Goal: Task Accomplishment & Management: Manage account settings

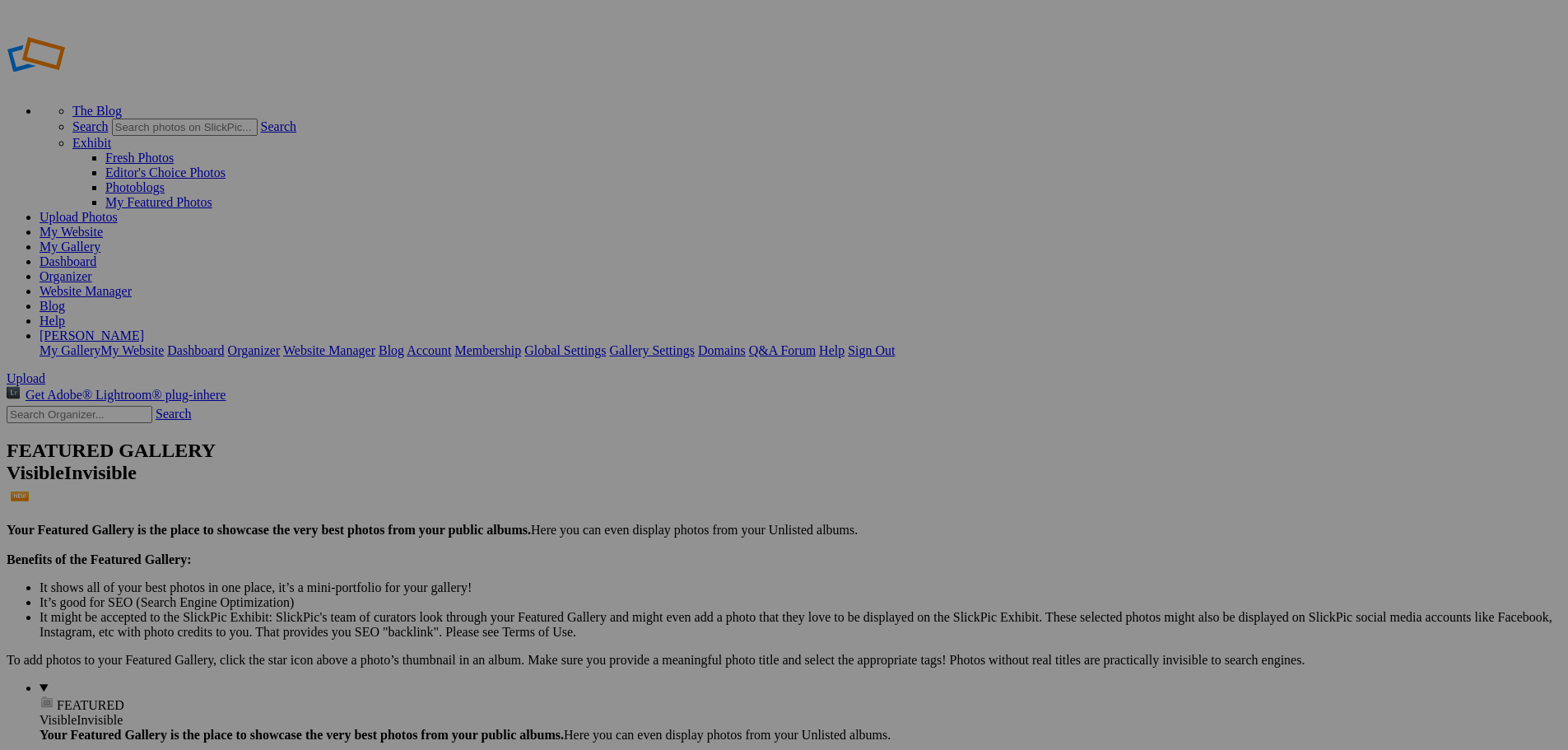
type input "New Bremen vs Minster"
click at [637, 458] on span "Create" at bounding box center [620, 465] width 35 height 14
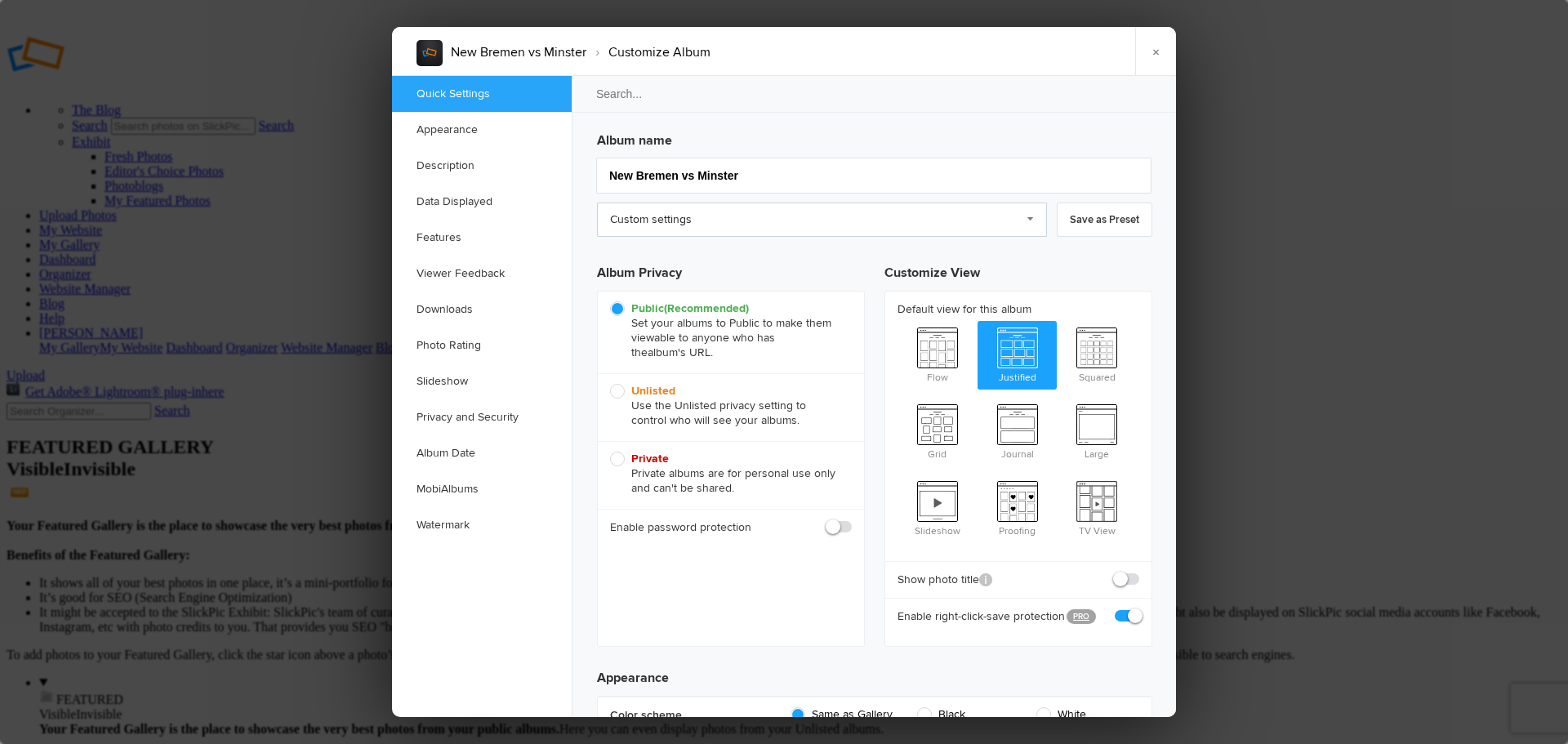
click at [791, 230] on link "Custom settings" at bounding box center [822, 220] width 450 height 35
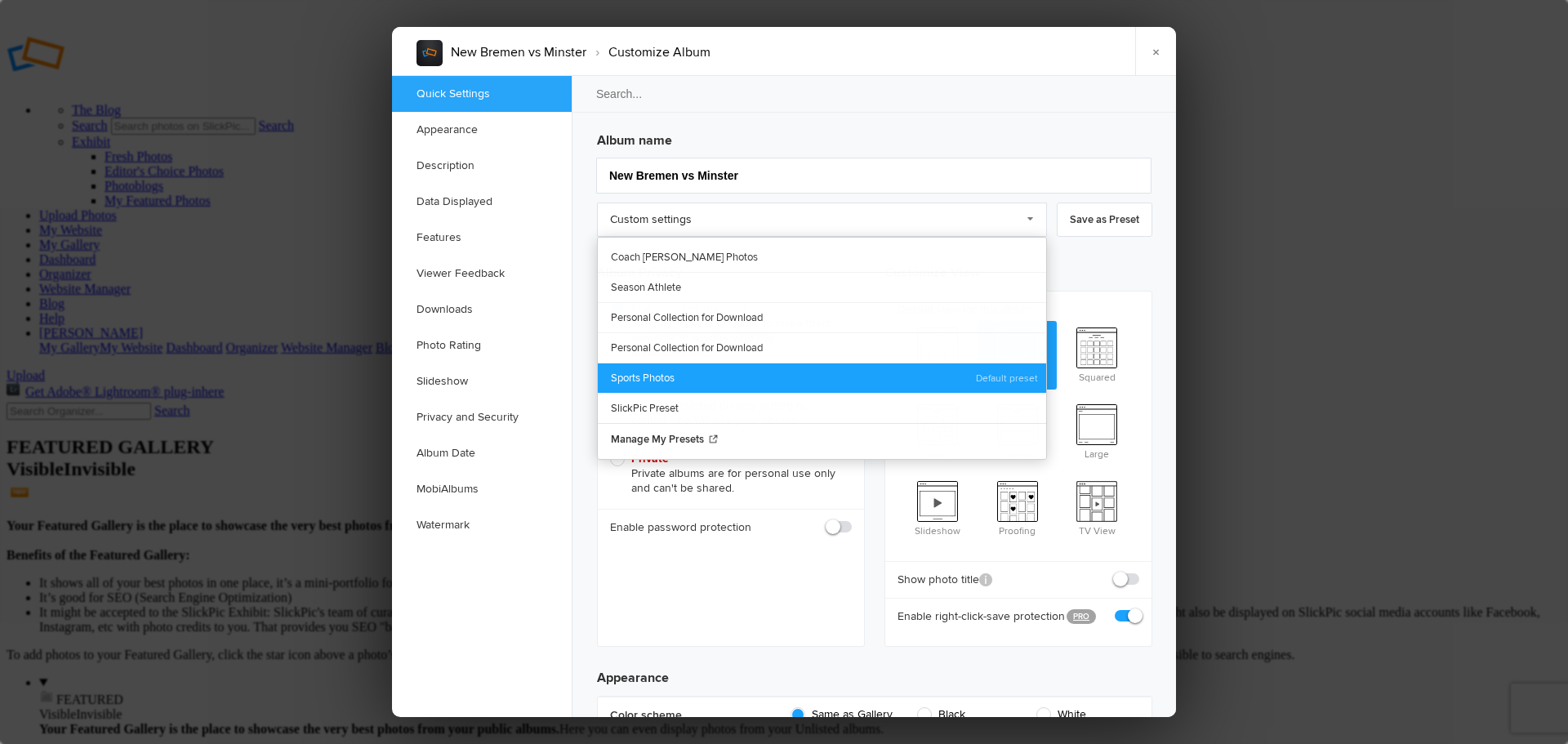
click at [677, 370] on link "Sports Photos" at bounding box center [822, 378] width 449 height 30
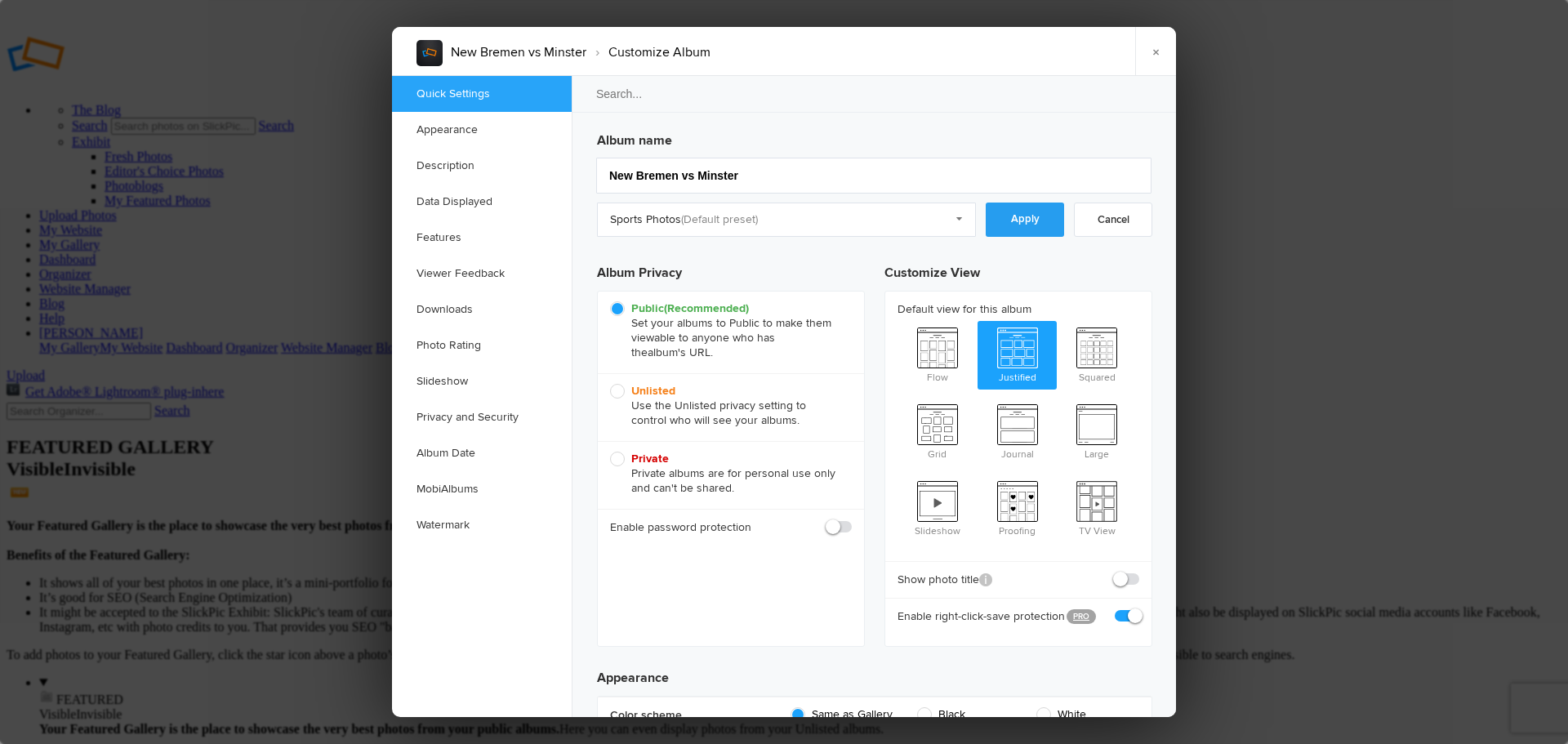
click at [1020, 224] on link "Apply" at bounding box center [1025, 220] width 78 height 35
click at [463, 313] on link "Downloads" at bounding box center [482, 309] width 179 height 36
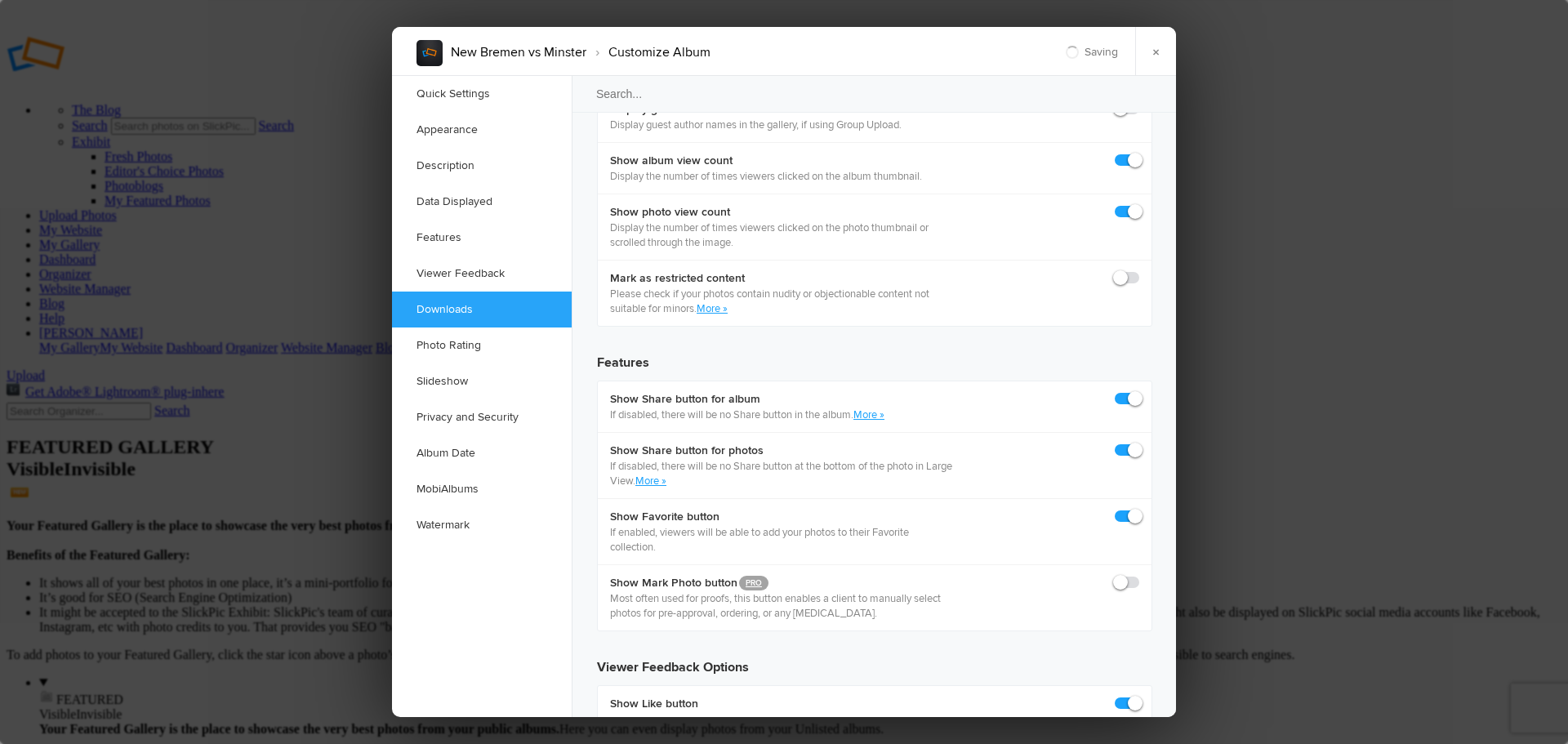
scroll to position [2532, 0]
click at [448, 520] on link "Watermark" at bounding box center [482, 525] width 179 height 36
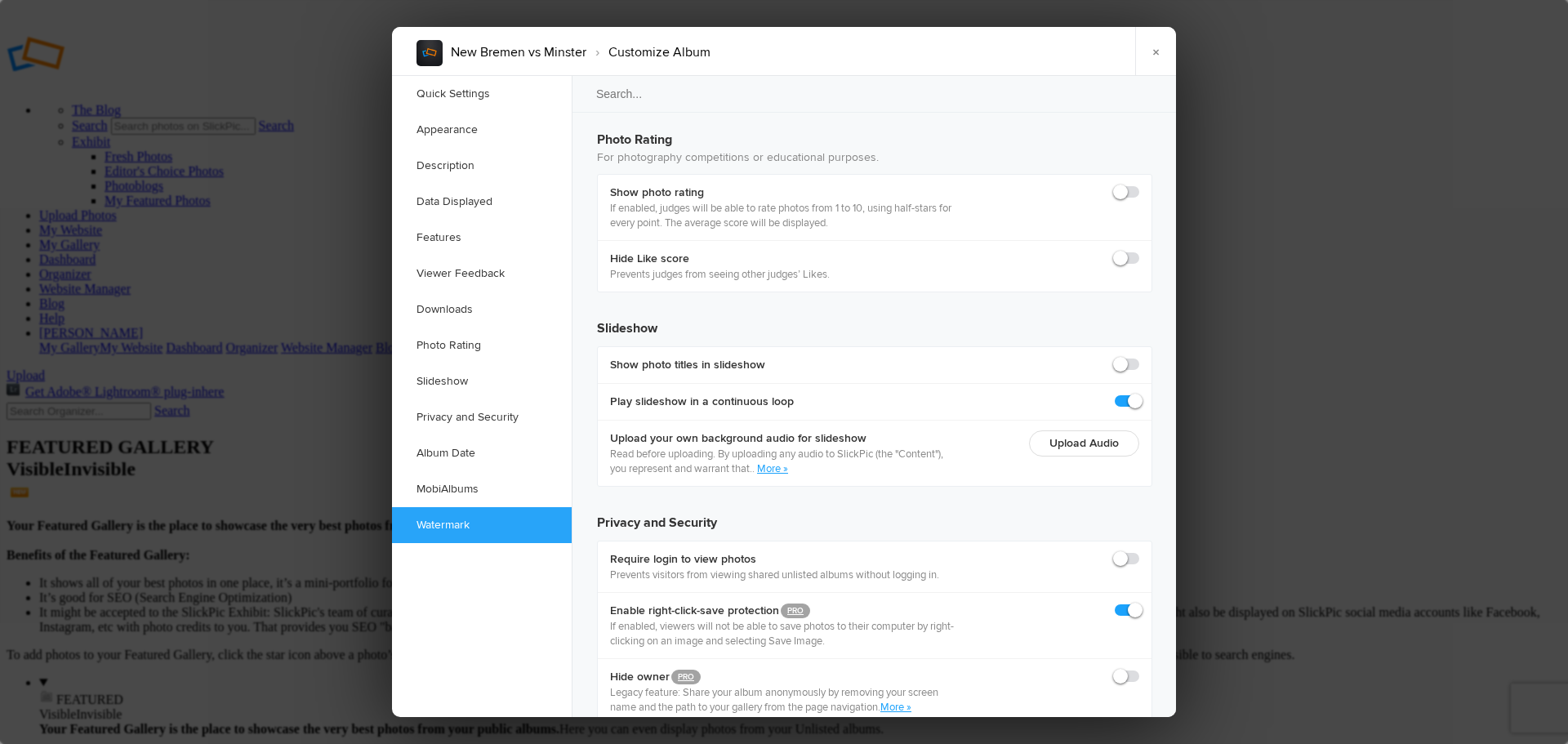
scroll to position [3544, 0]
checkbox input "true"
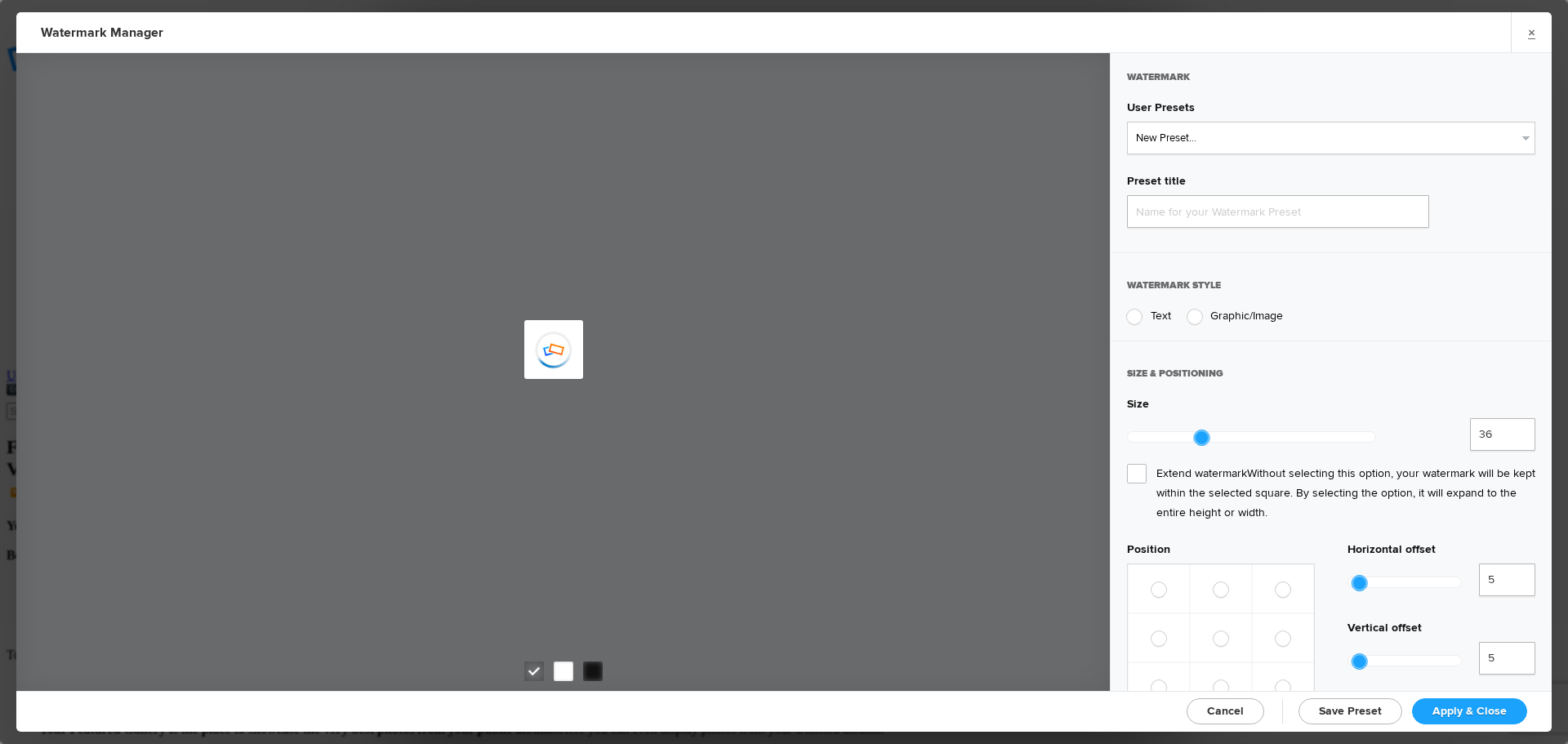
type input "Watermark-10/4/2025"
radio input "true"
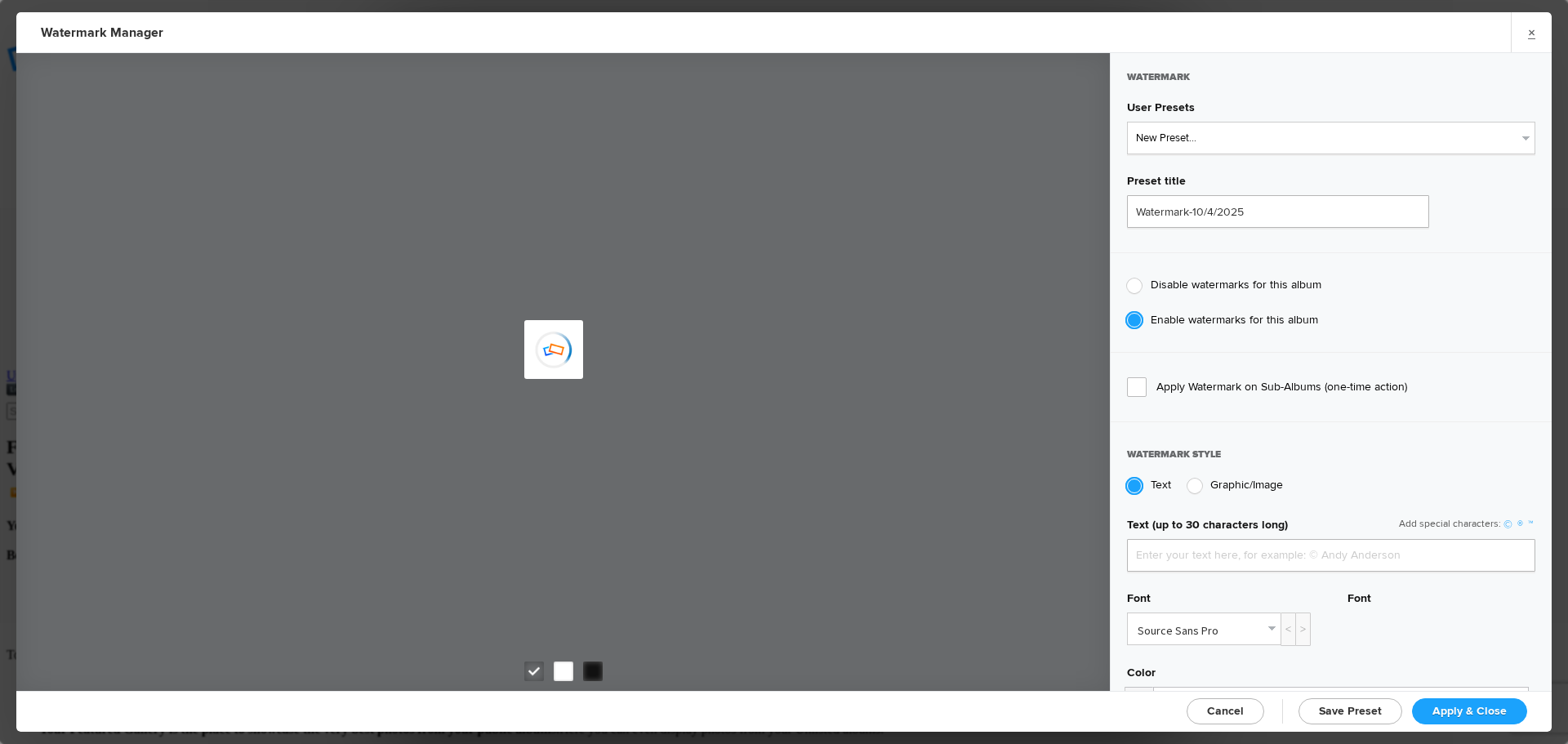
type input "jpphotography"
click at [1241, 144] on select "New Preset... JP Photography - White JP Photography - Black" at bounding box center [1331, 137] width 408 height 33
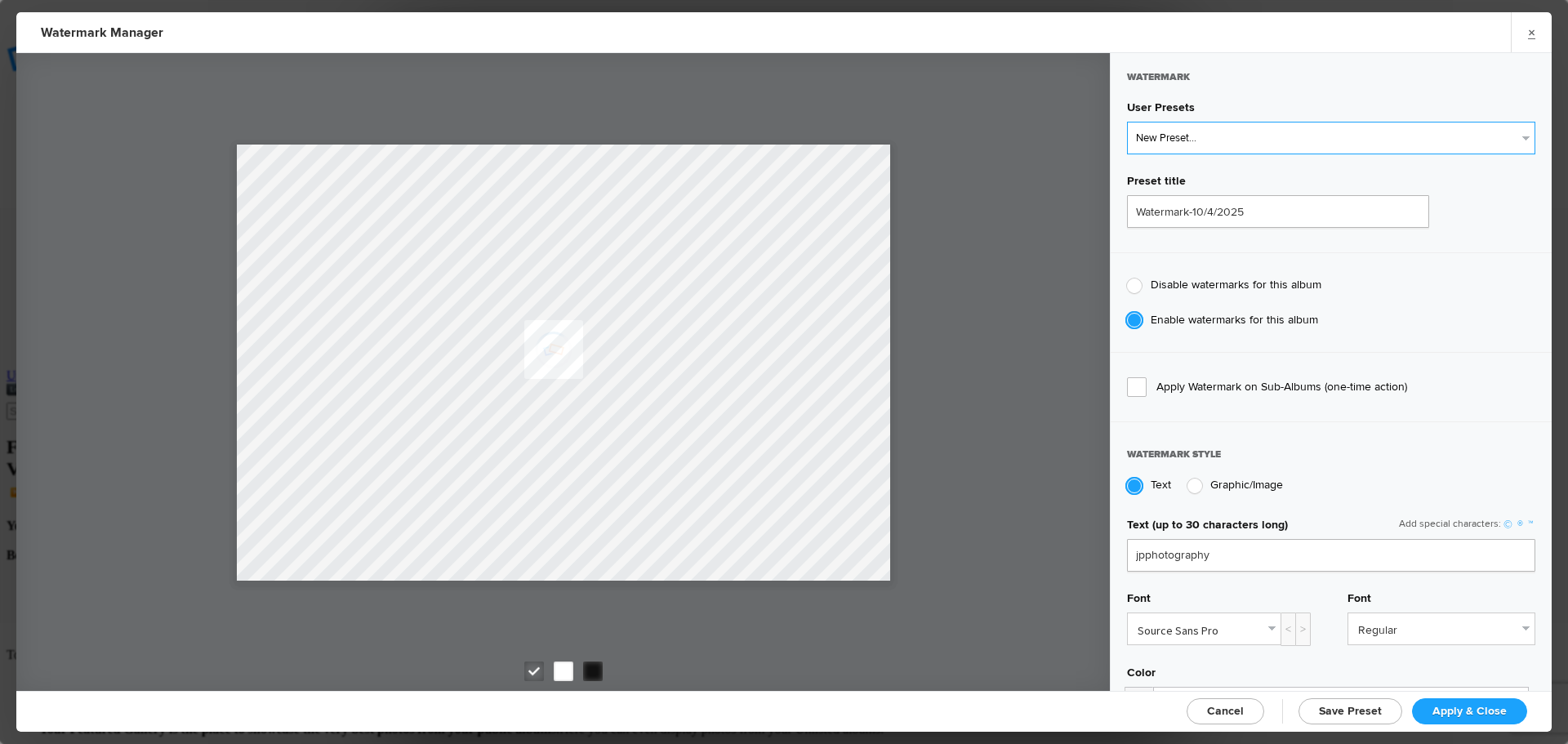
select select "1: Object"
click at [1127, 122] on select "New Preset... JP Photography - White JP Photography - Black" at bounding box center [1331, 137] width 408 height 33
type input "JP Photography - White"
radio input "false"
radio input "true"
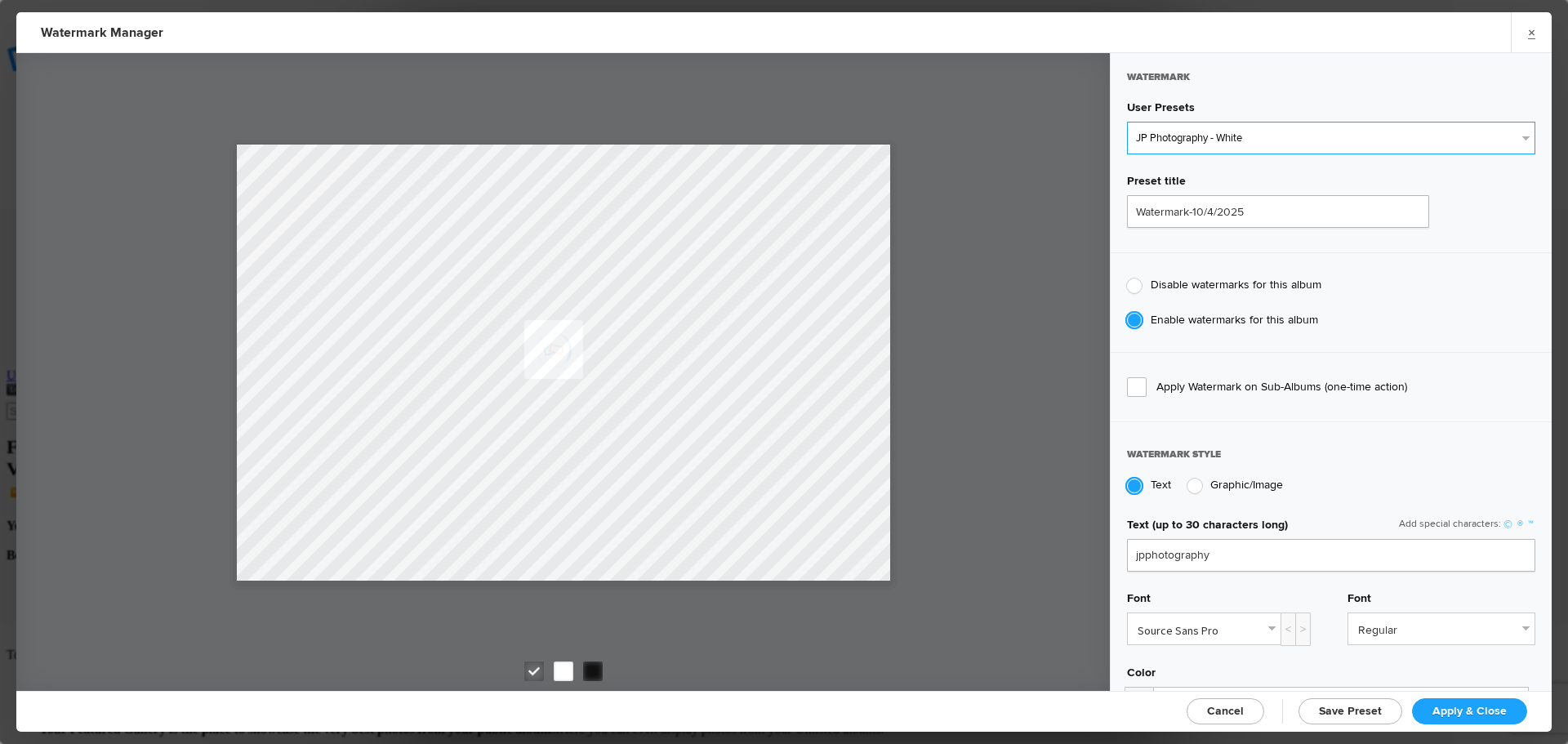
type input "128"
radio input "true"
radio input "false"
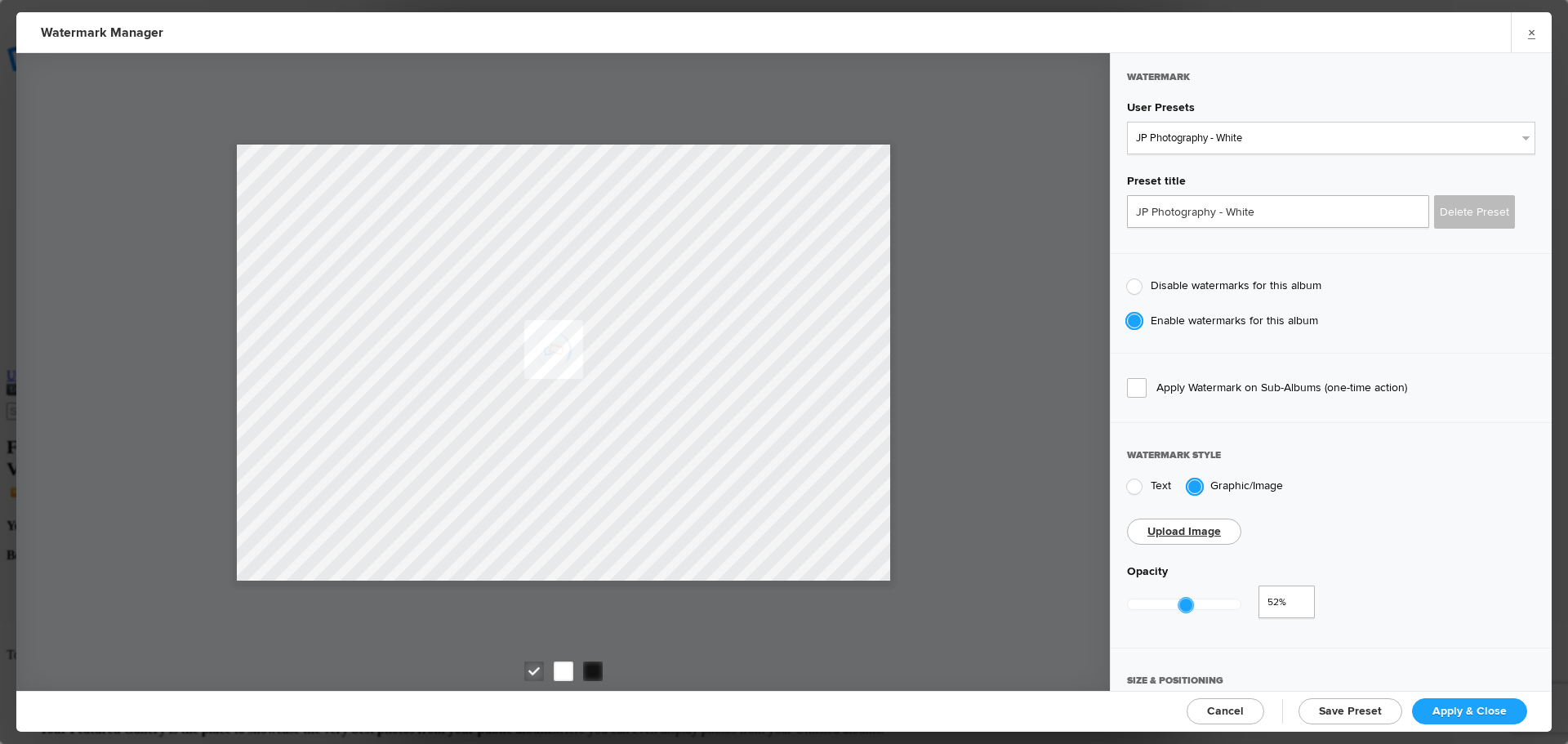
type input "0.5"
drag, startPoint x: 1241, startPoint y: 596, endPoint x: 1180, endPoint y: 604, distance: 61.5
click at [1180, 604] on div at bounding box center [1184, 606] width 15 height 15
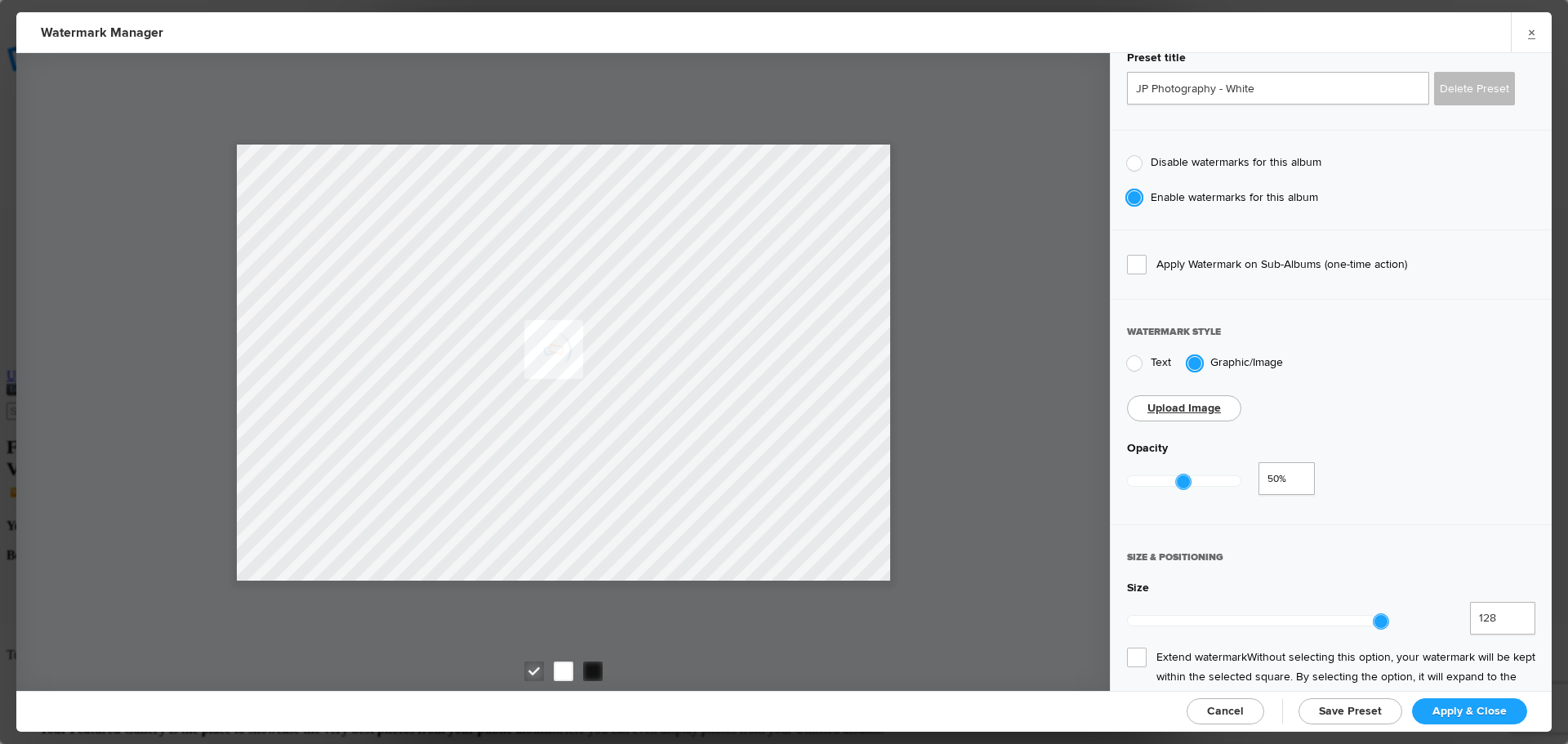
scroll to position [164, 0]
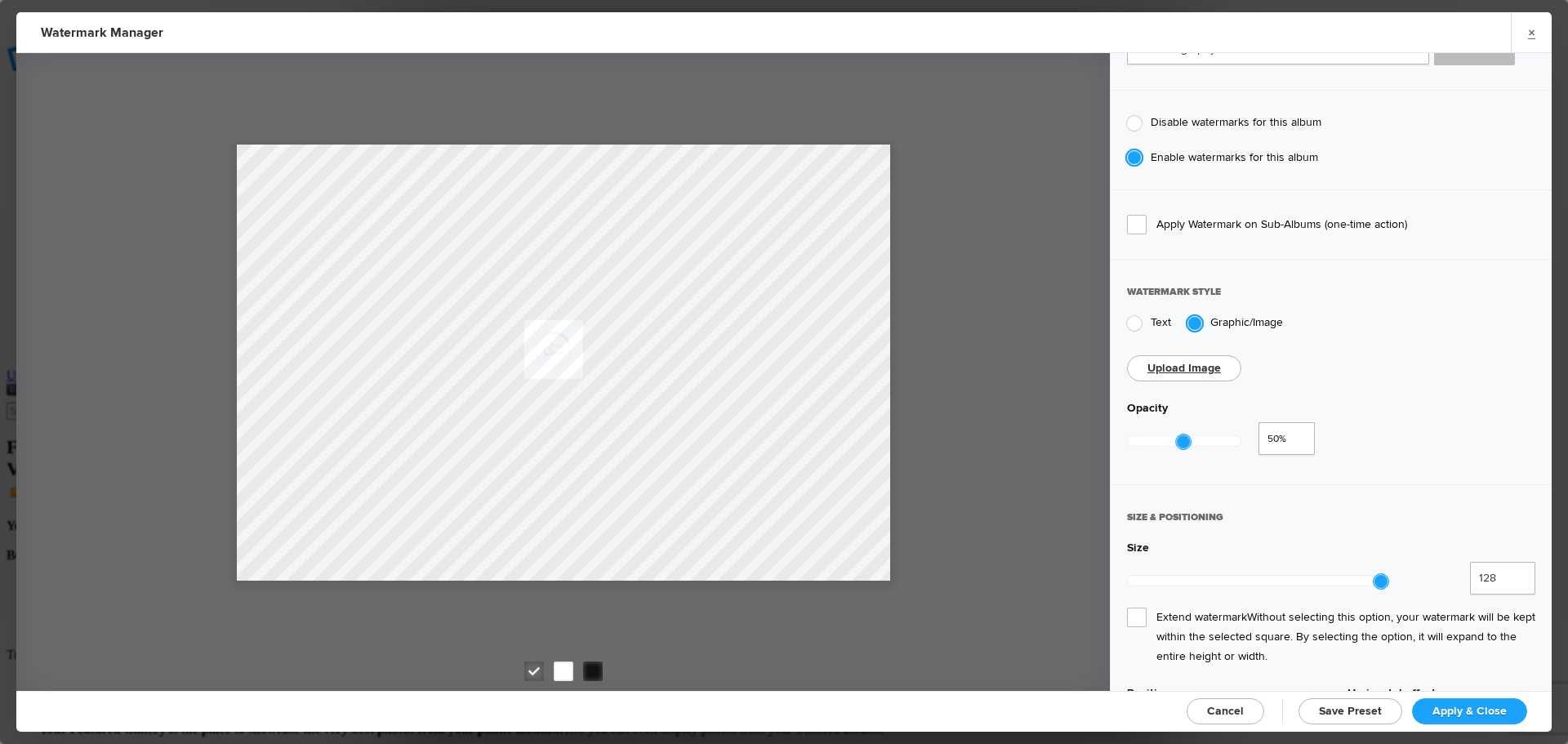
click at [1143, 608] on span "Extend watermark Without selecting this option, your watermark will be kept wit…" at bounding box center [1331, 637] width 408 height 59
click at [0, 0] on input "Extend watermark Without selecting this option, your watermark will be kept wit…" at bounding box center [0, 0] width 0 height 0
click at [1475, 711] on span "Apply & Close" at bounding box center [1470, 710] width 75 height 14
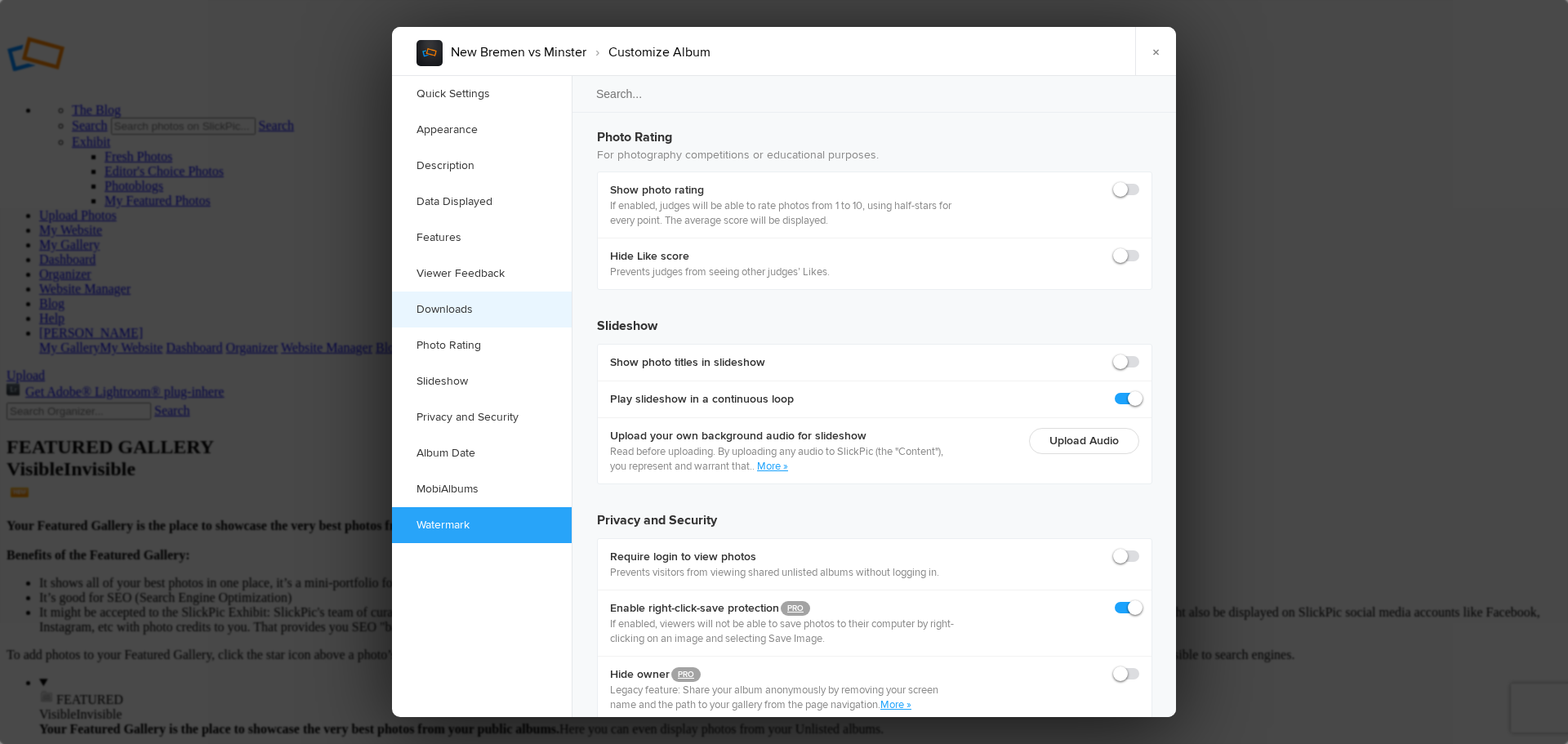
click at [445, 308] on link "Downloads" at bounding box center [482, 309] width 179 height 36
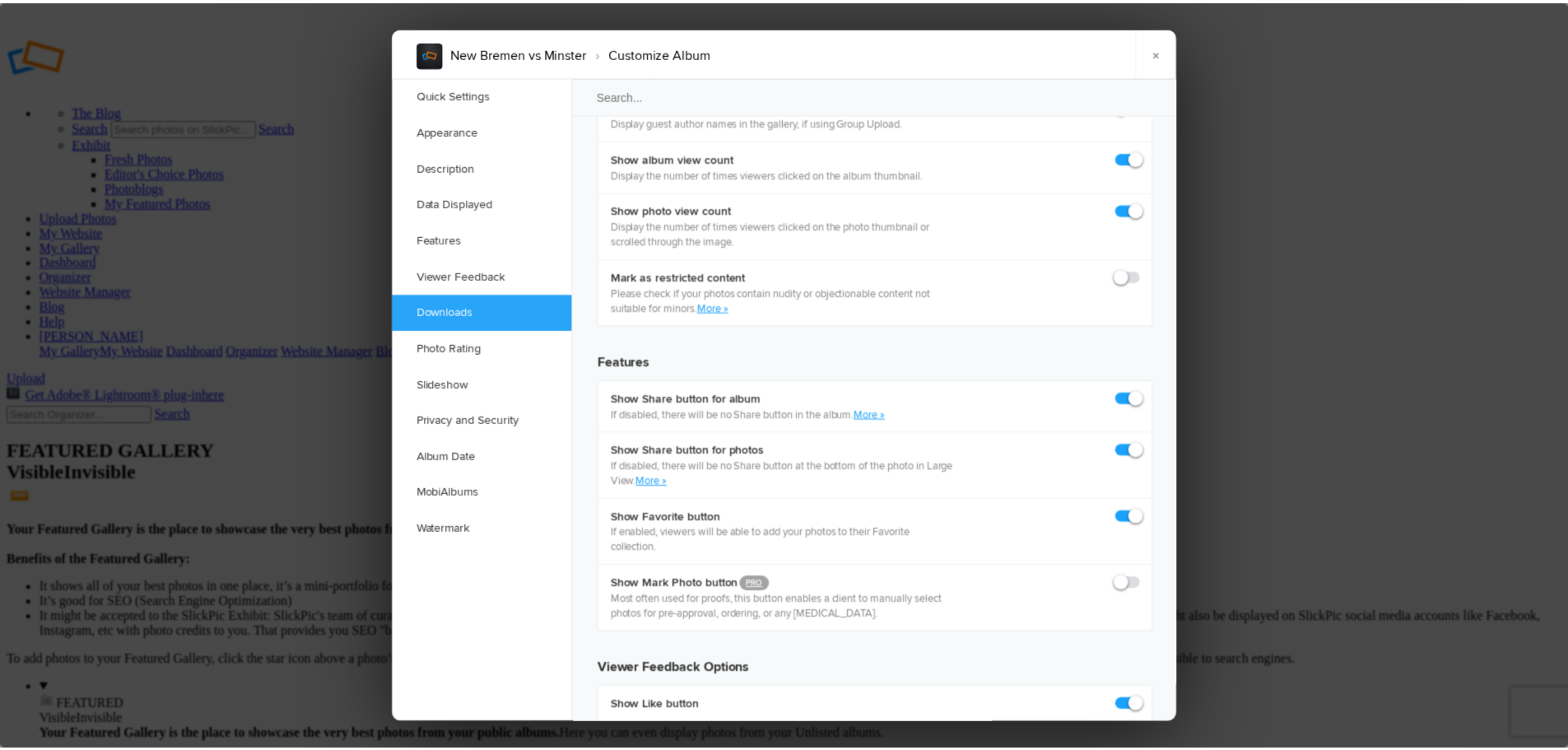
scroll to position [2552, 0]
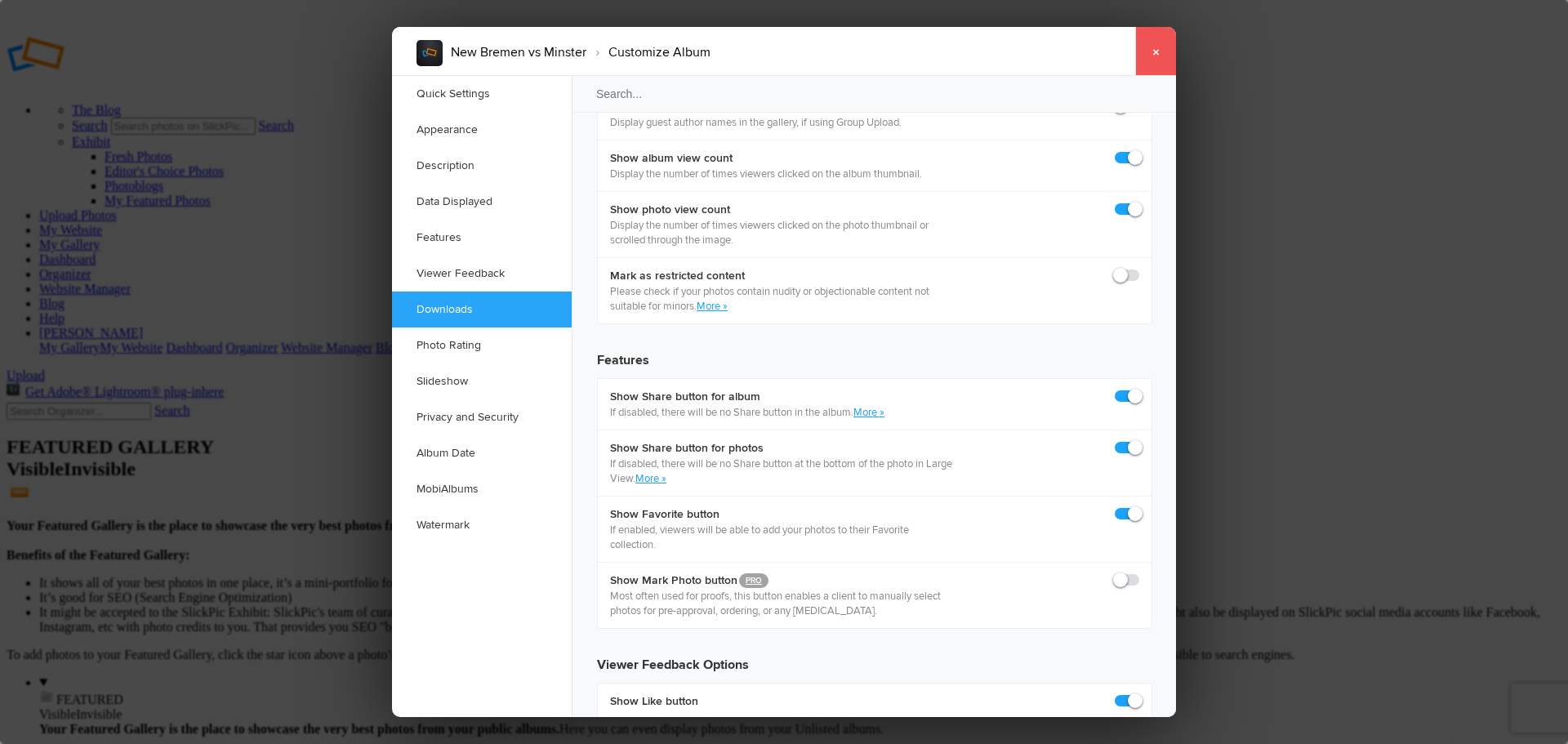
click at [1150, 61] on link "×" at bounding box center [1156, 51] width 41 height 49
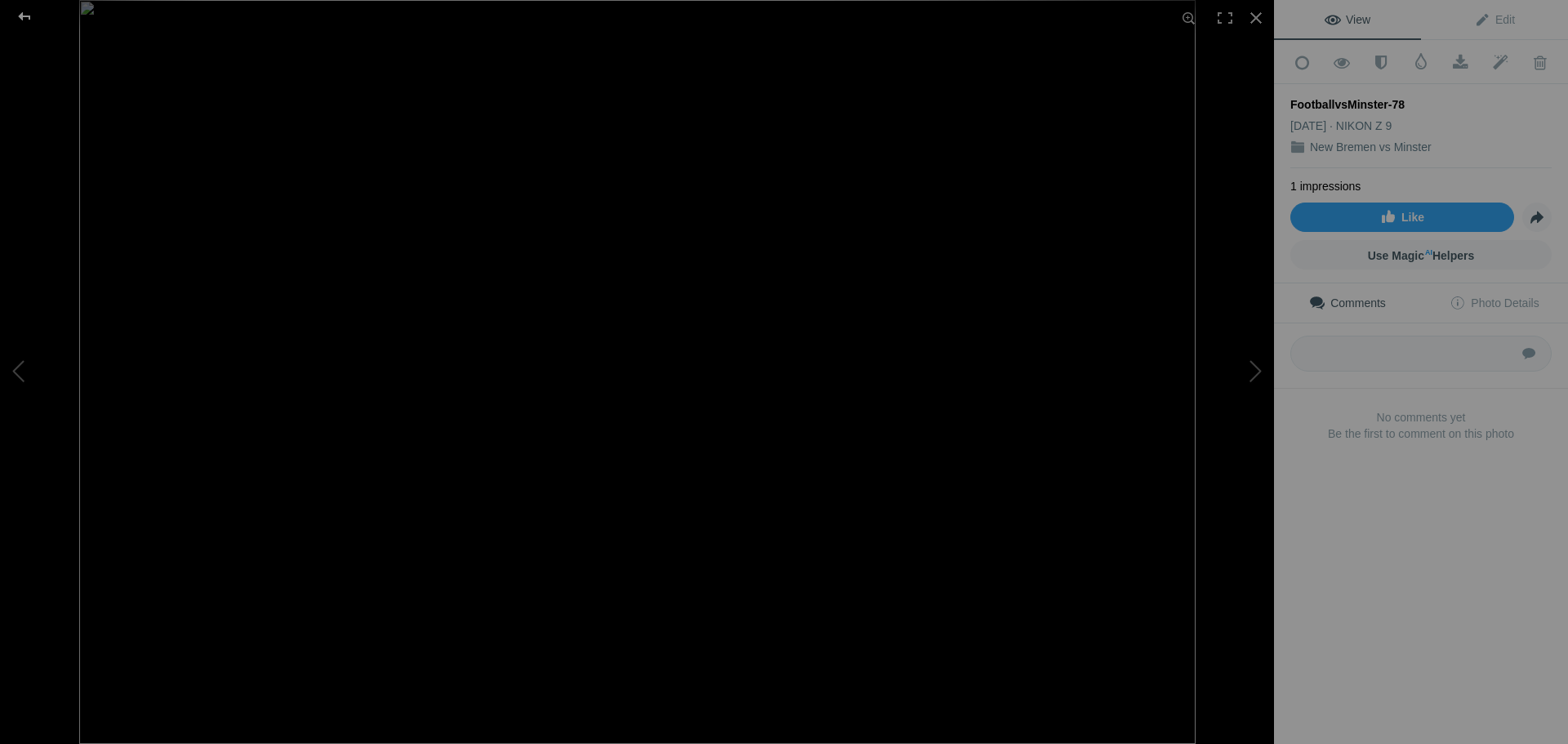
click at [21, 17] on div at bounding box center [24, 16] width 59 height 33
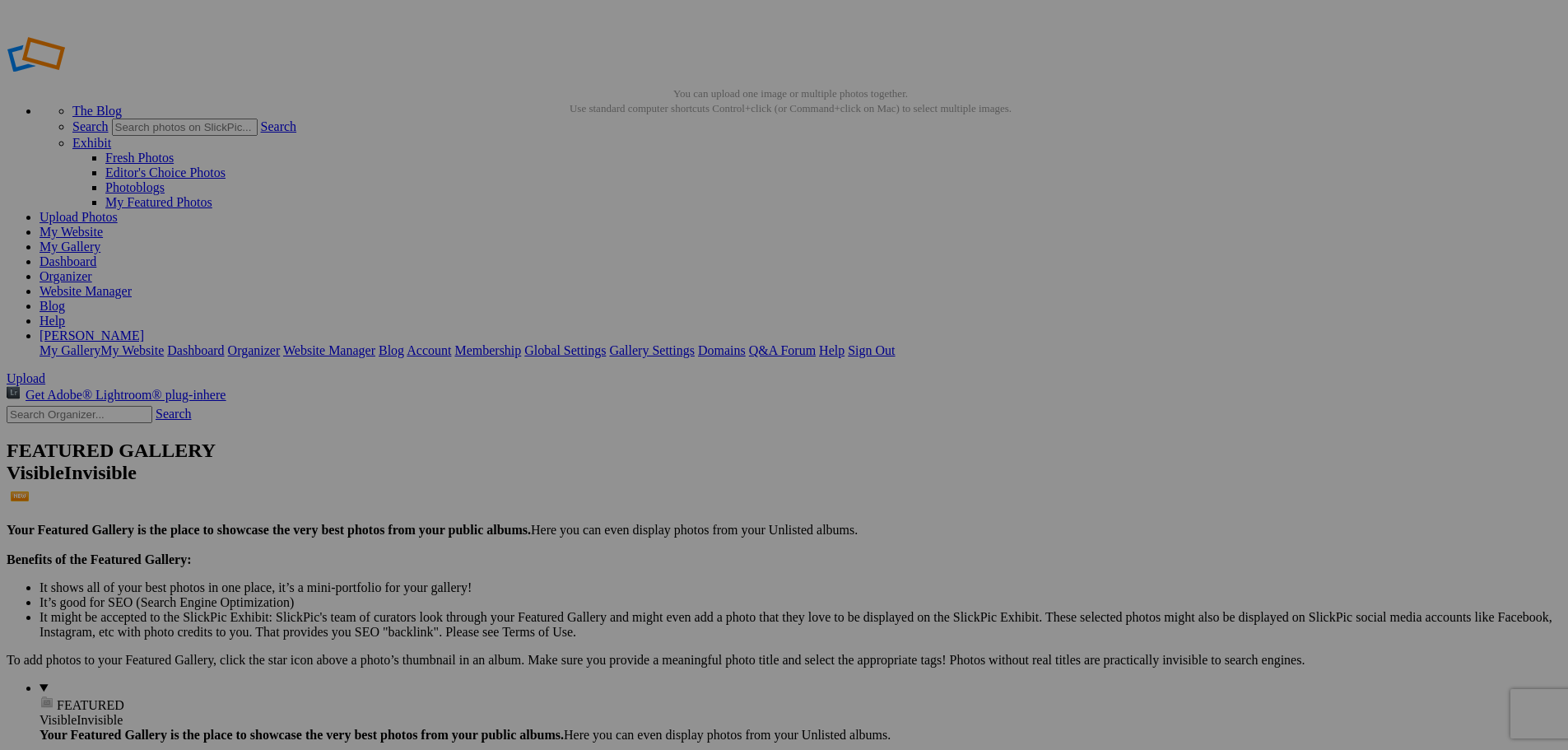
click at [132, 285] on link "Website Manager" at bounding box center [86, 291] width 92 height 14
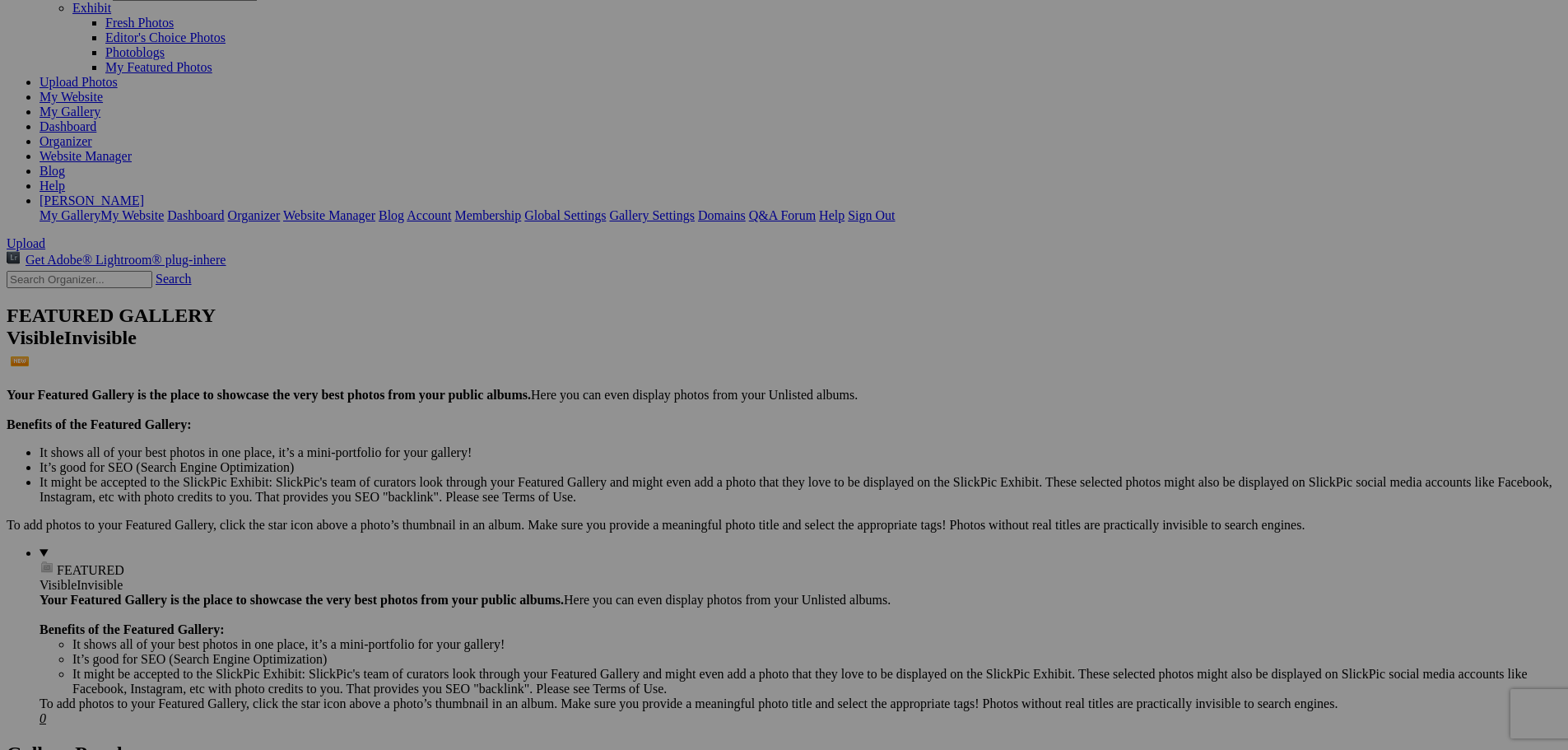
scroll to position [165, 0]
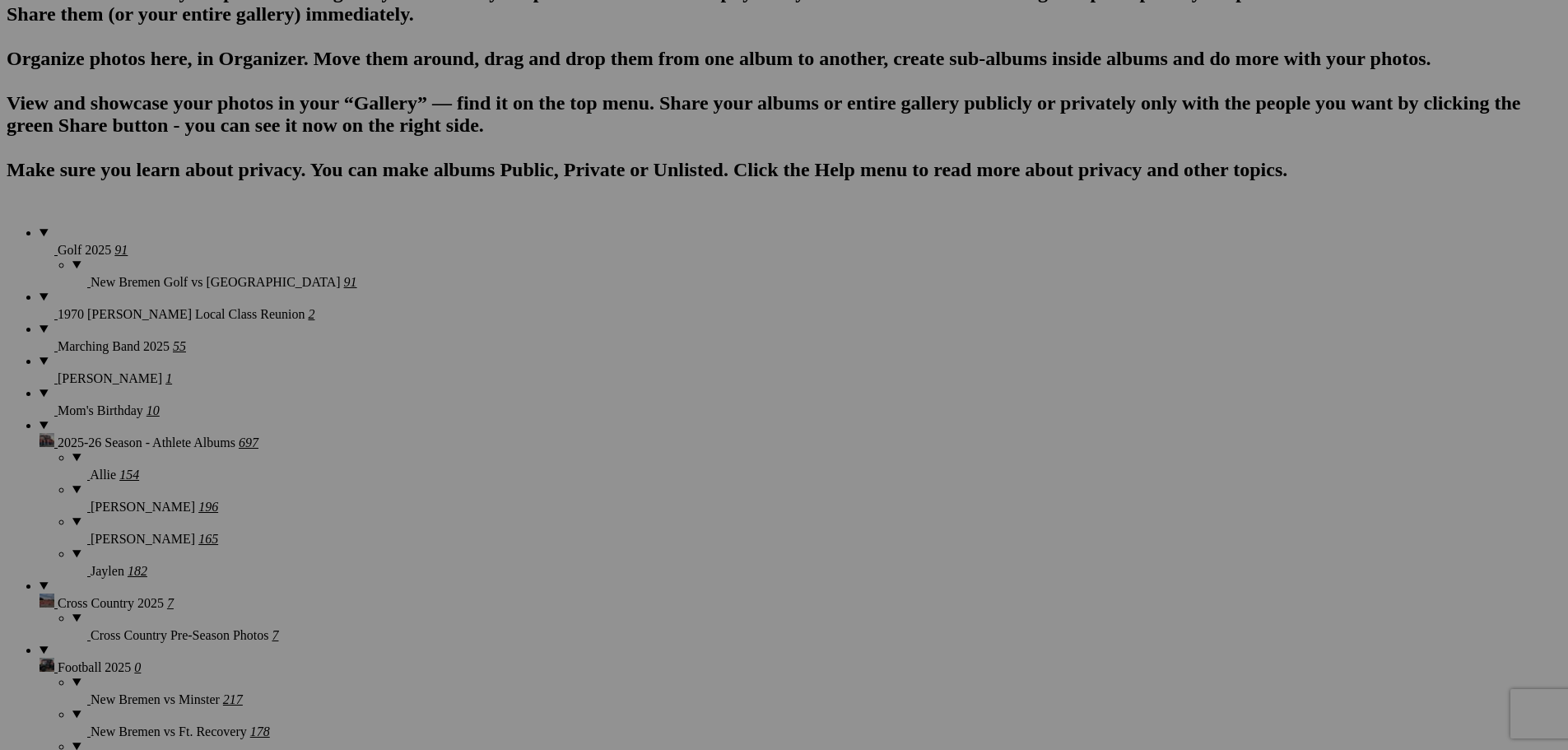
scroll to position [1070, 0]
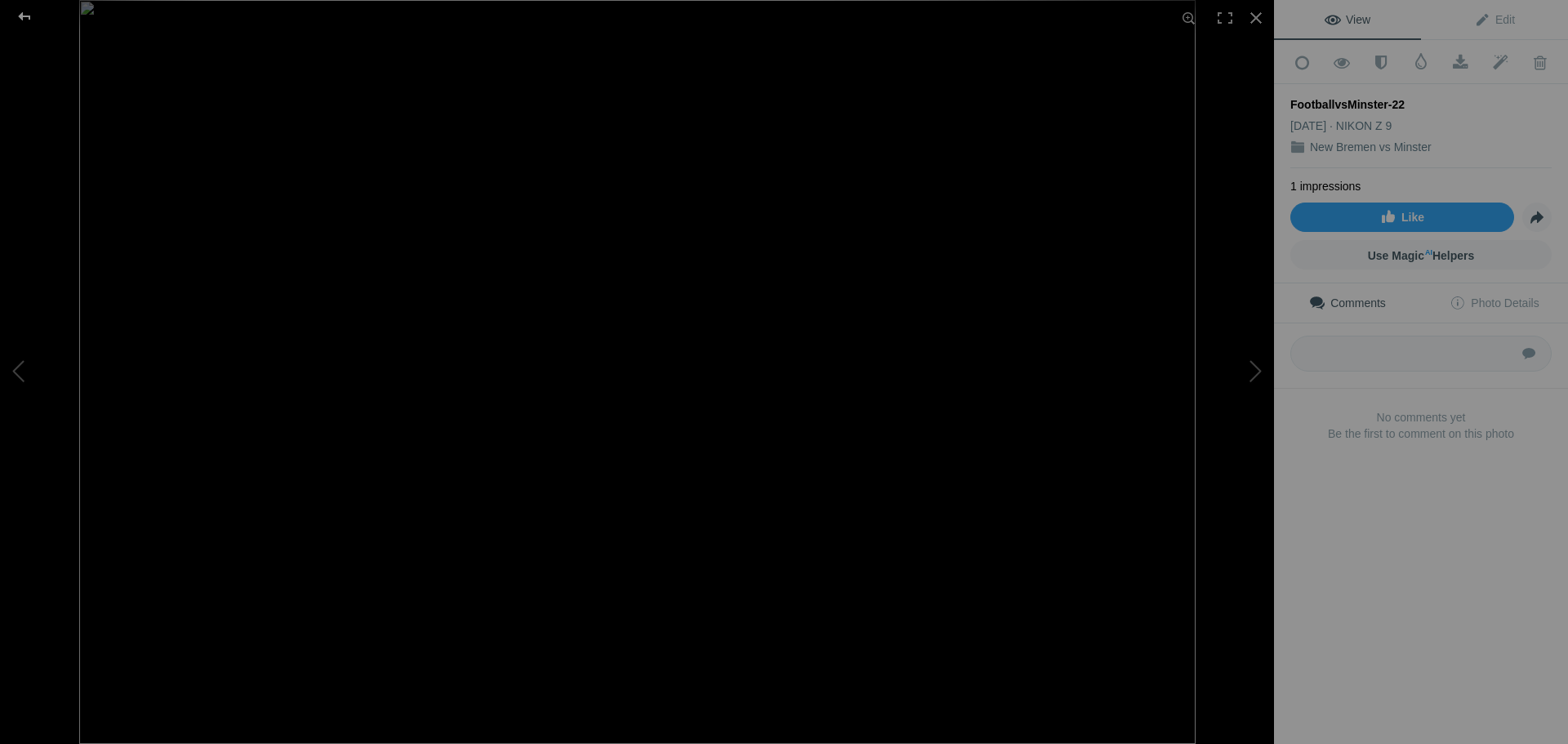
click at [22, 18] on div at bounding box center [24, 16] width 59 height 33
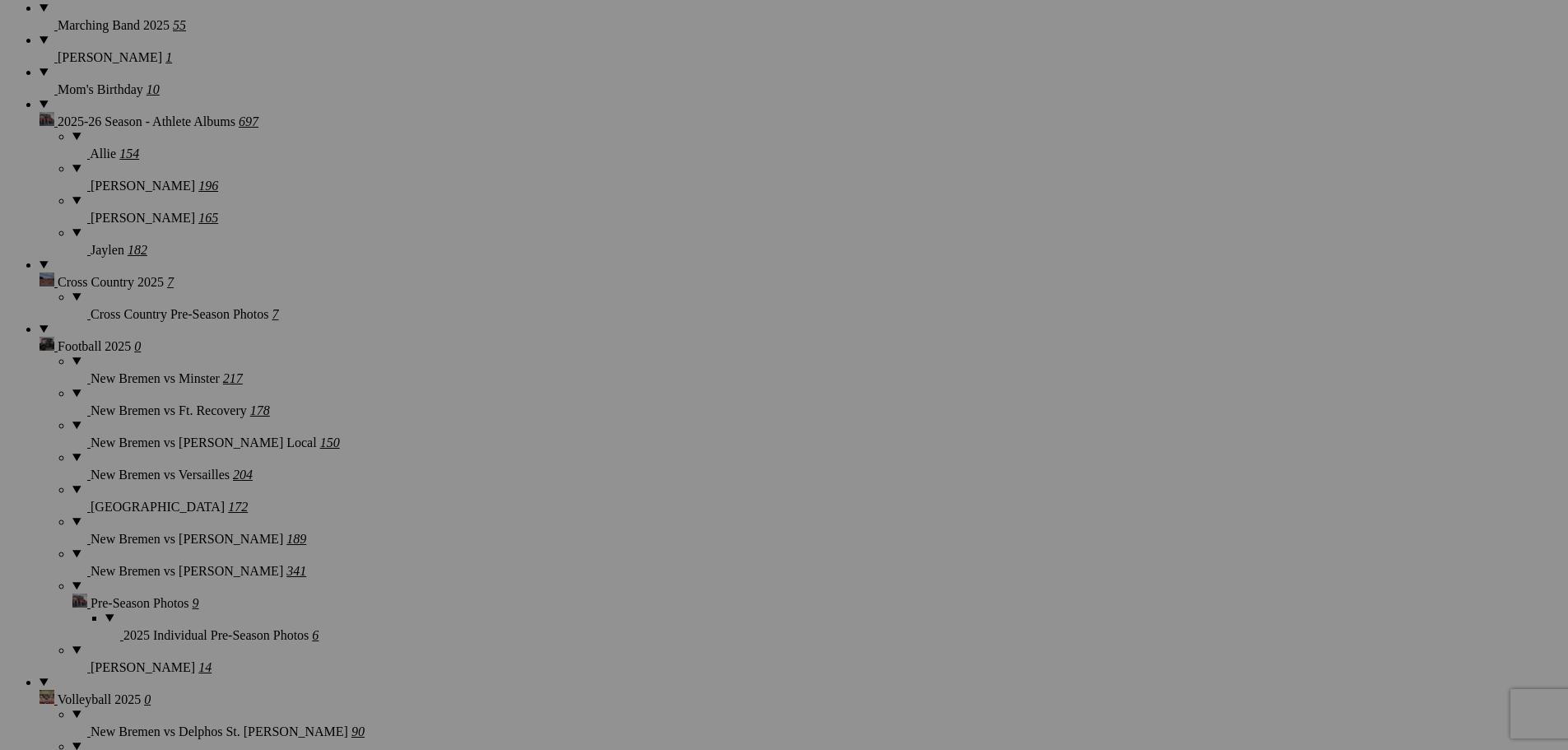
scroll to position [1400, 0]
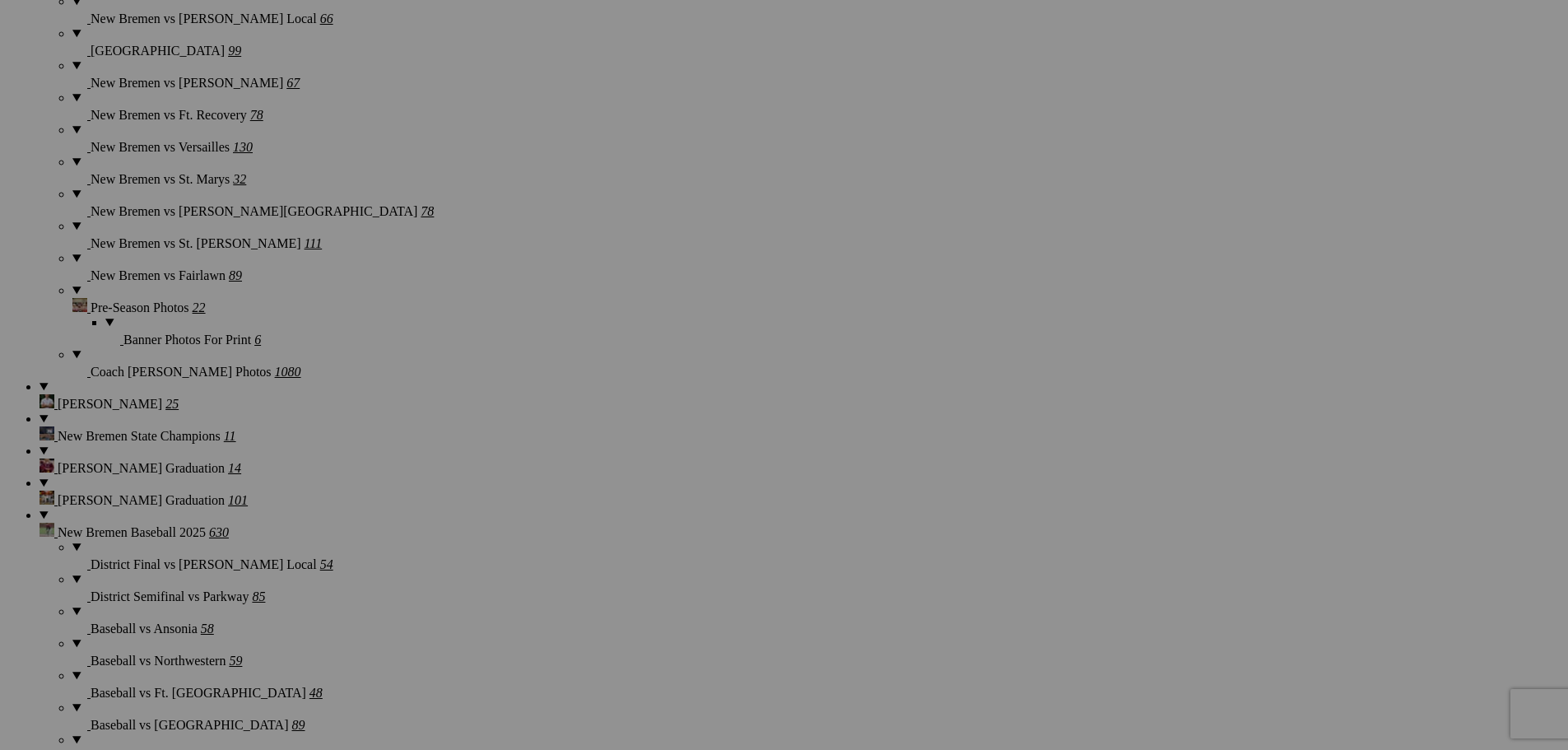
scroll to position [2306, 0]
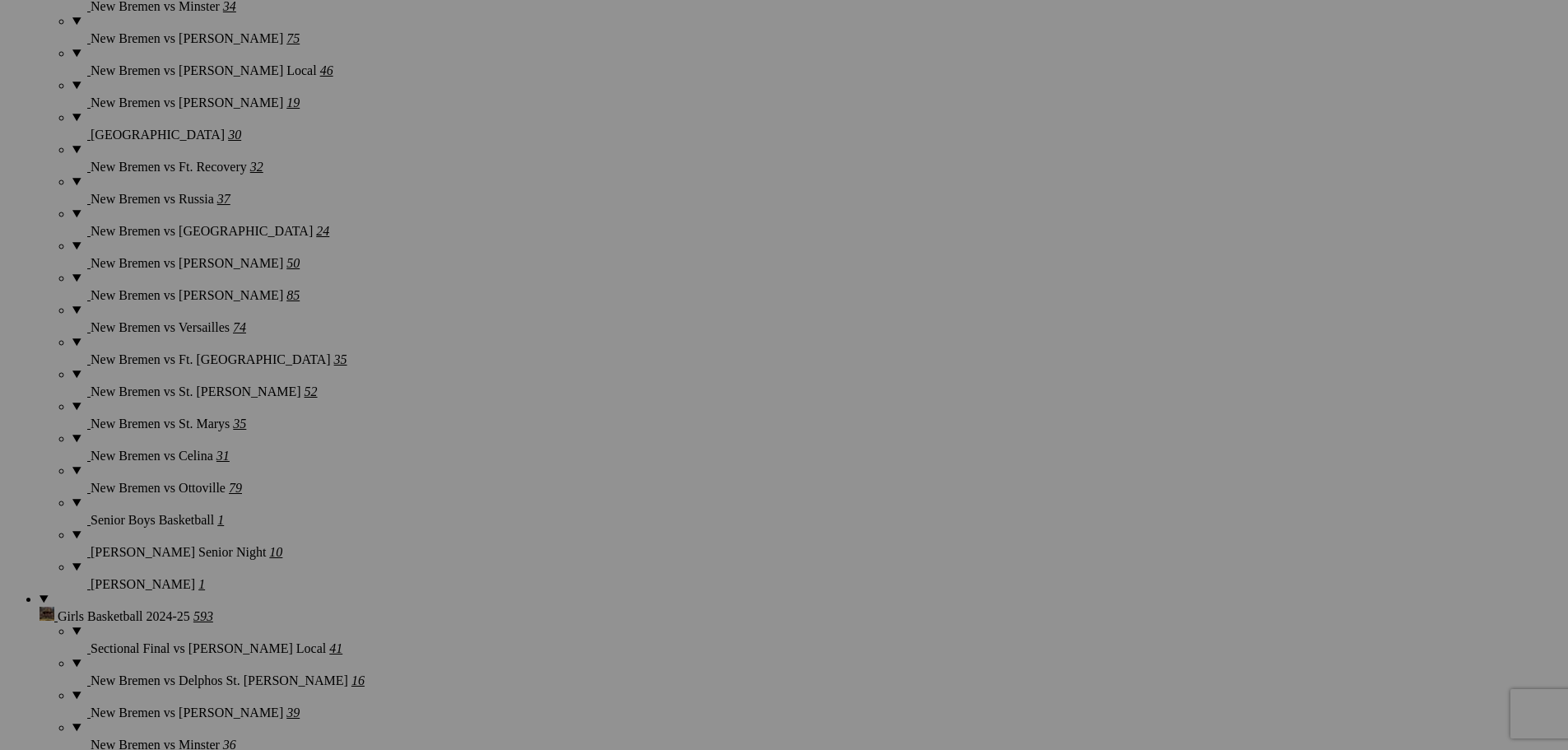
scroll to position [4035, 0]
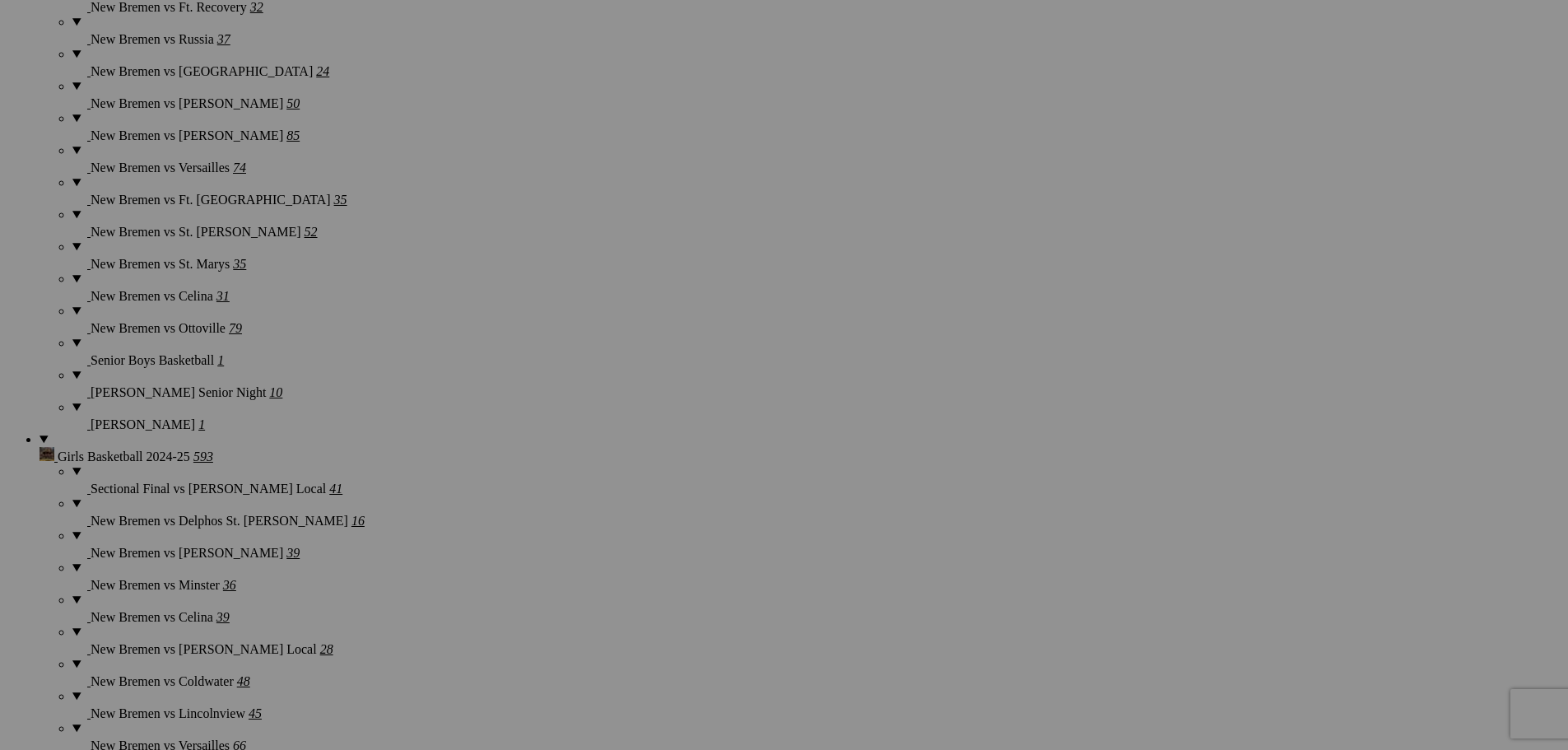
scroll to position [4199, 0]
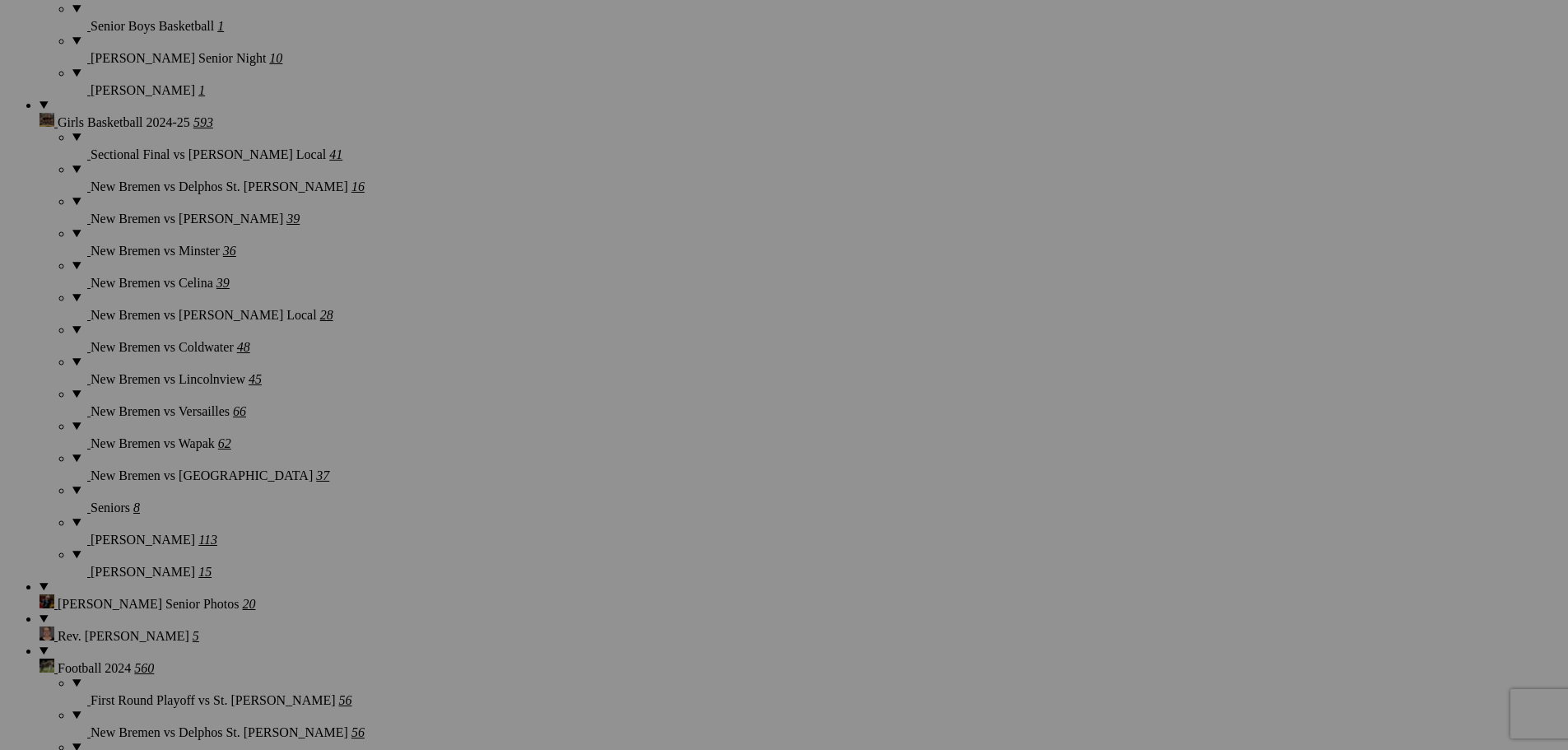
scroll to position [4529, 0]
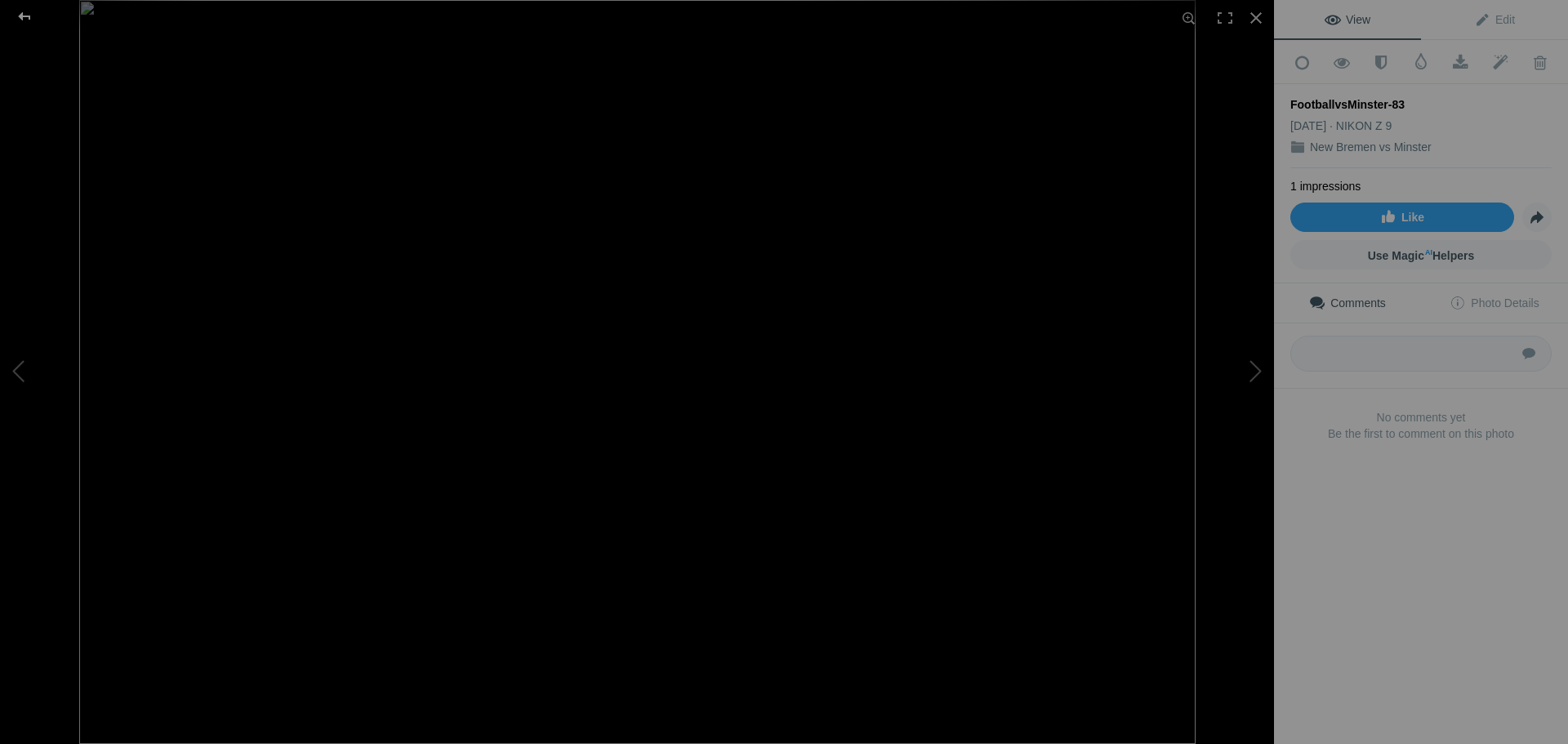
click at [27, 16] on div at bounding box center [24, 16] width 59 height 33
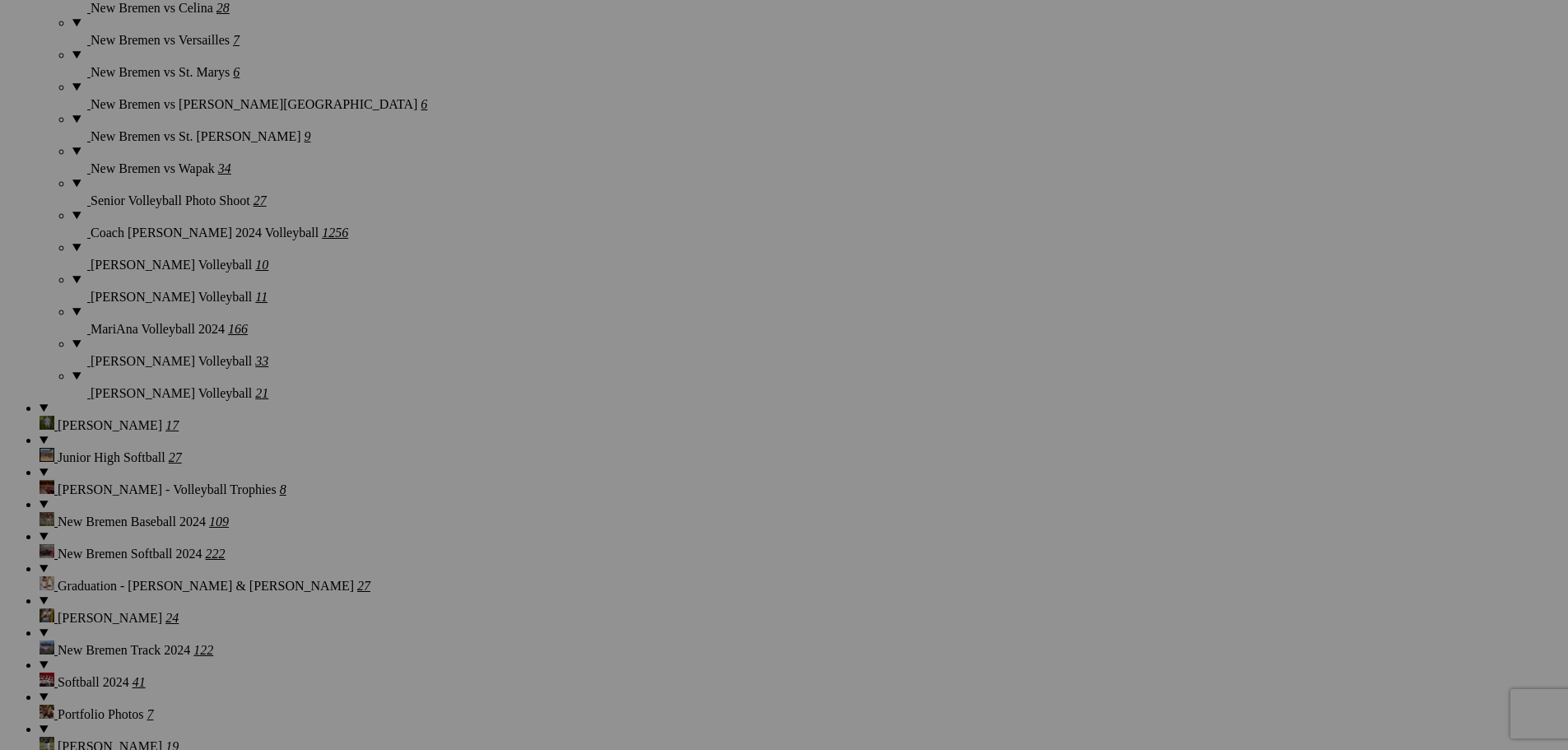
scroll to position [6341, 0]
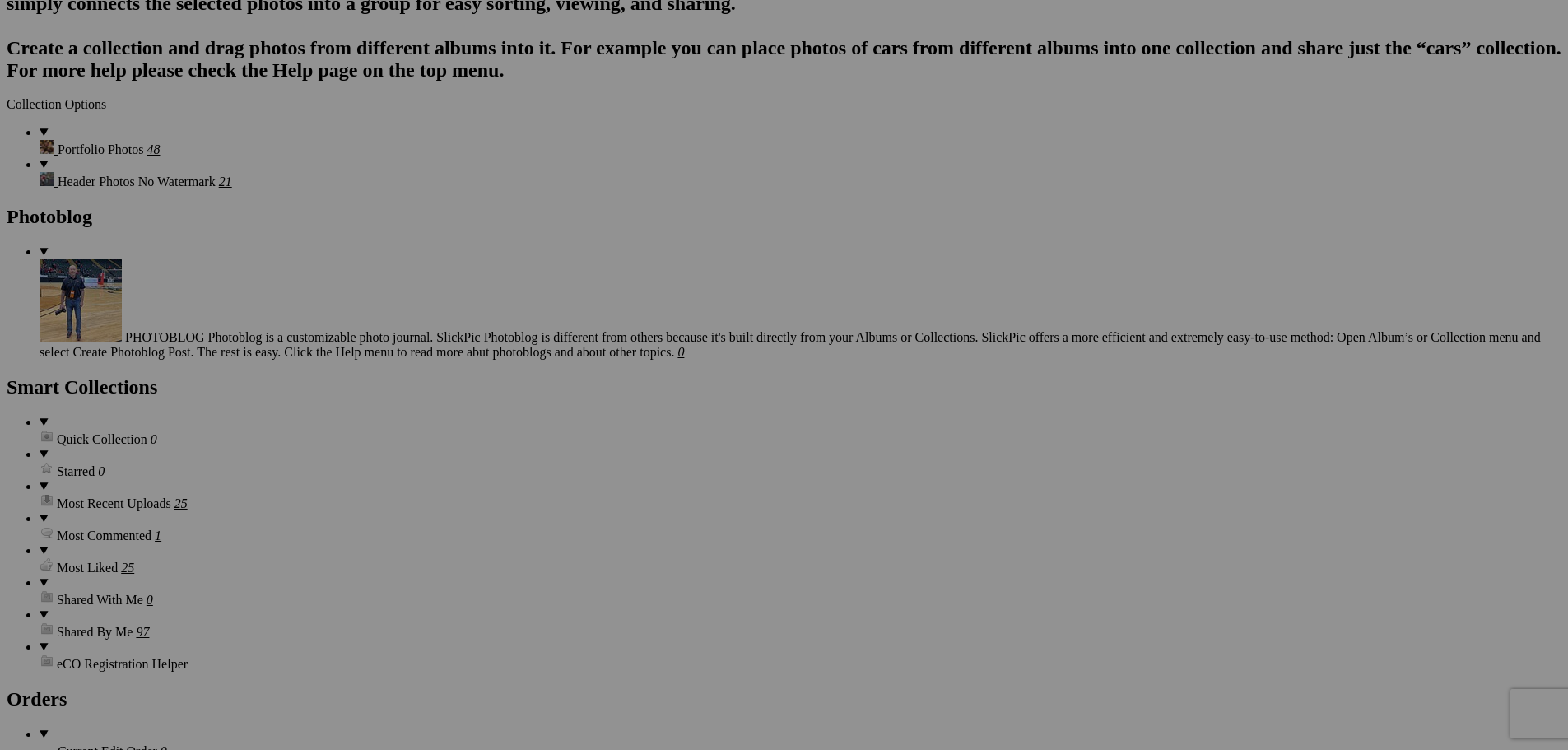
scroll to position [7165, 0]
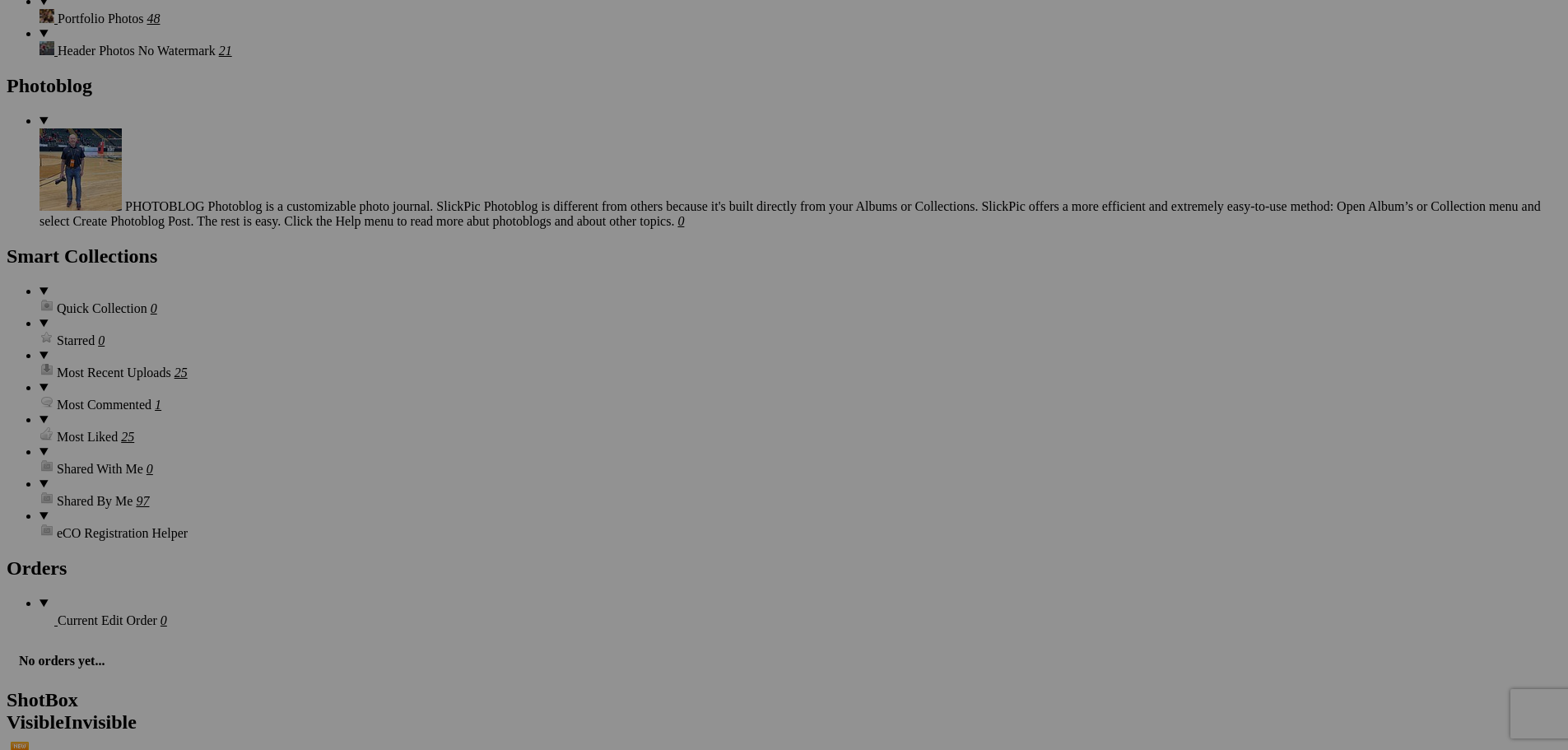
scroll to position [7329, 0]
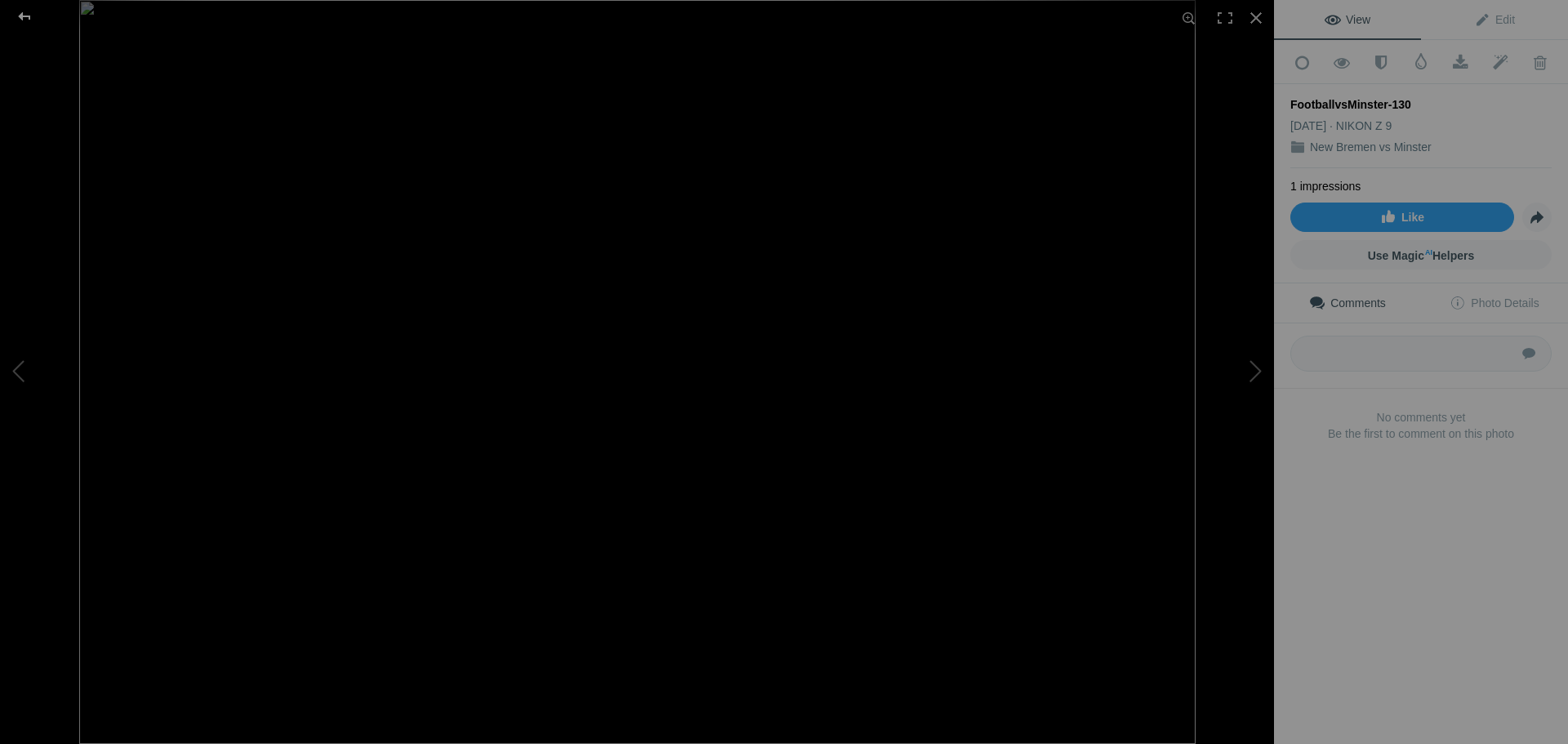
click at [29, 19] on div at bounding box center [24, 16] width 59 height 33
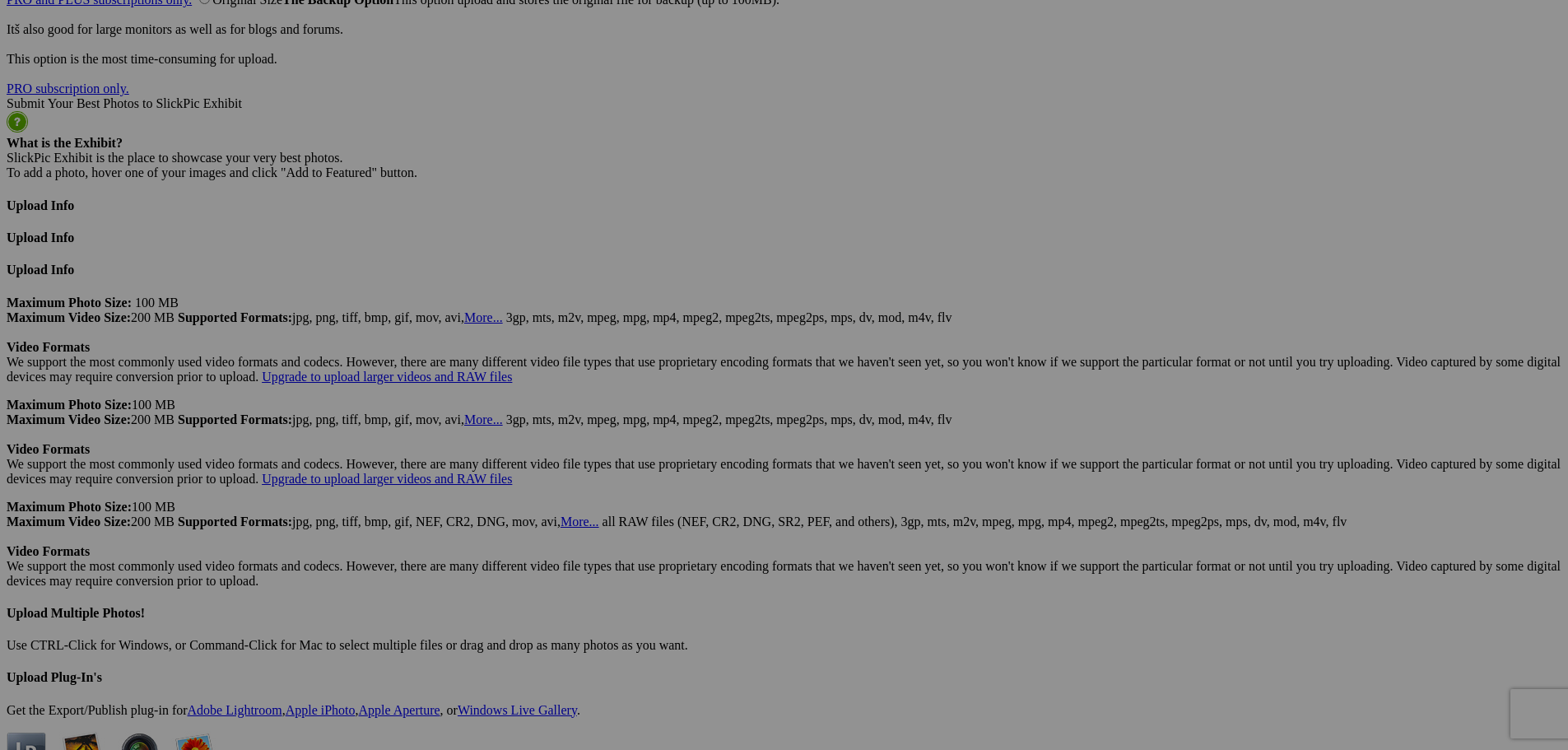
scroll to position [9635, 0]
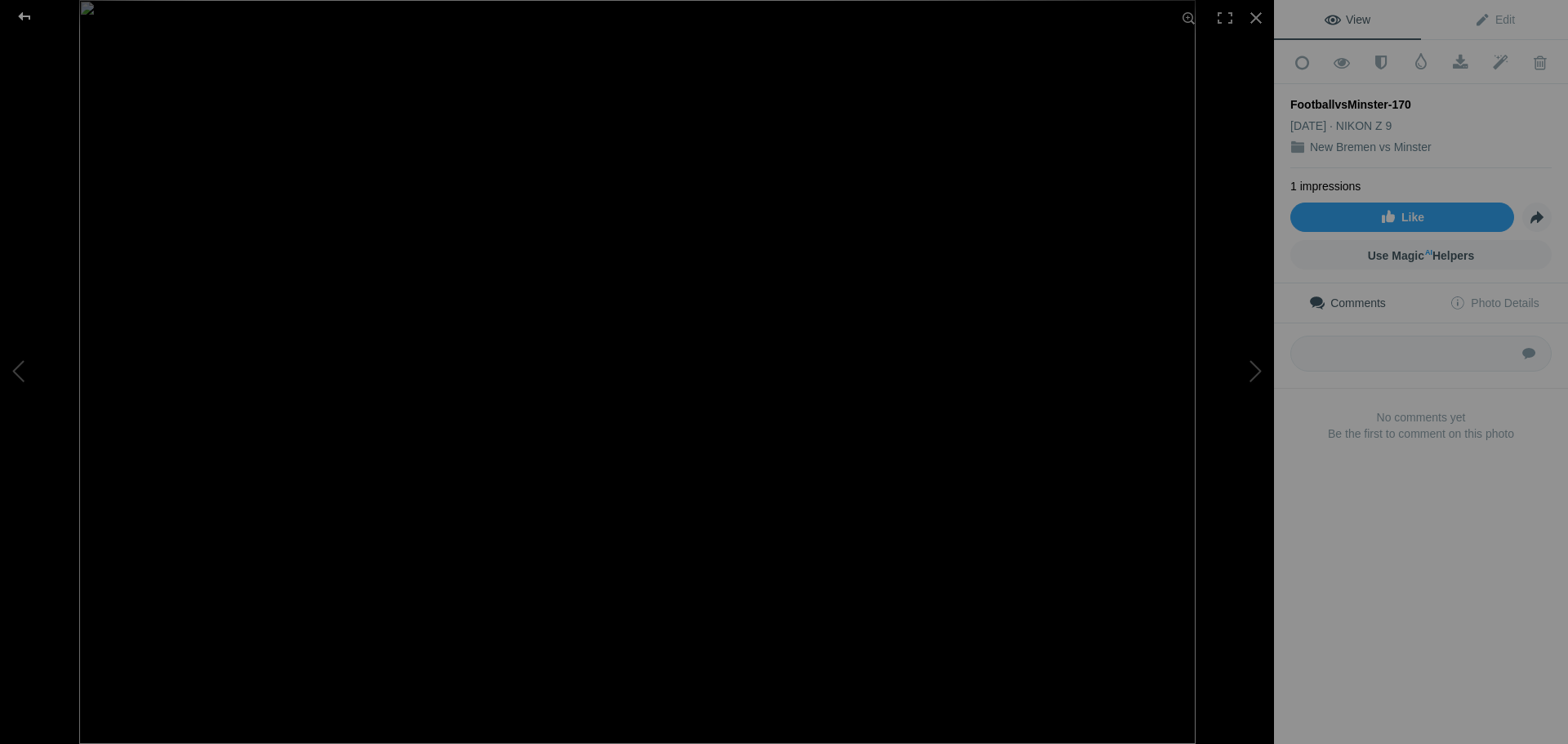
click at [20, 11] on div at bounding box center [24, 16] width 59 height 33
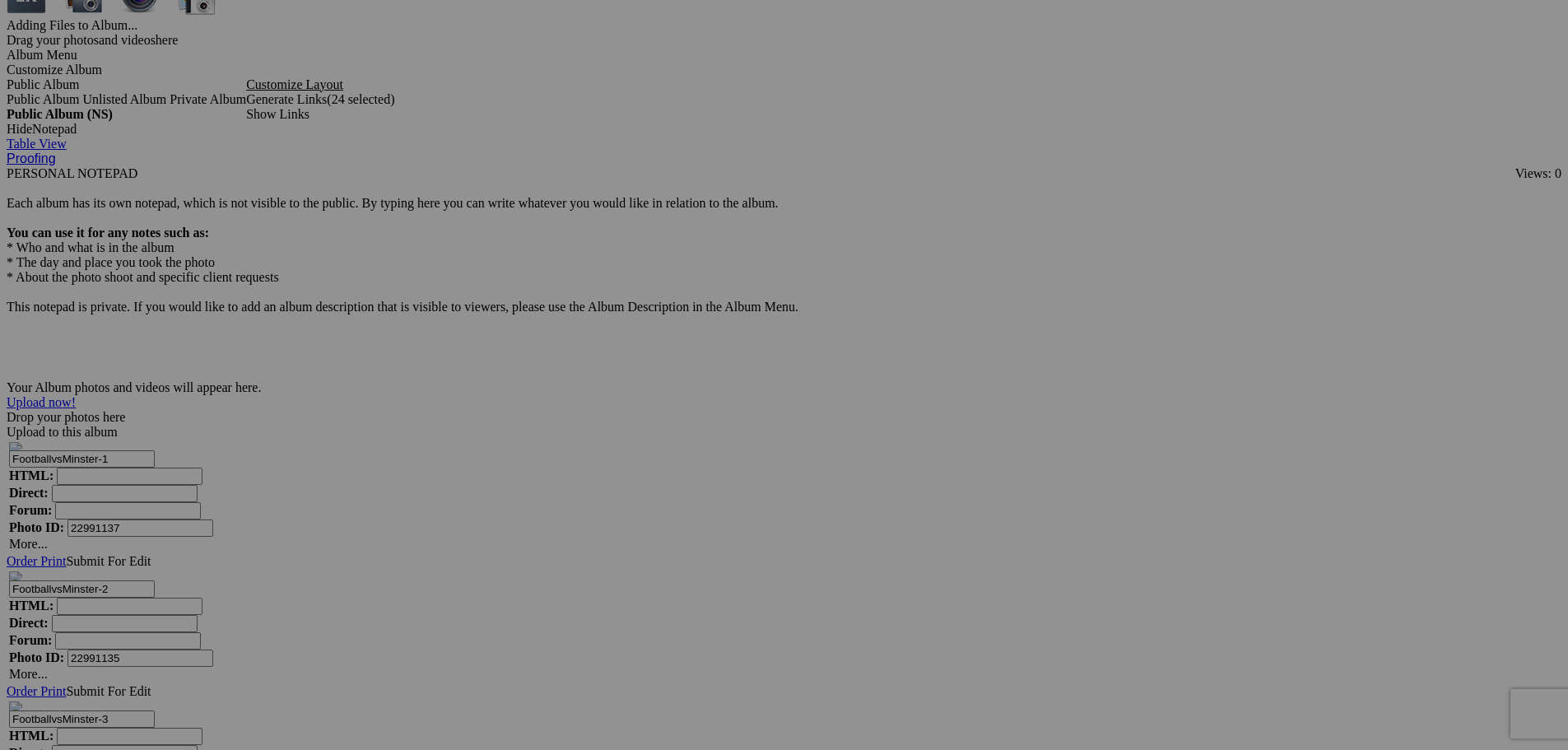
scroll to position [10376, 0]
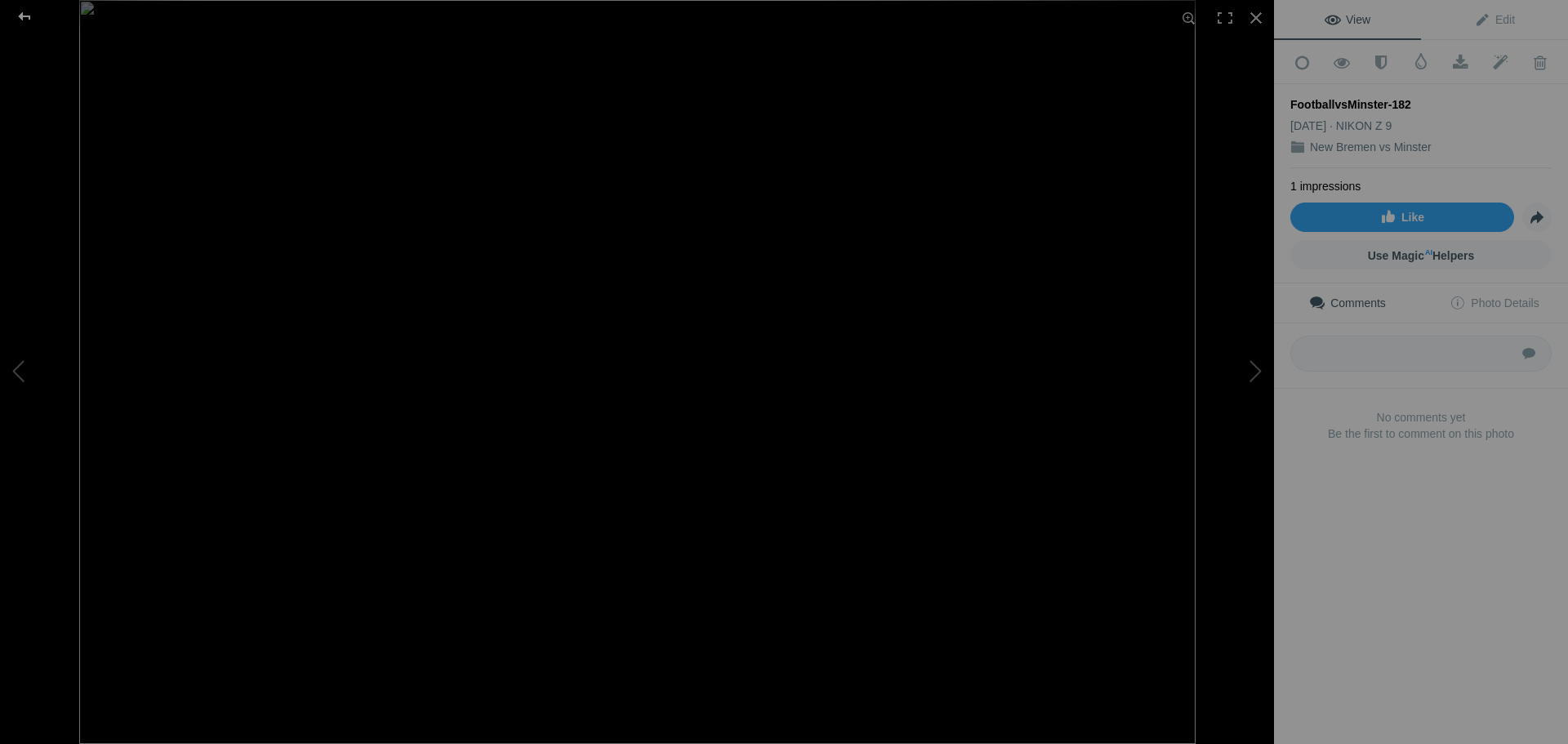
click at [26, 16] on div at bounding box center [24, 16] width 59 height 33
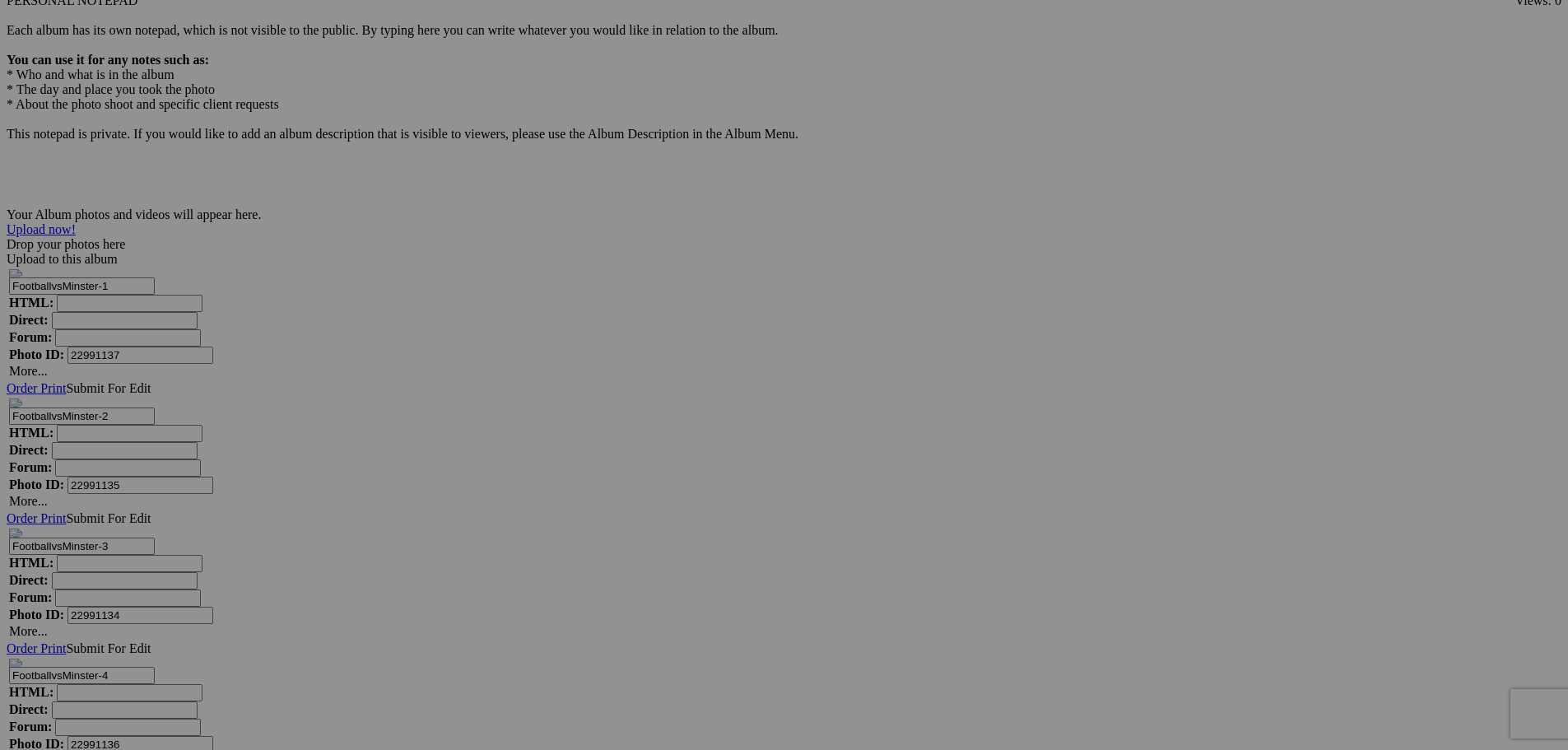
scroll to position [10541, 0]
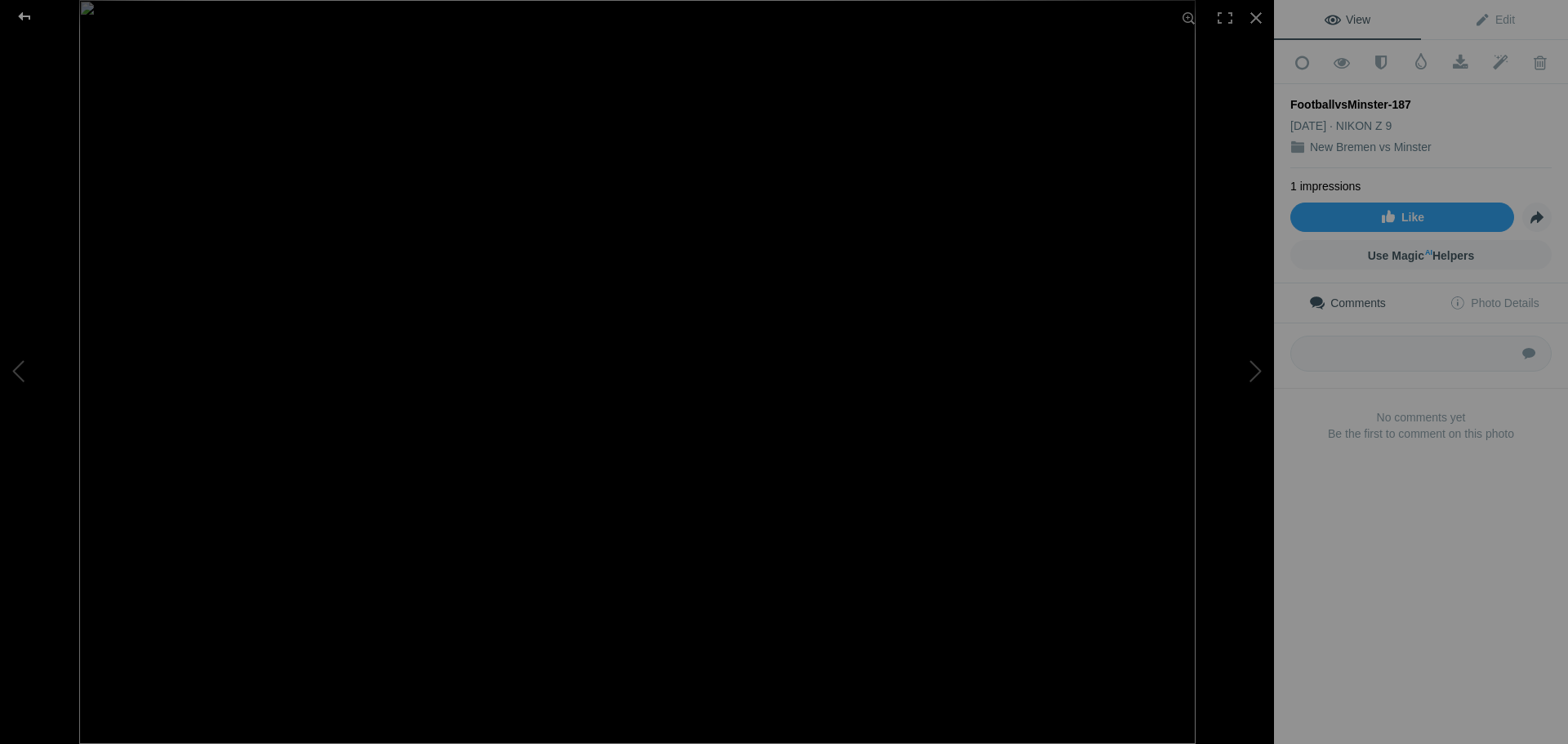
click at [30, 16] on div at bounding box center [24, 16] width 59 height 33
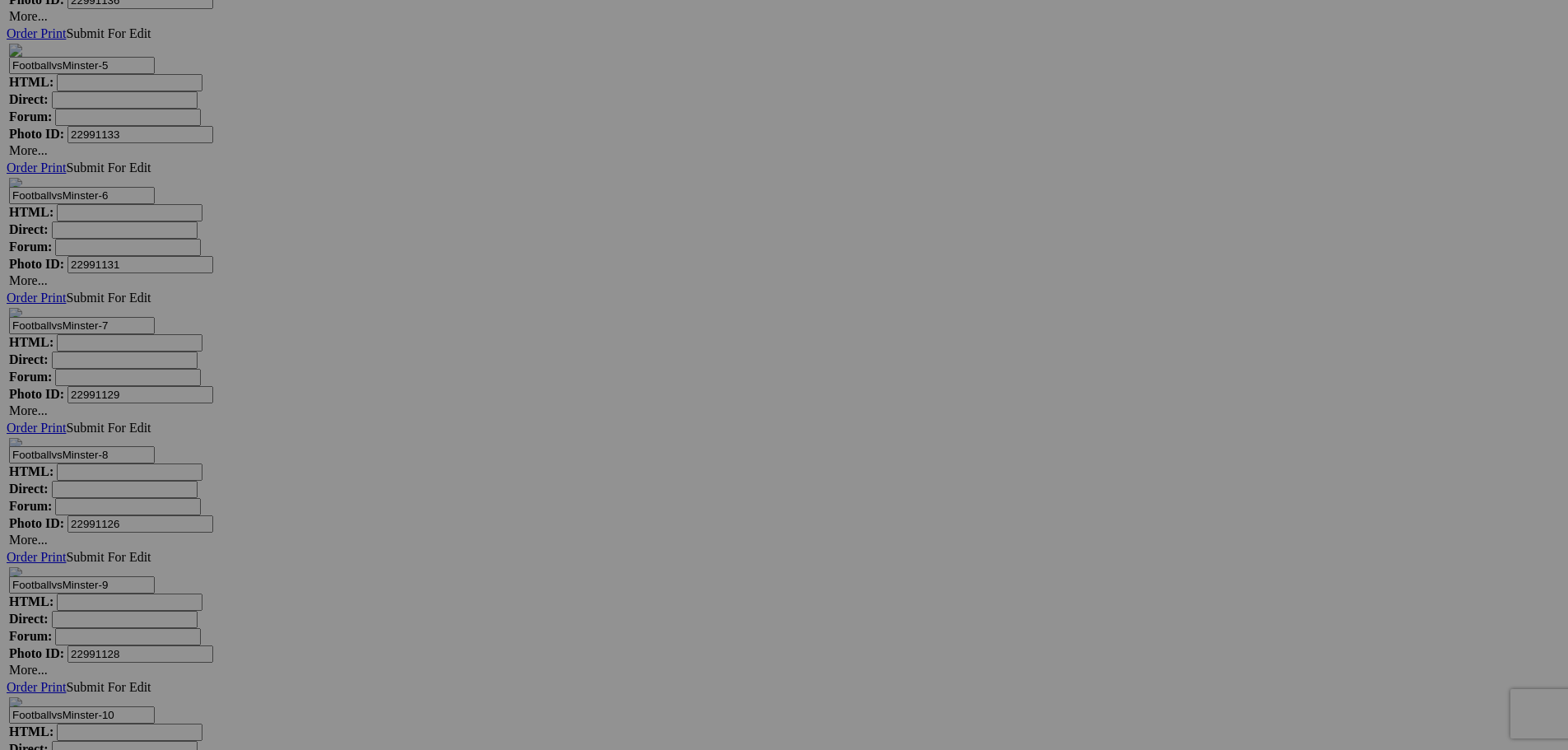
scroll to position [11281, 0]
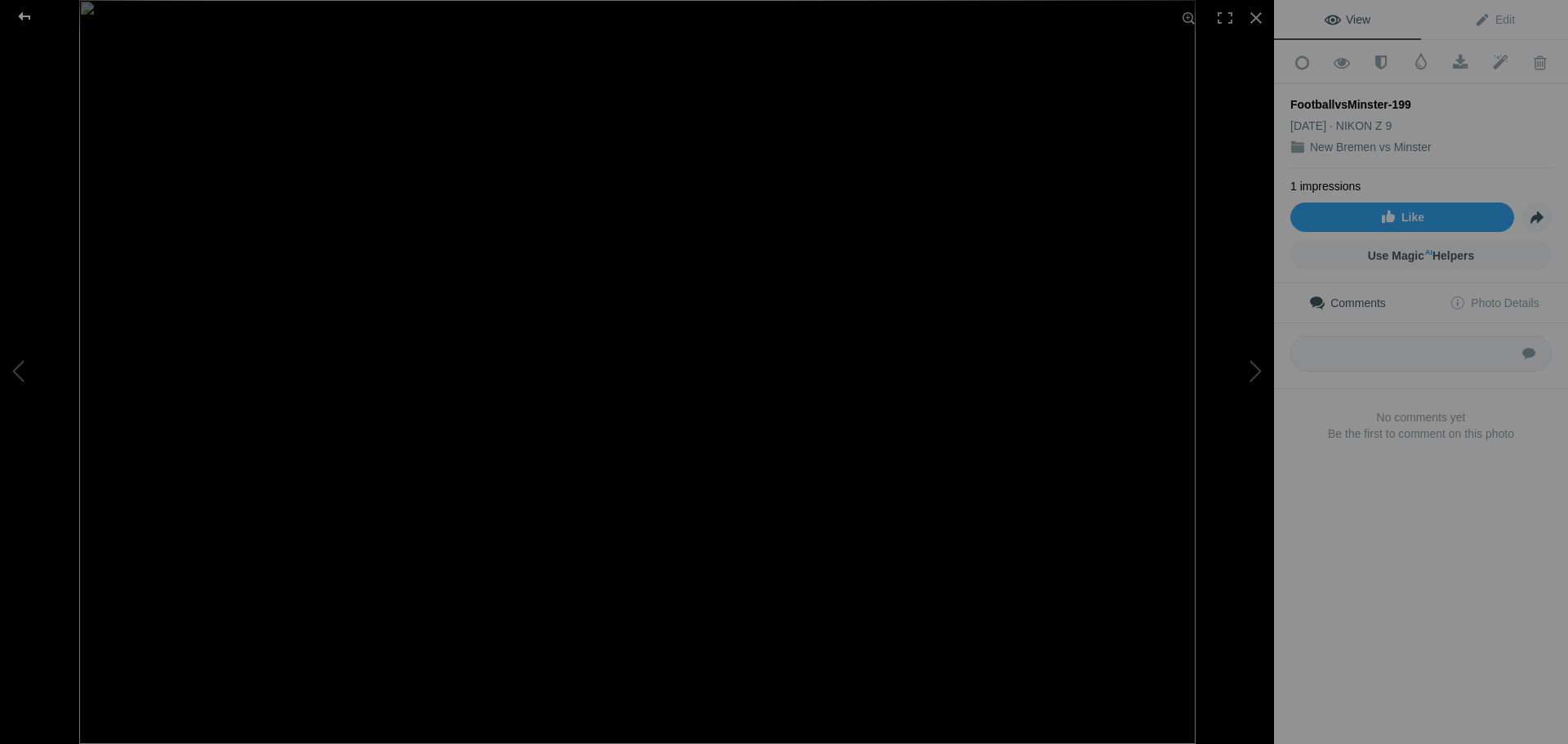
click at [20, 11] on div at bounding box center [24, 16] width 59 height 33
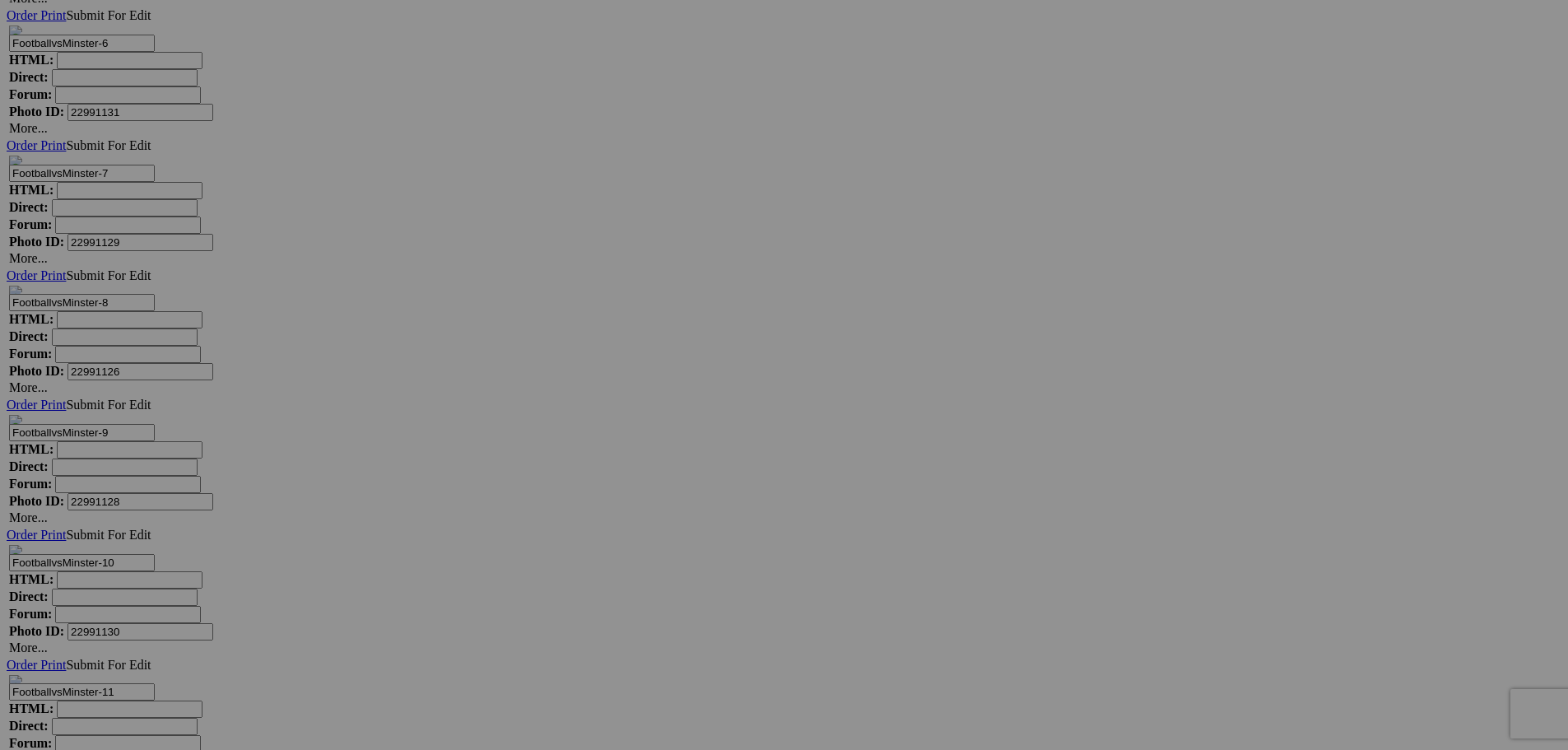
scroll to position [11529, 0]
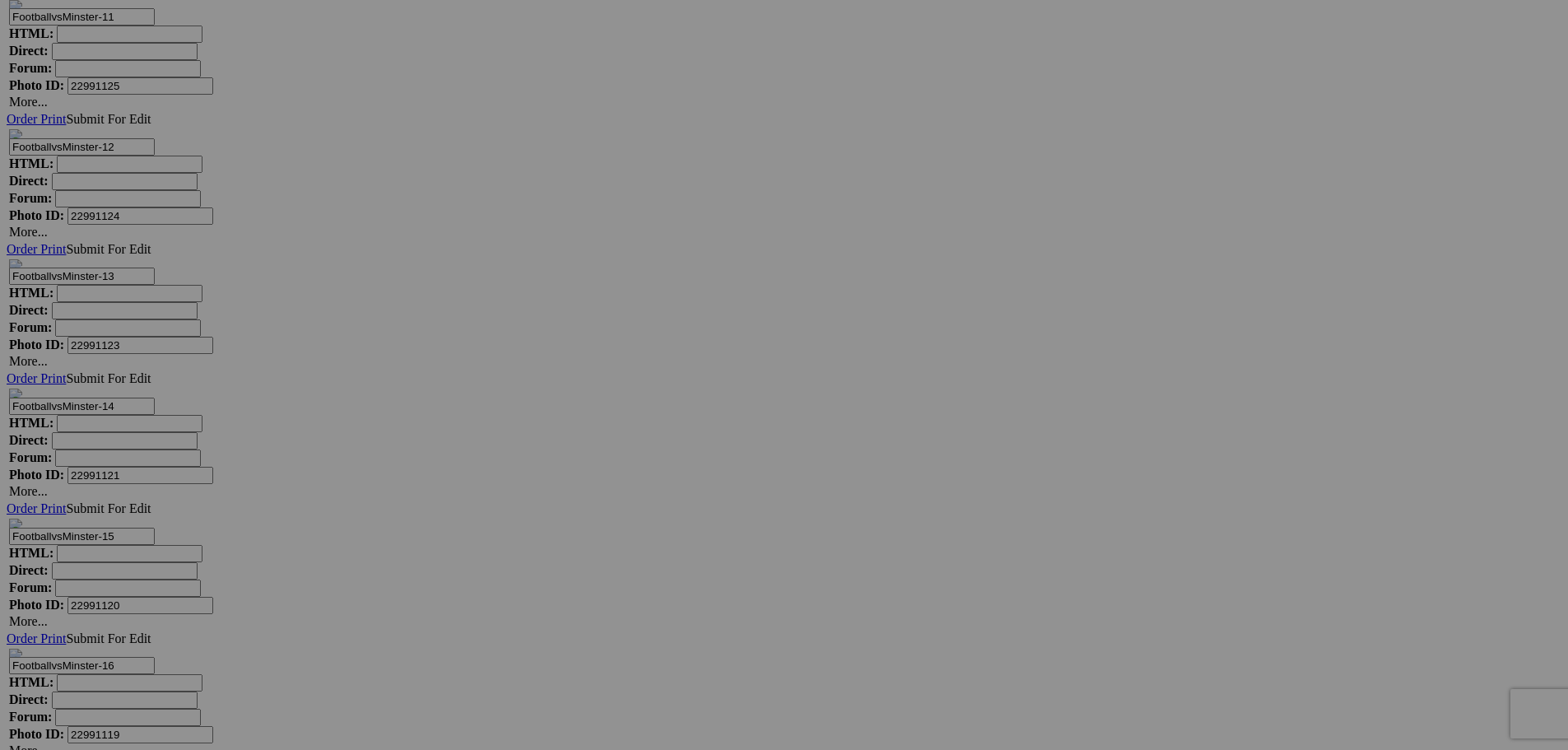
scroll to position [12099, 0]
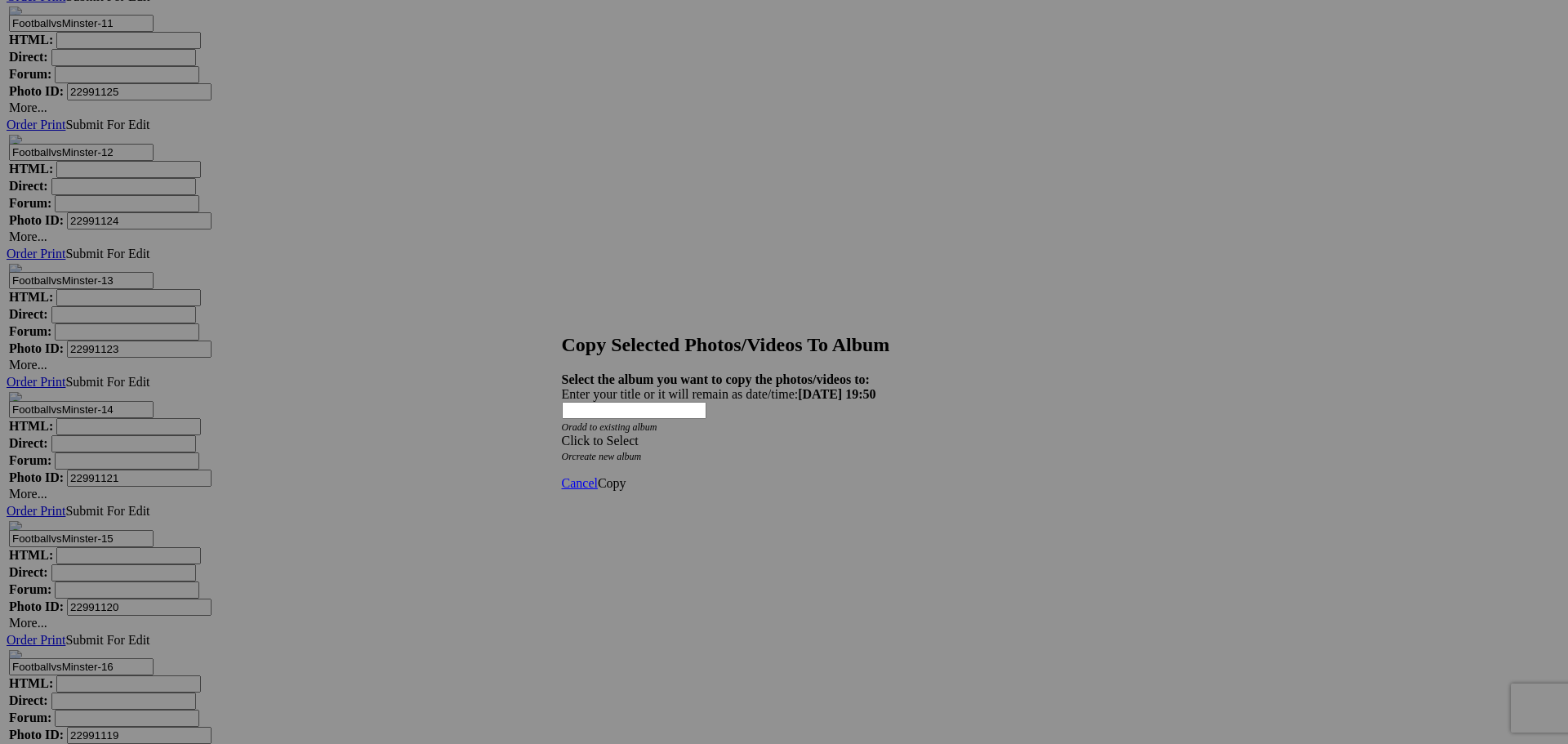
click at [562, 434] on span at bounding box center [562, 440] width 0 height 14
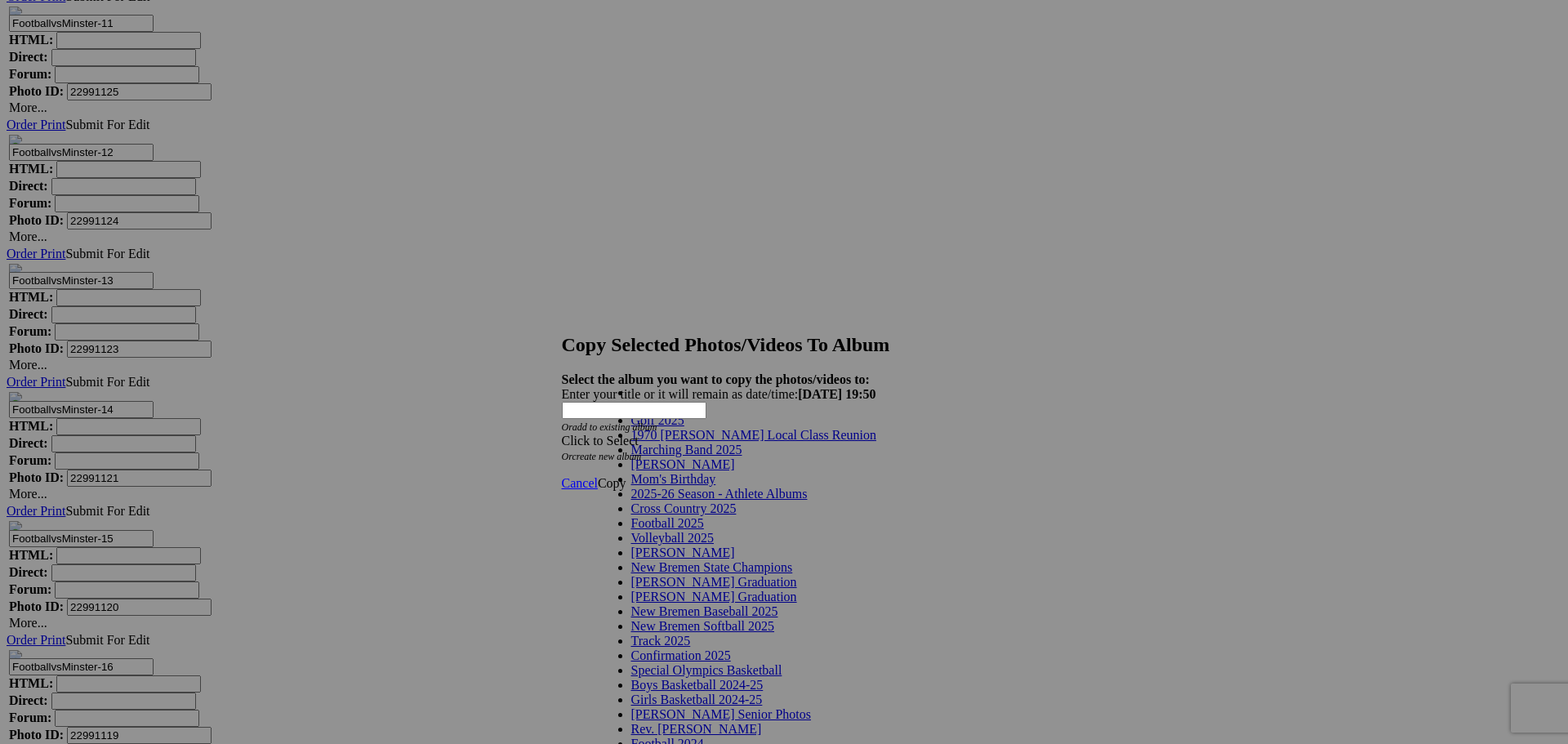
click at [807, 501] on link "2025-26 Season - Athlete Albums" at bounding box center [720, 494] width 177 height 14
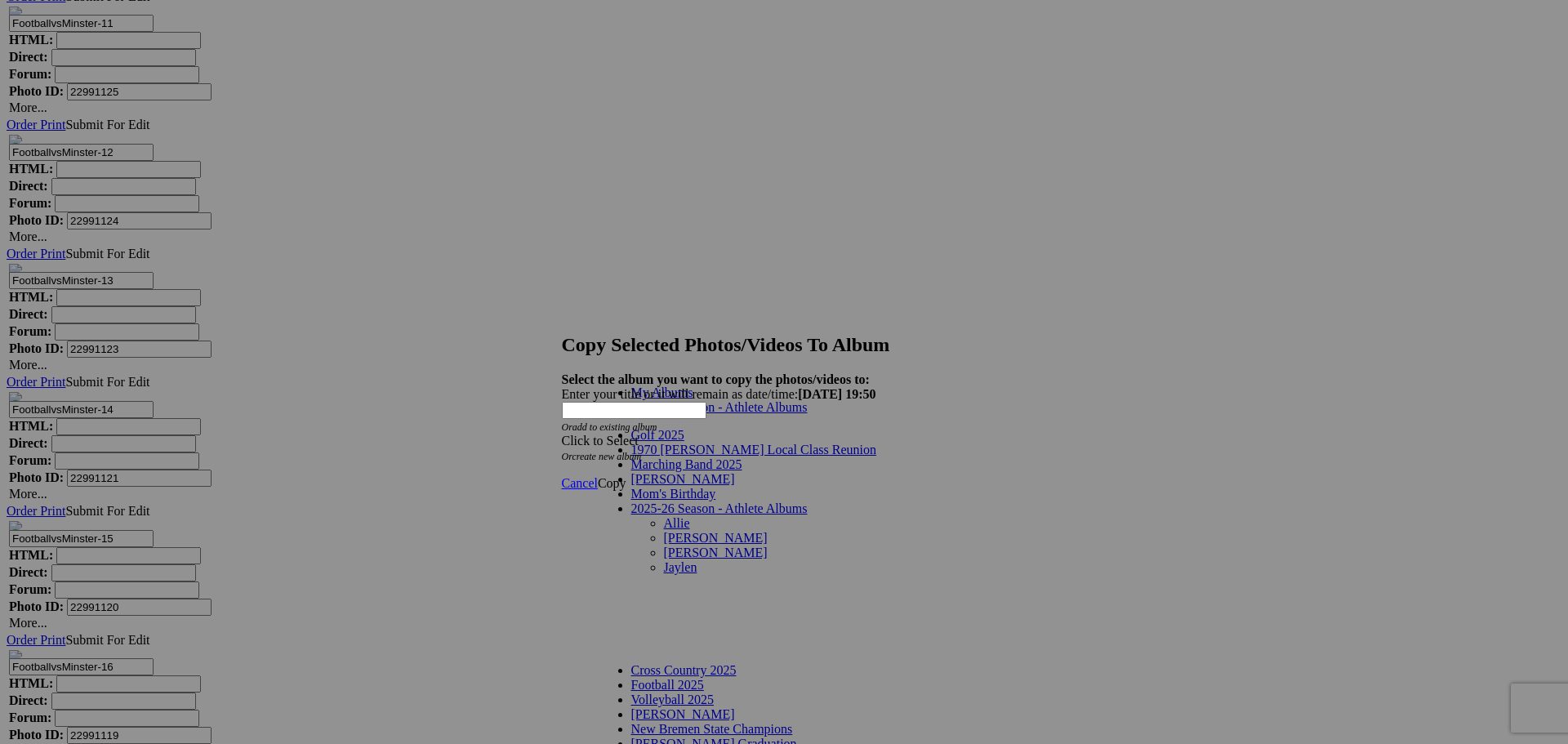
click at [664, 561] on link "Jaylen" at bounding box center [681, 567] width 34 height 14
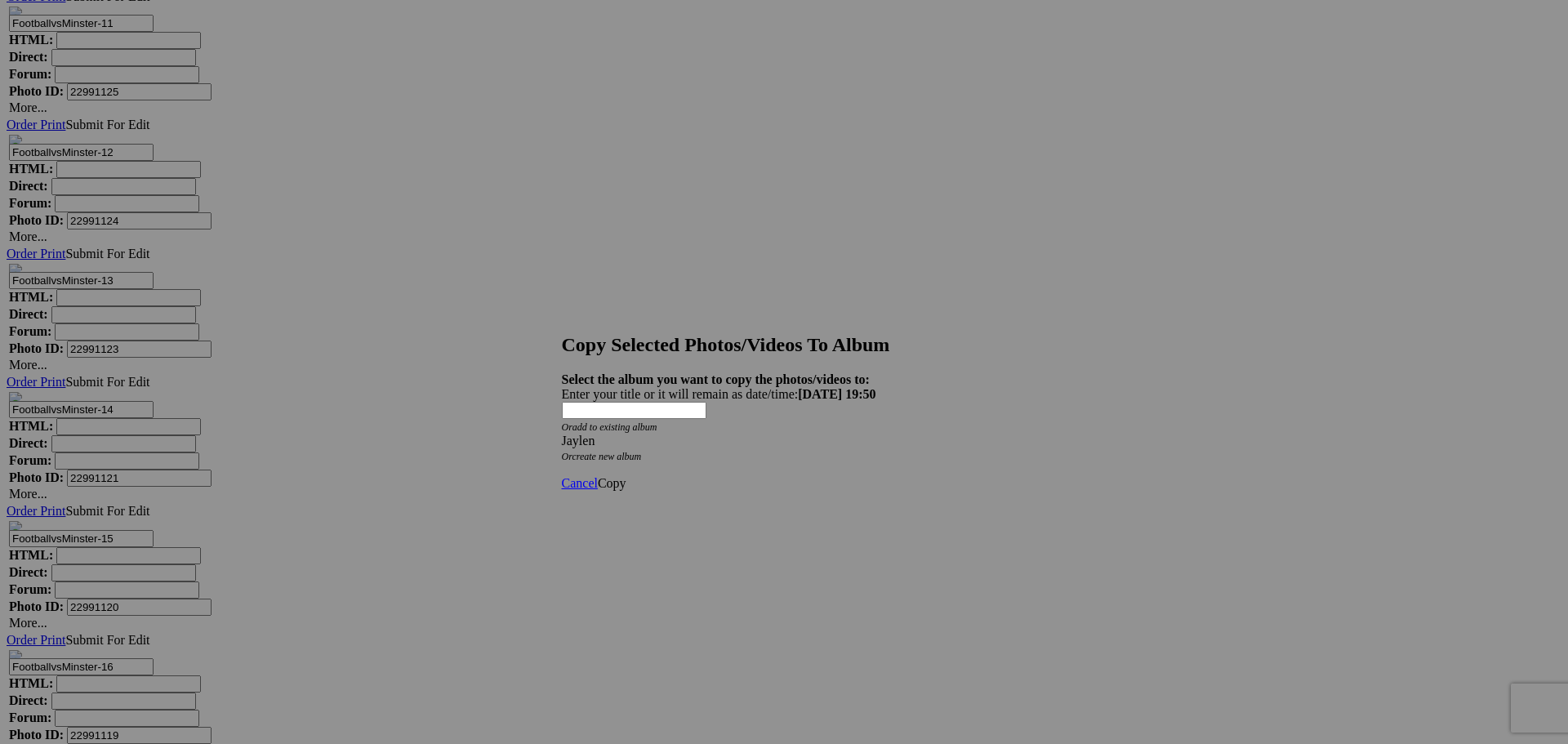
click at [626, 477] on span "Copy" at bounding box center [612, 483] width 29 height 14
click at [614, 431] on span "Ok" at bounding box center [606, 424] width 16 height 14
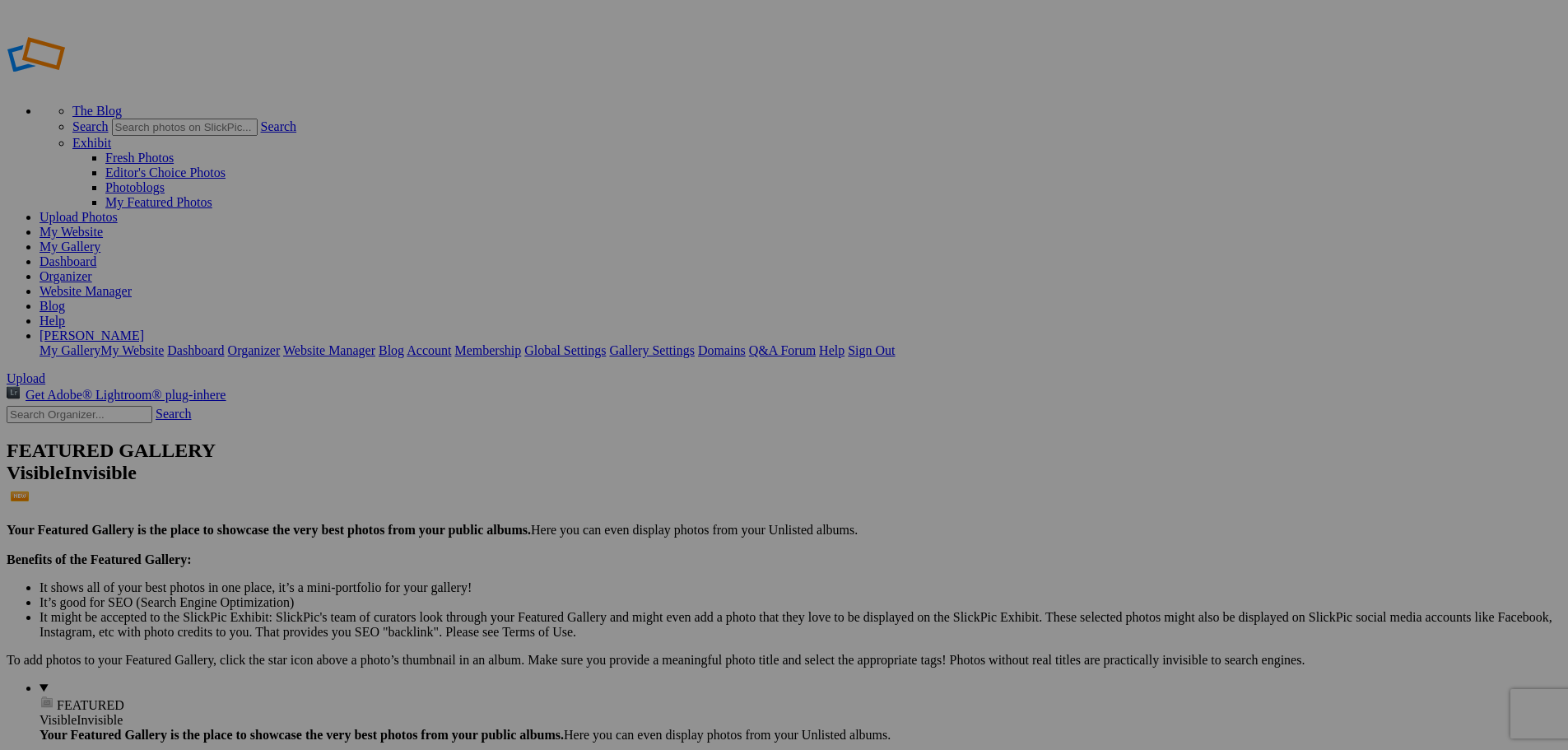
type input "Jaylen"
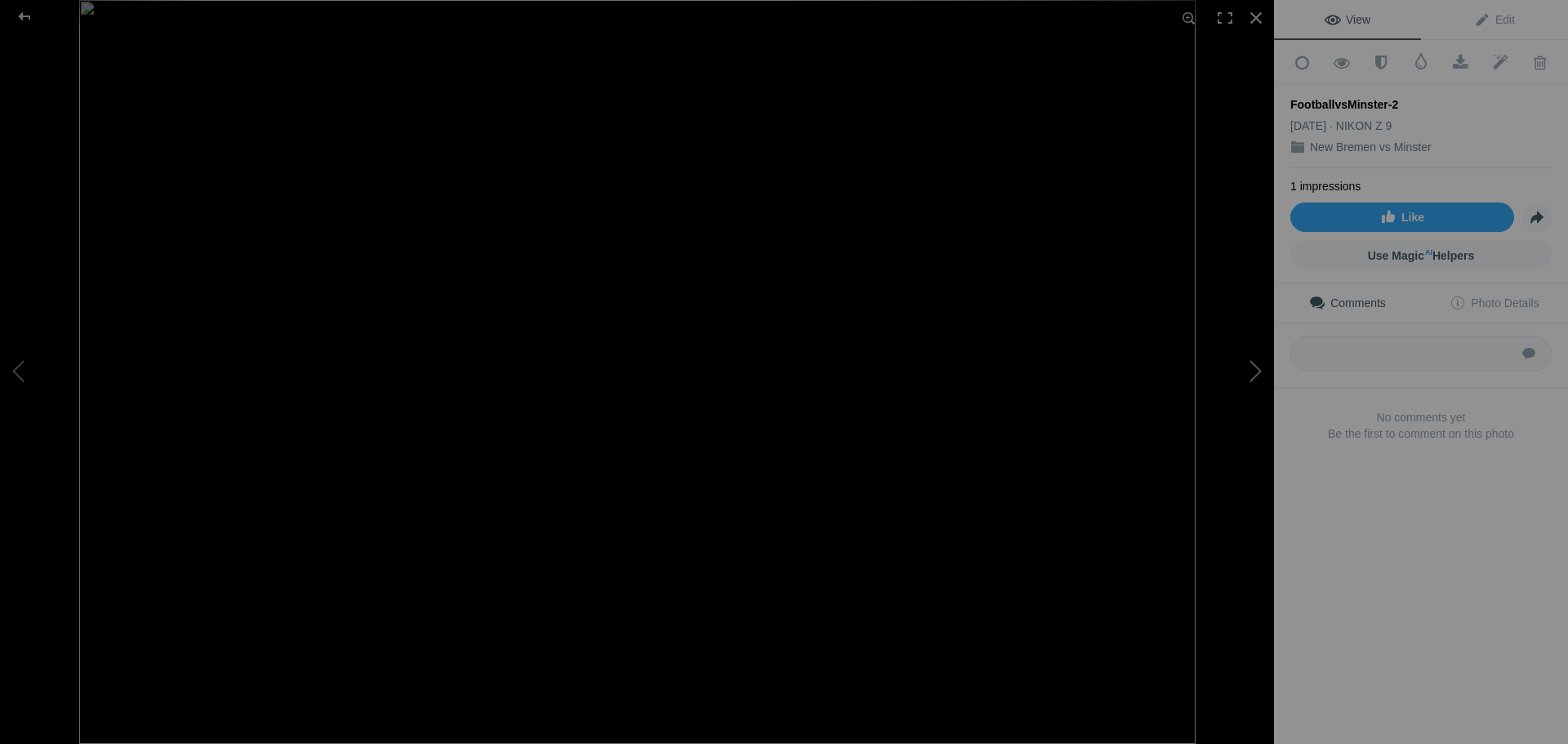
click at [1258, 376] on button at bounding box center [1212, 372] width 122 height 268
click at [22, 14] on div at bounding box center [24, 16] width 59 height 33
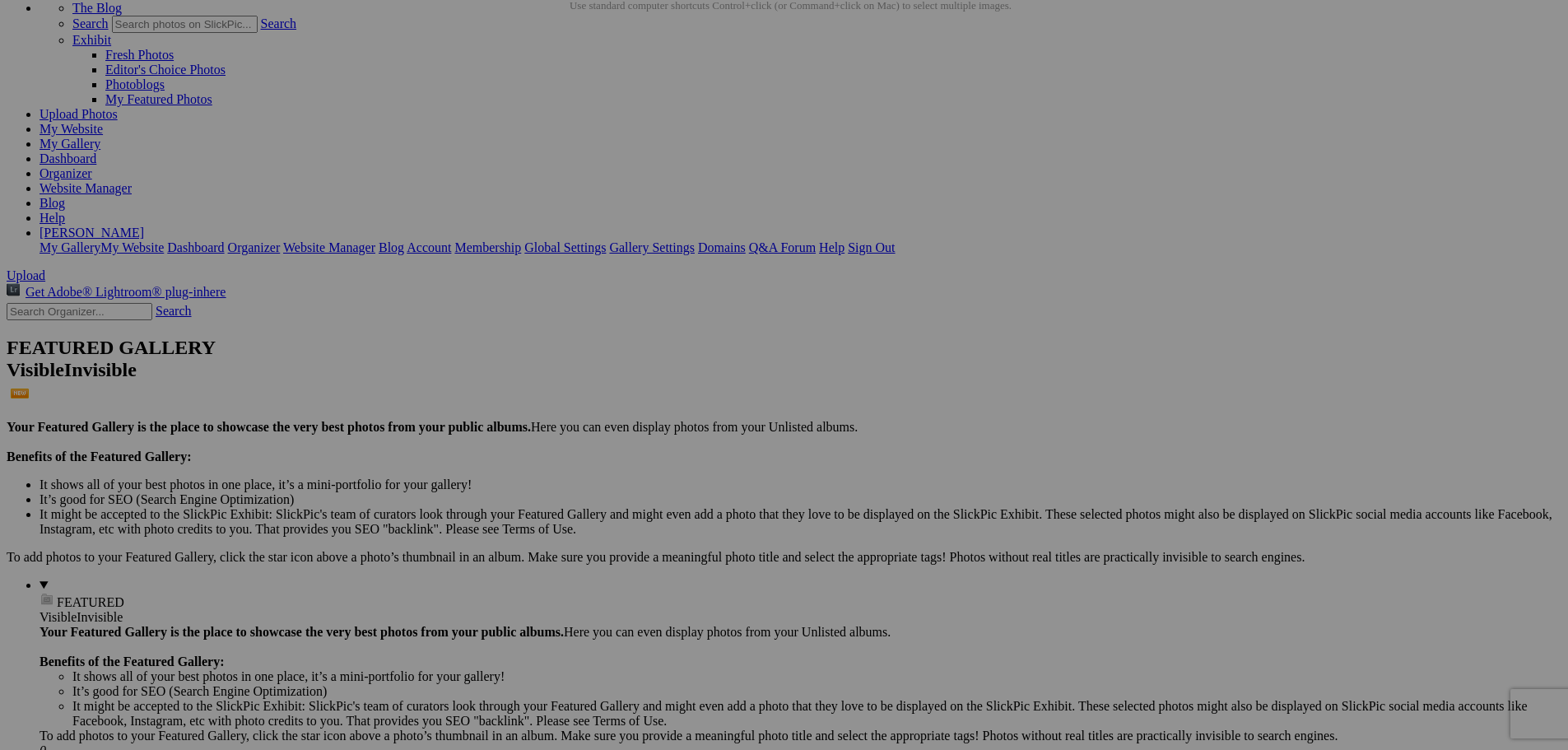
scroll to position [165, 0]
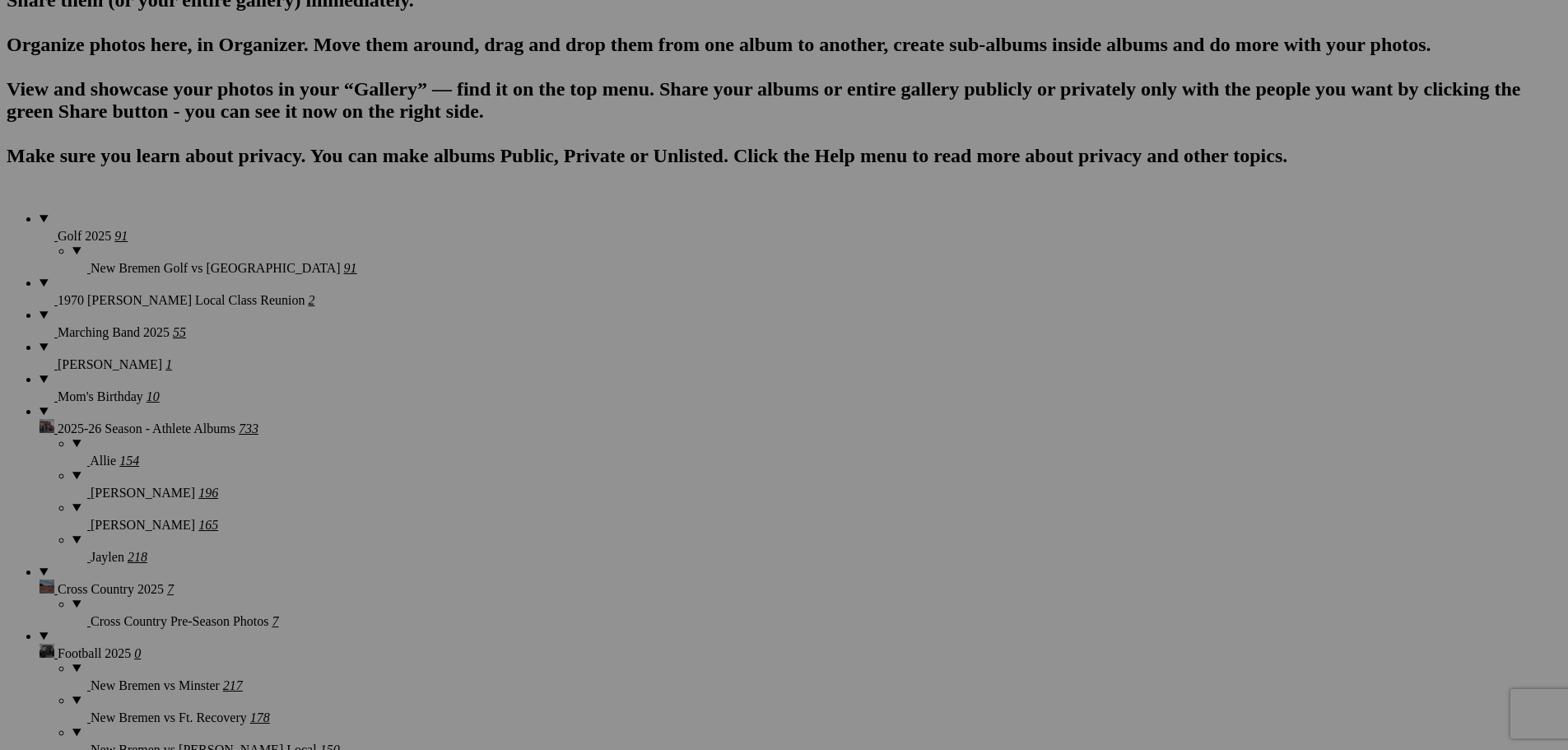
scroll to position [1070, 0]
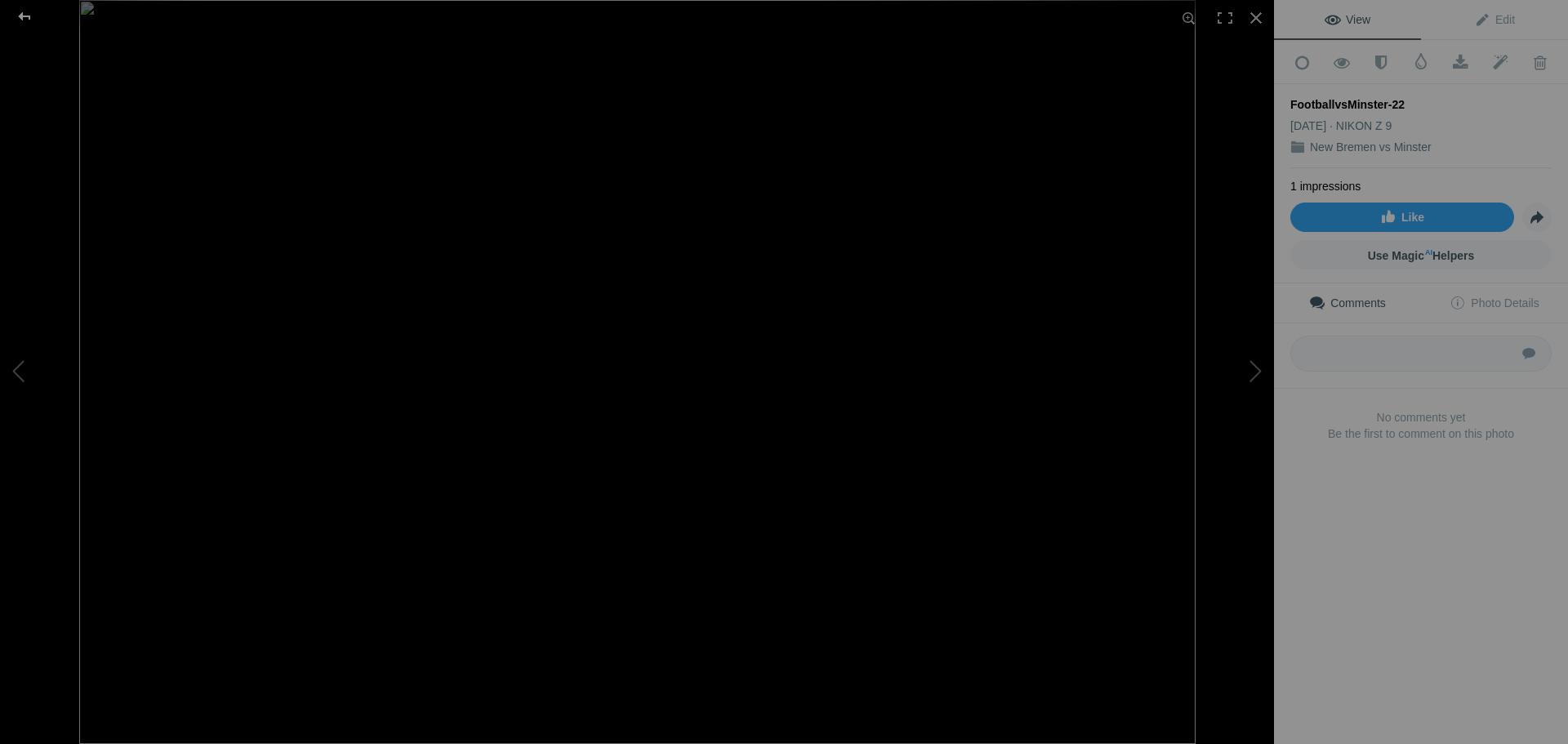
click at [27, 15] on div at bounding box center [24, 16] width 59 height 33
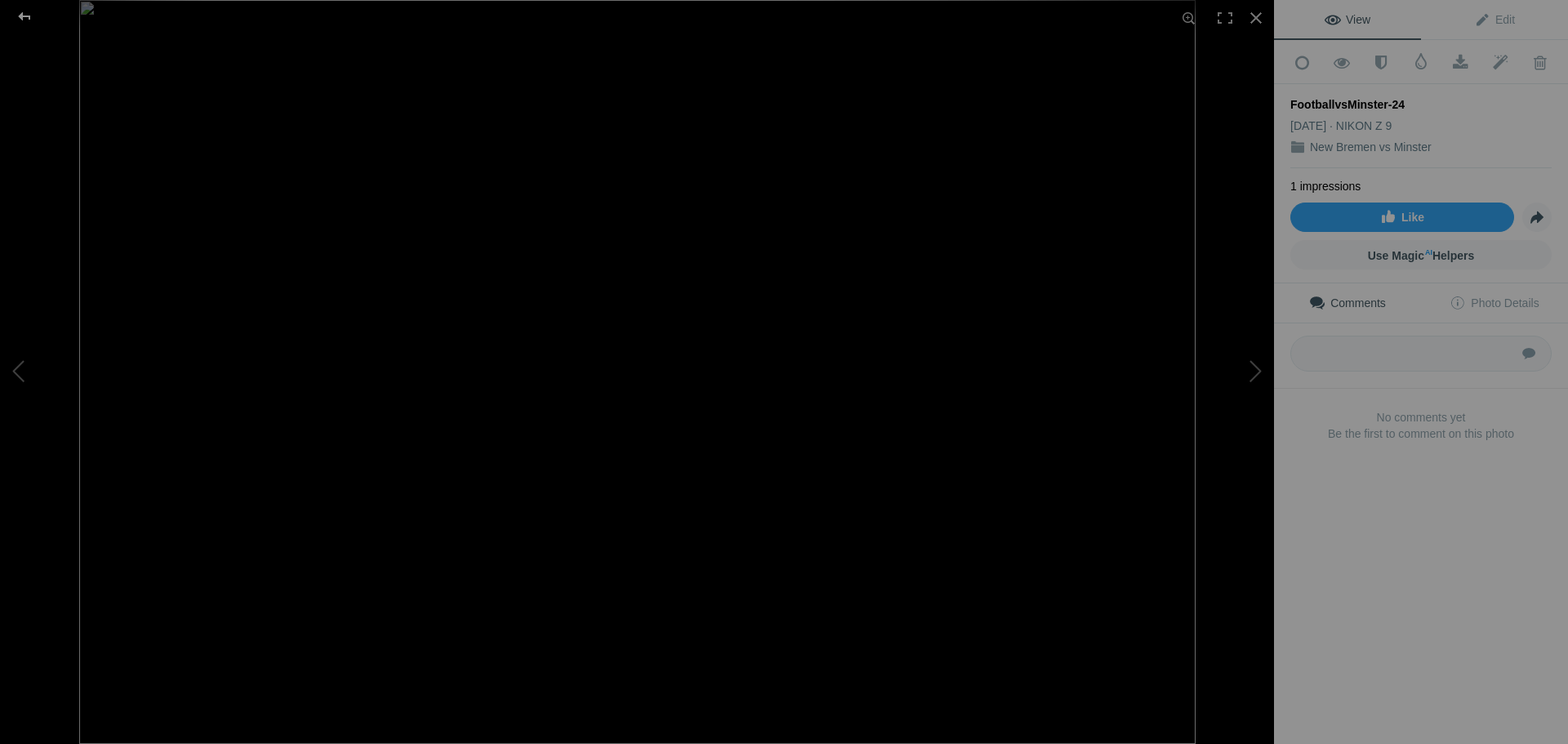
click at [25, 15] on div at bounding box center [24, 16] width 59 height 33
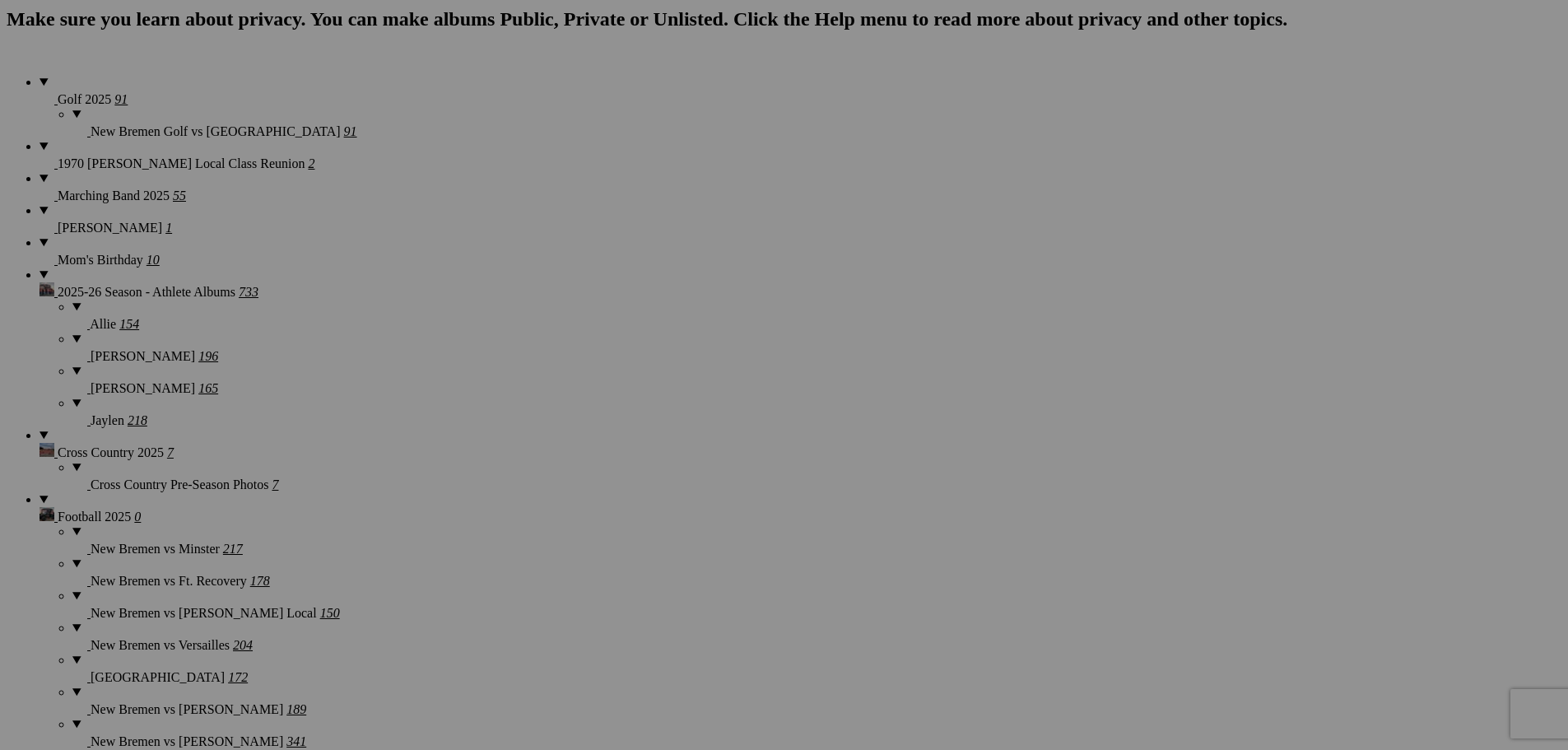
scroll to position [1317, 0]
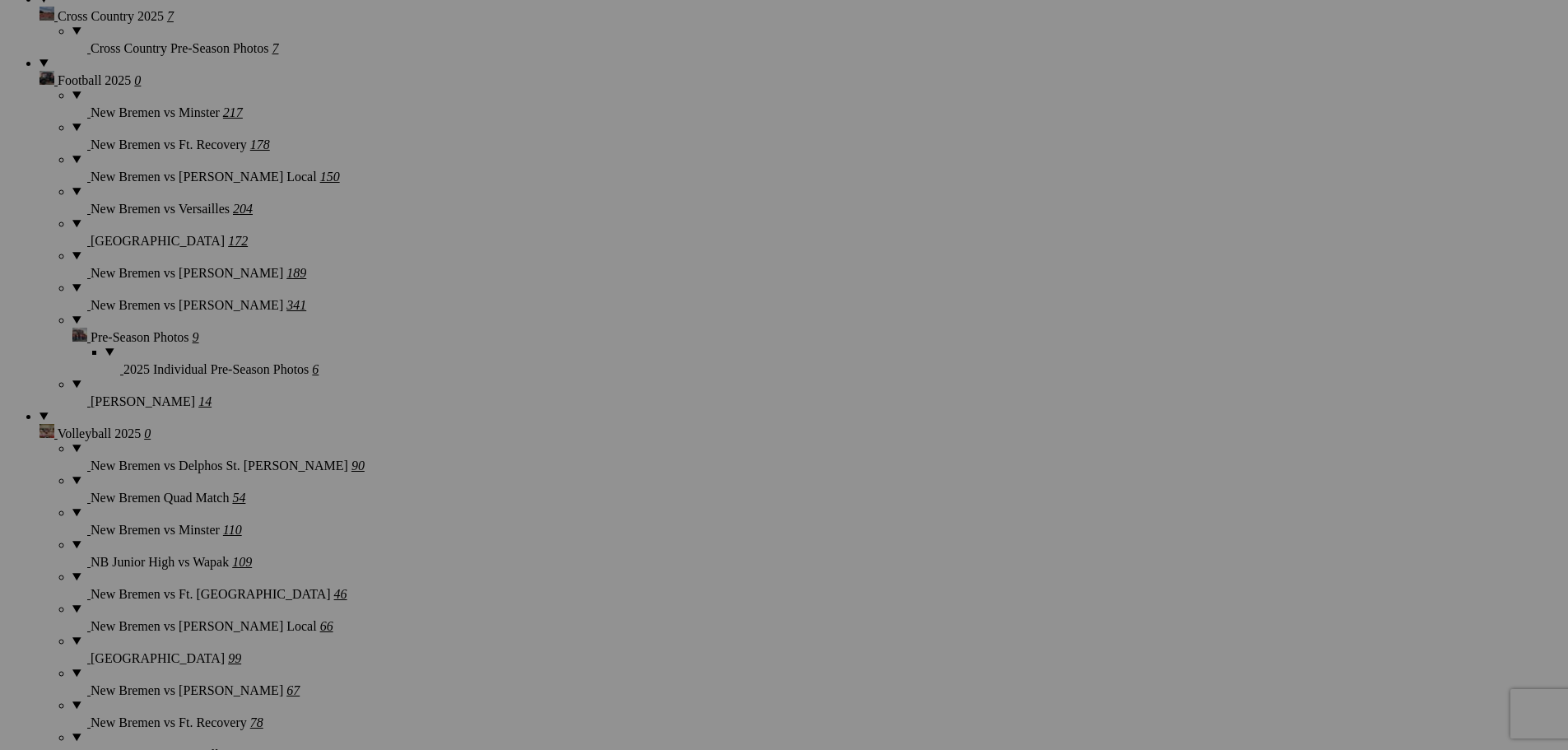
scroll to position [1647, 0]
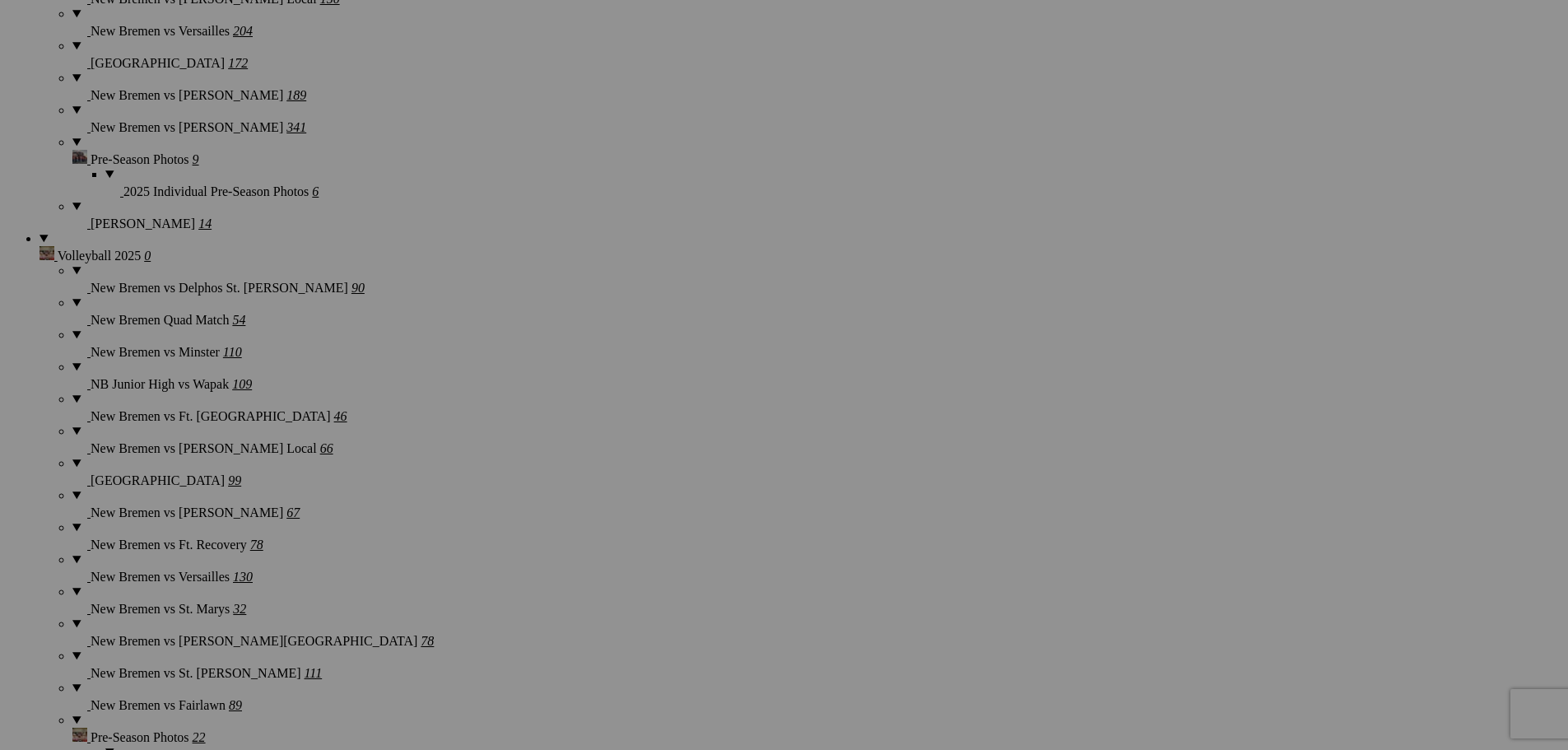
scroll to position [1894, 0]
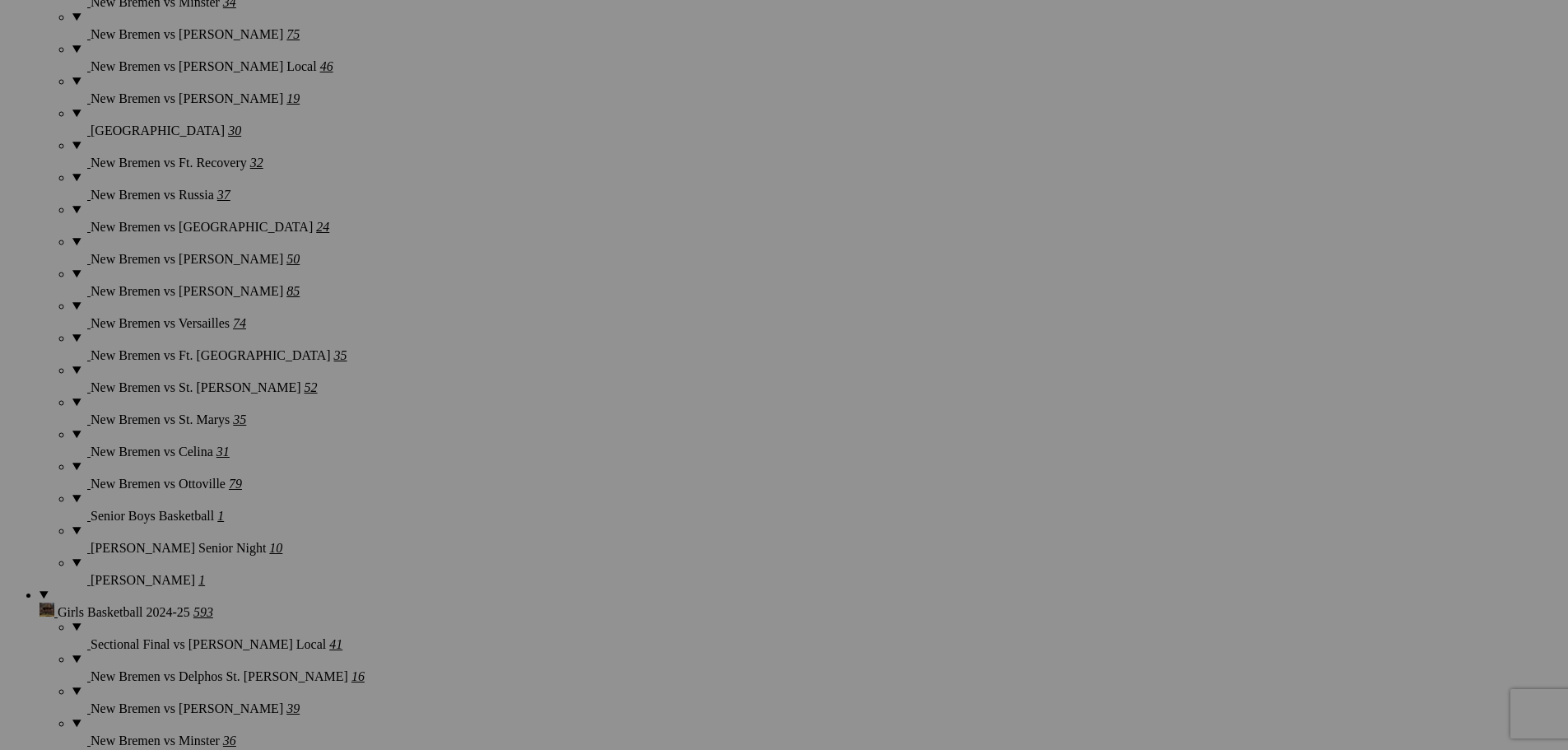
scroll to position [4035, 0]
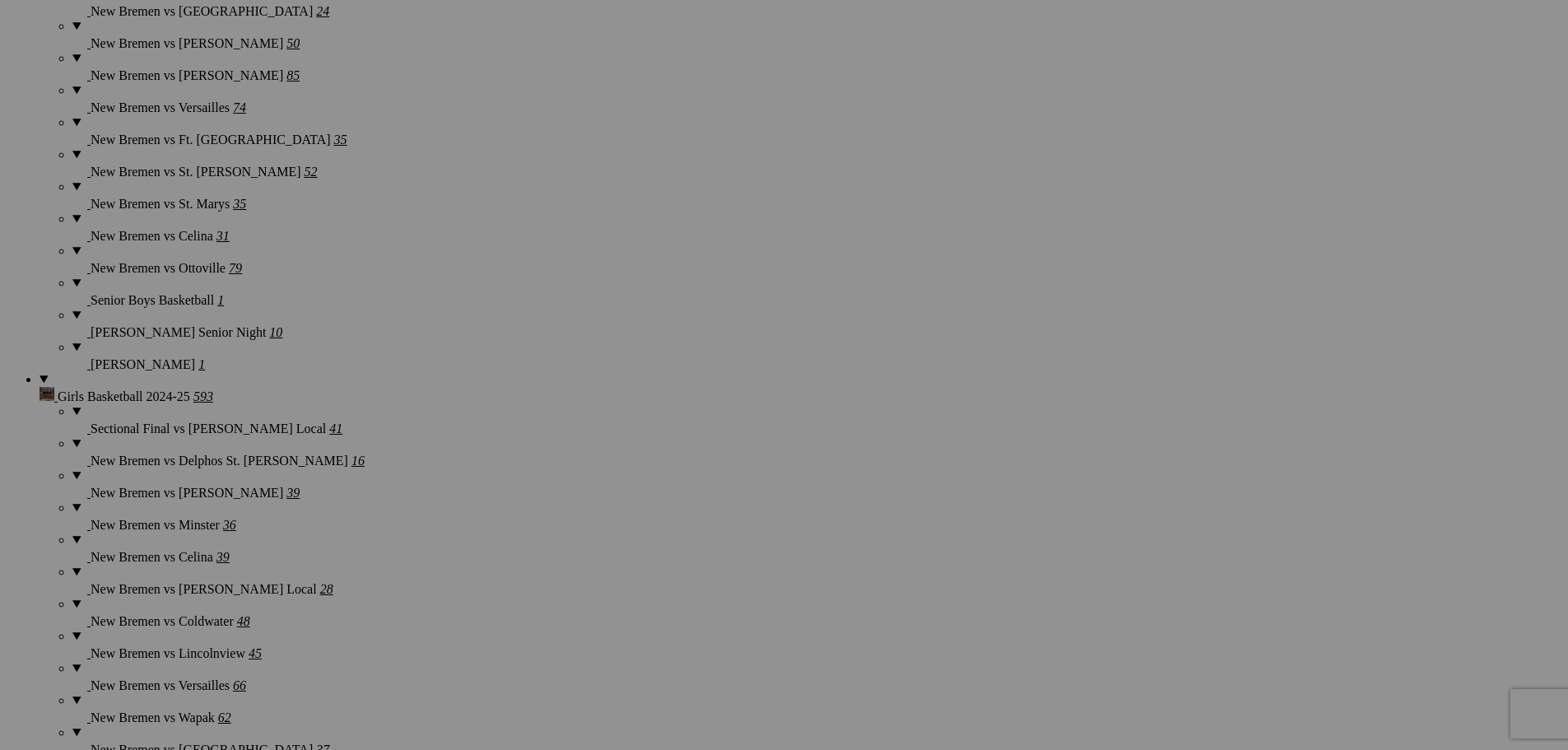
scroll to position [4282, 0]
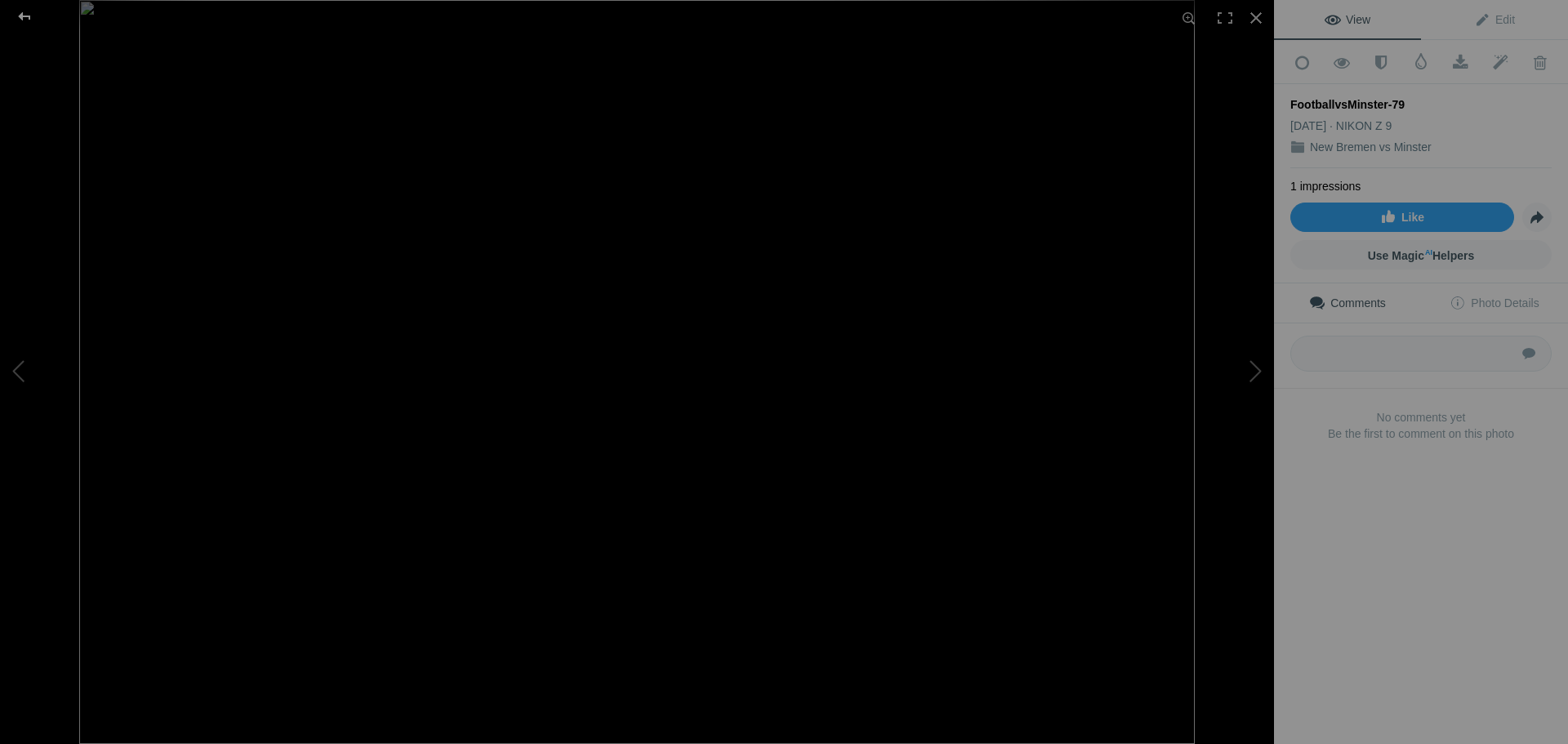
click at [30, 16] on div at bounding box center [24, 16] width 59 height 33
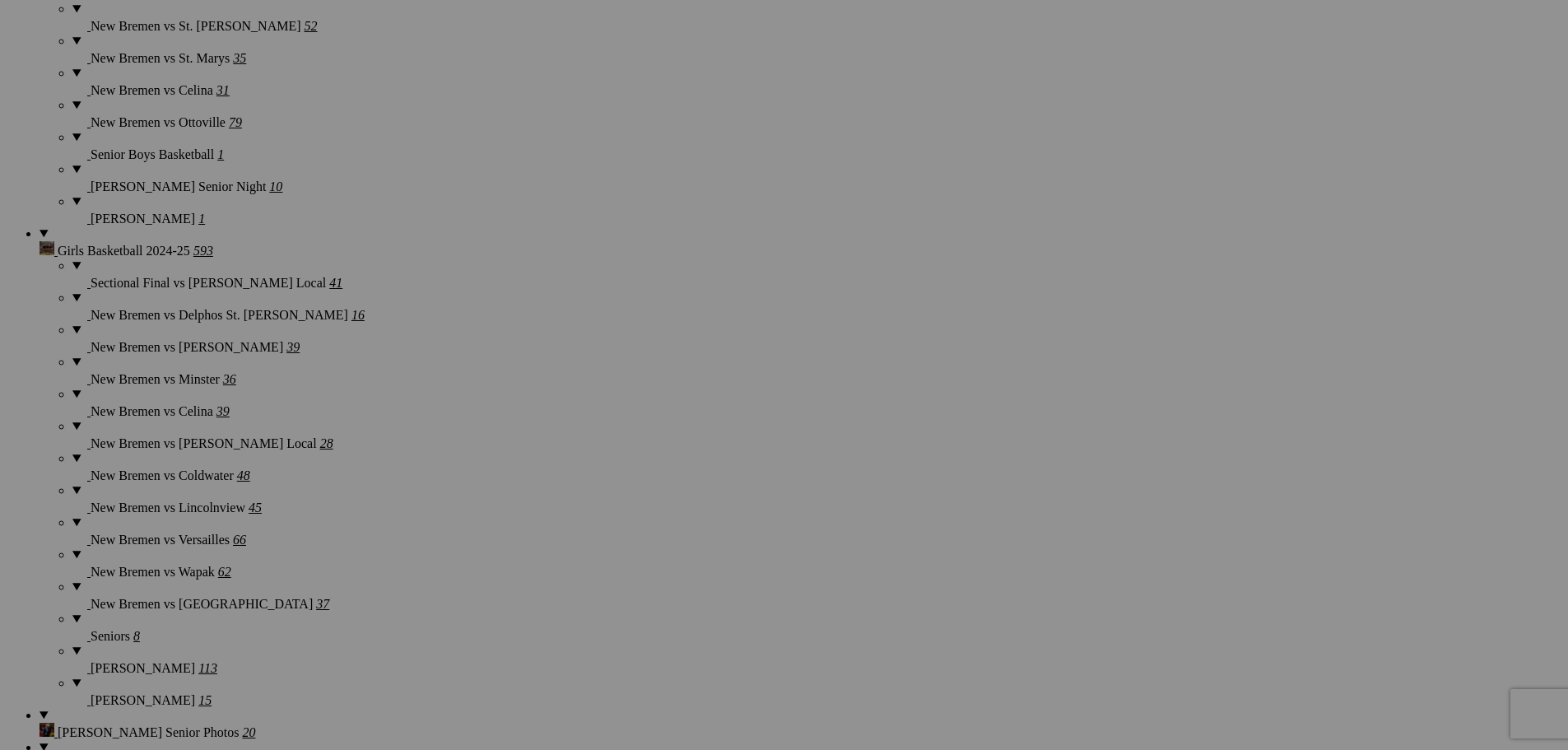
scroll to position [4446, 0]
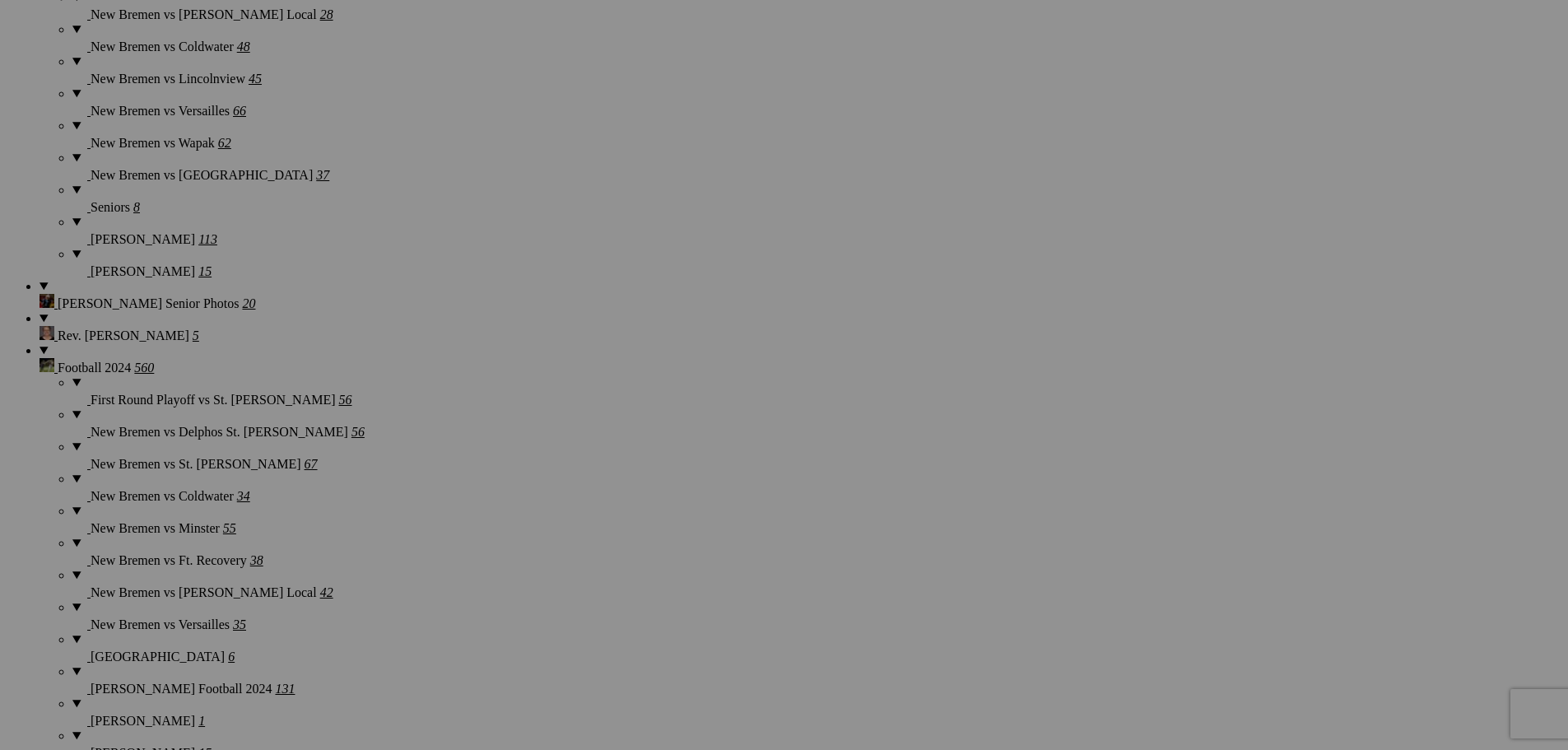
scroll to position [4858, 0]
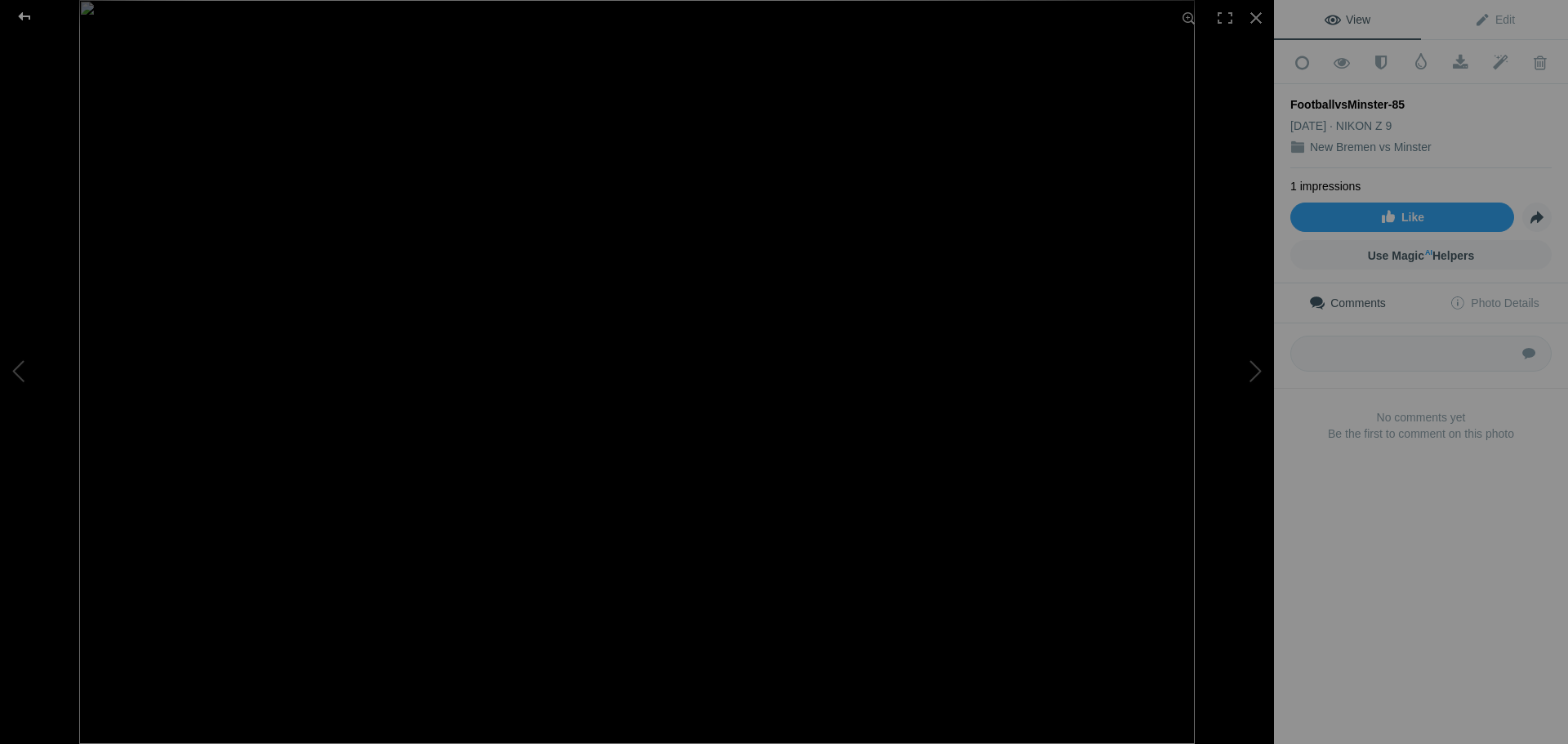
click at [27, 16] on div at bounding box center [24, 16] width 59 height 33
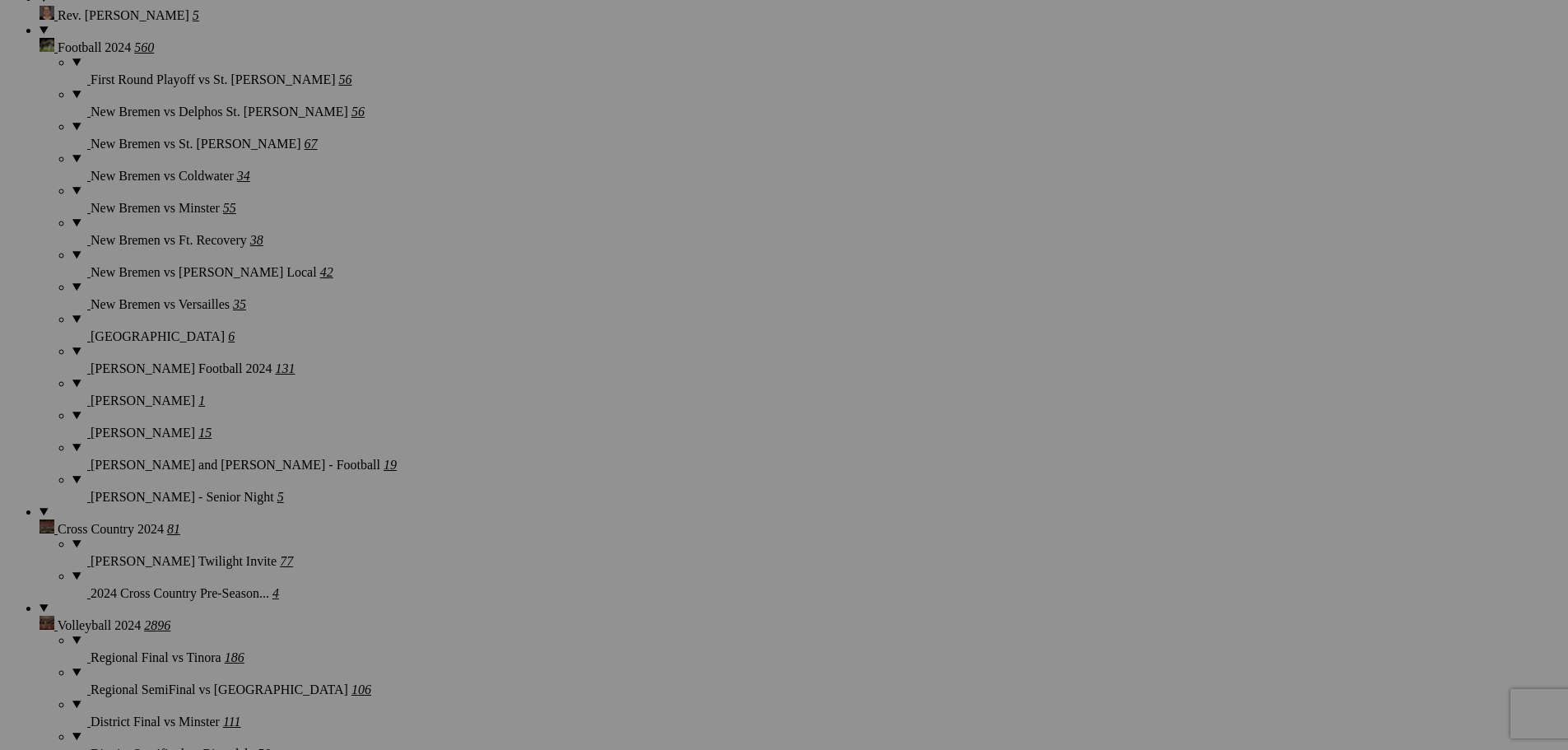
scroll to position [5270, 0]
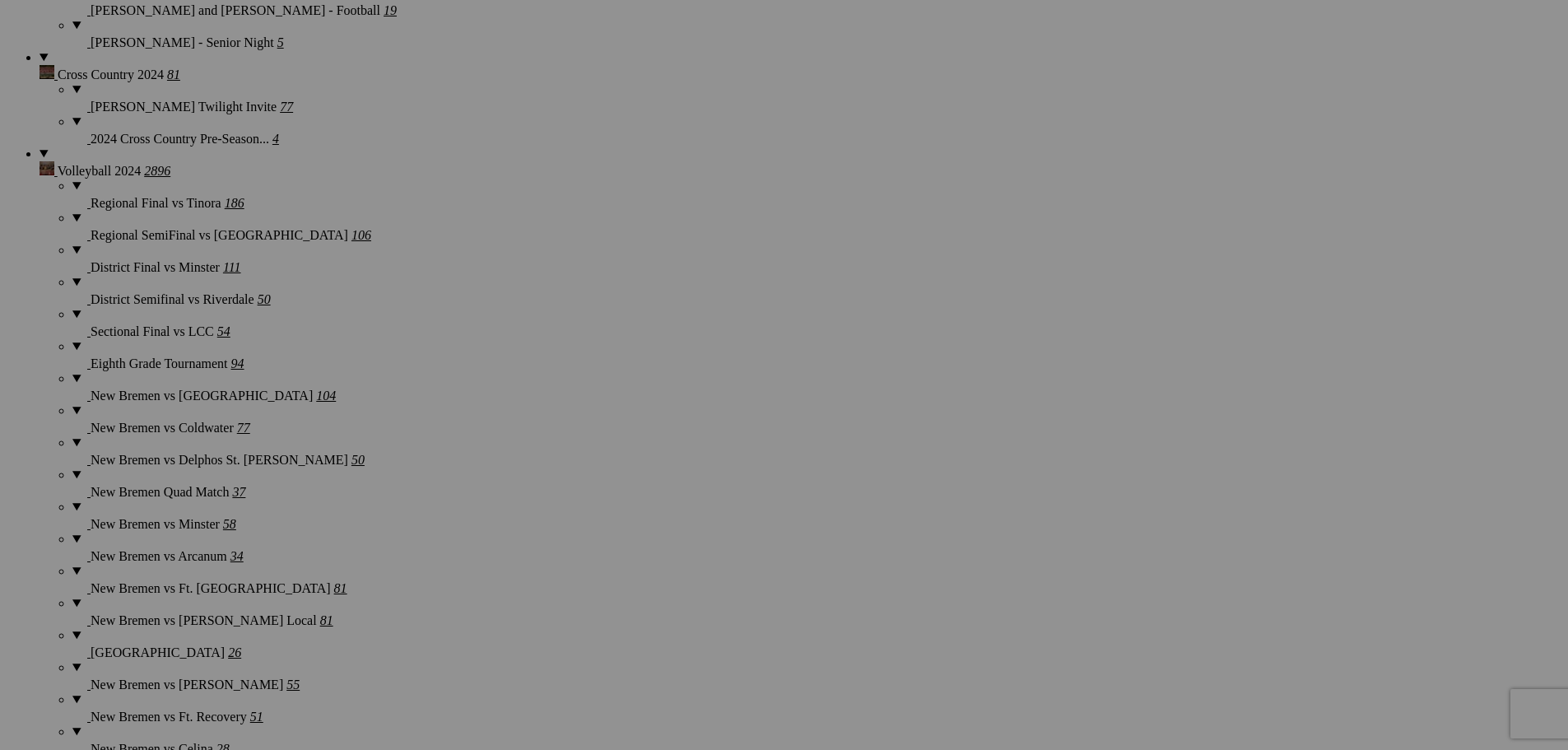
scroll to position [5600, 0]
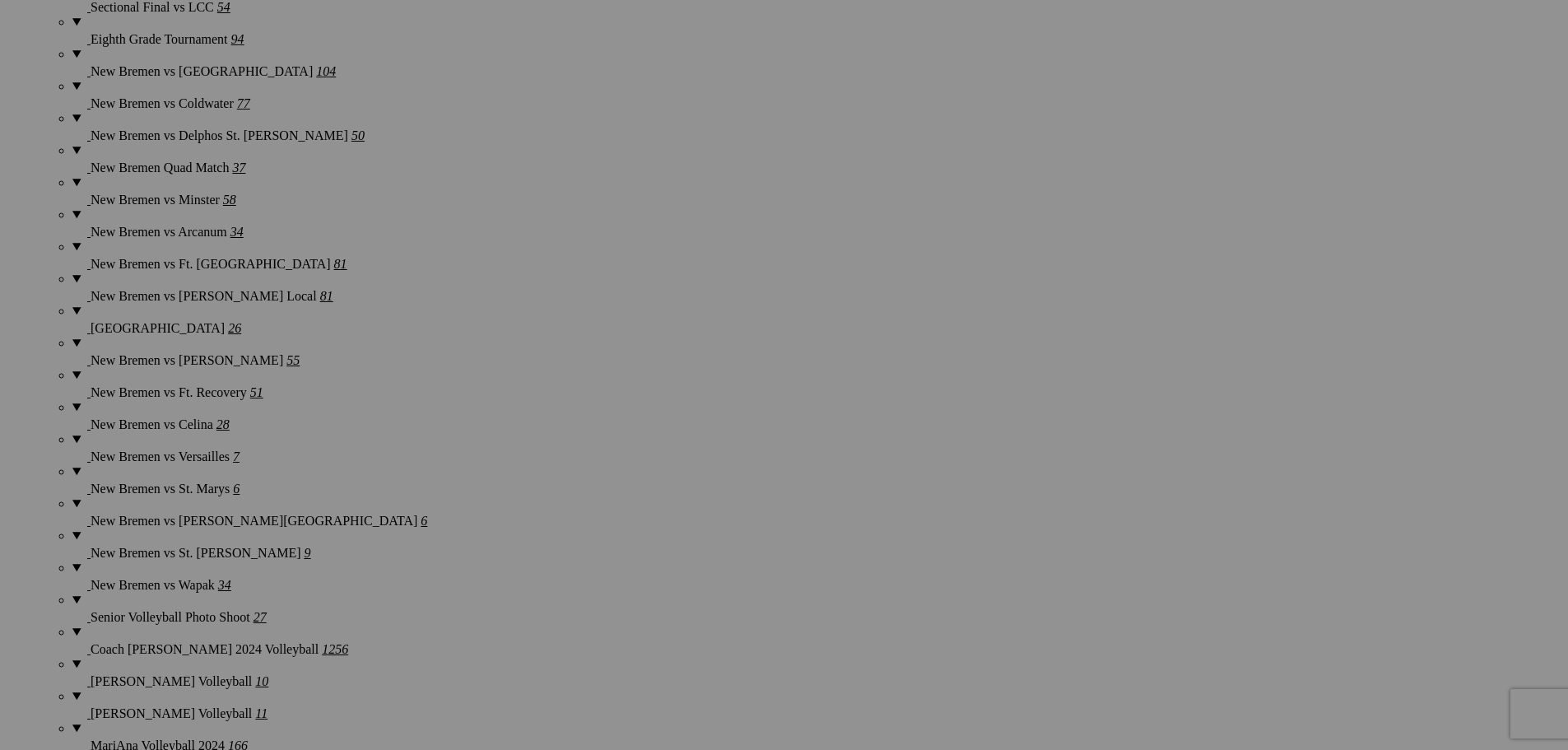
scroll to position [5929, 0]
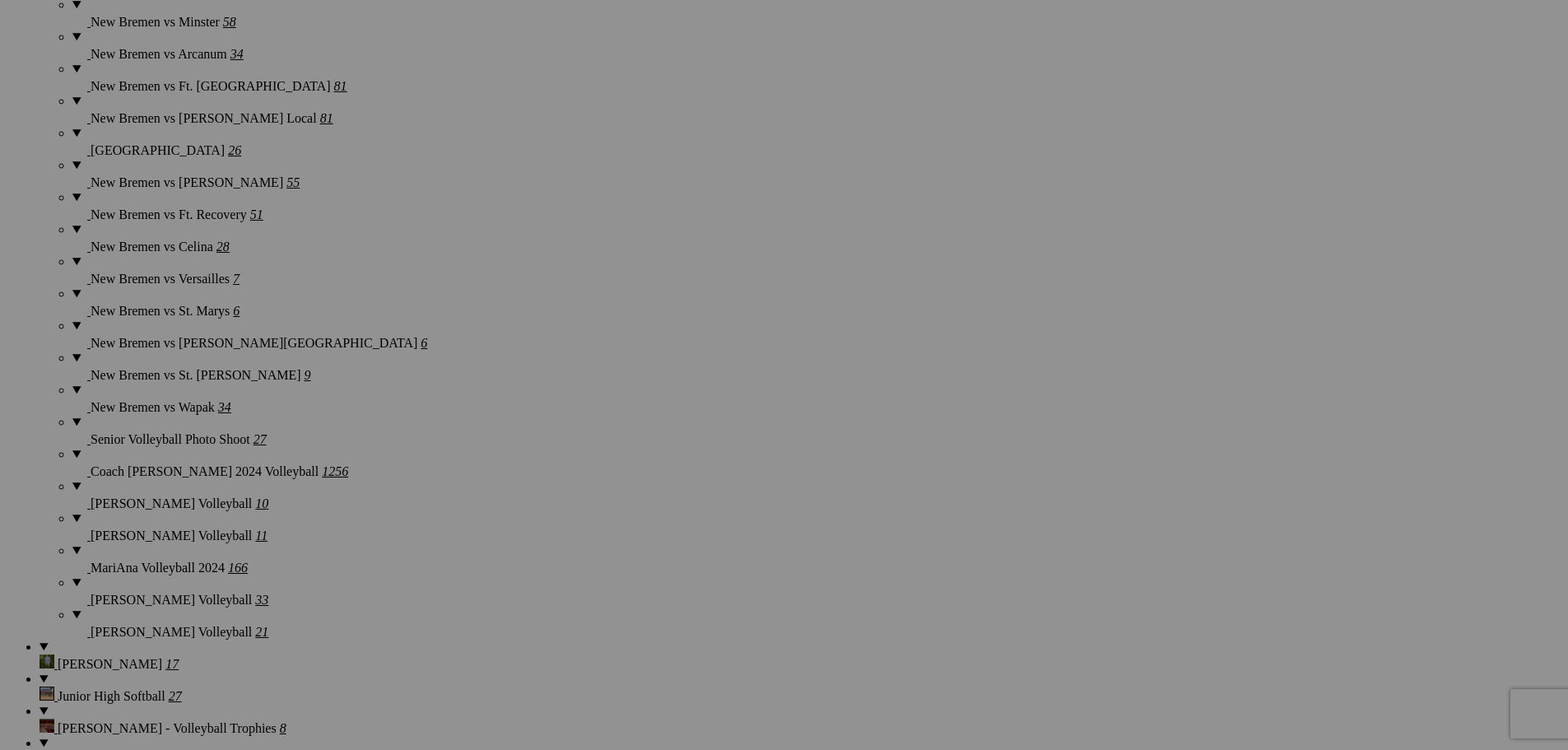
scroll to position [6176, 0]
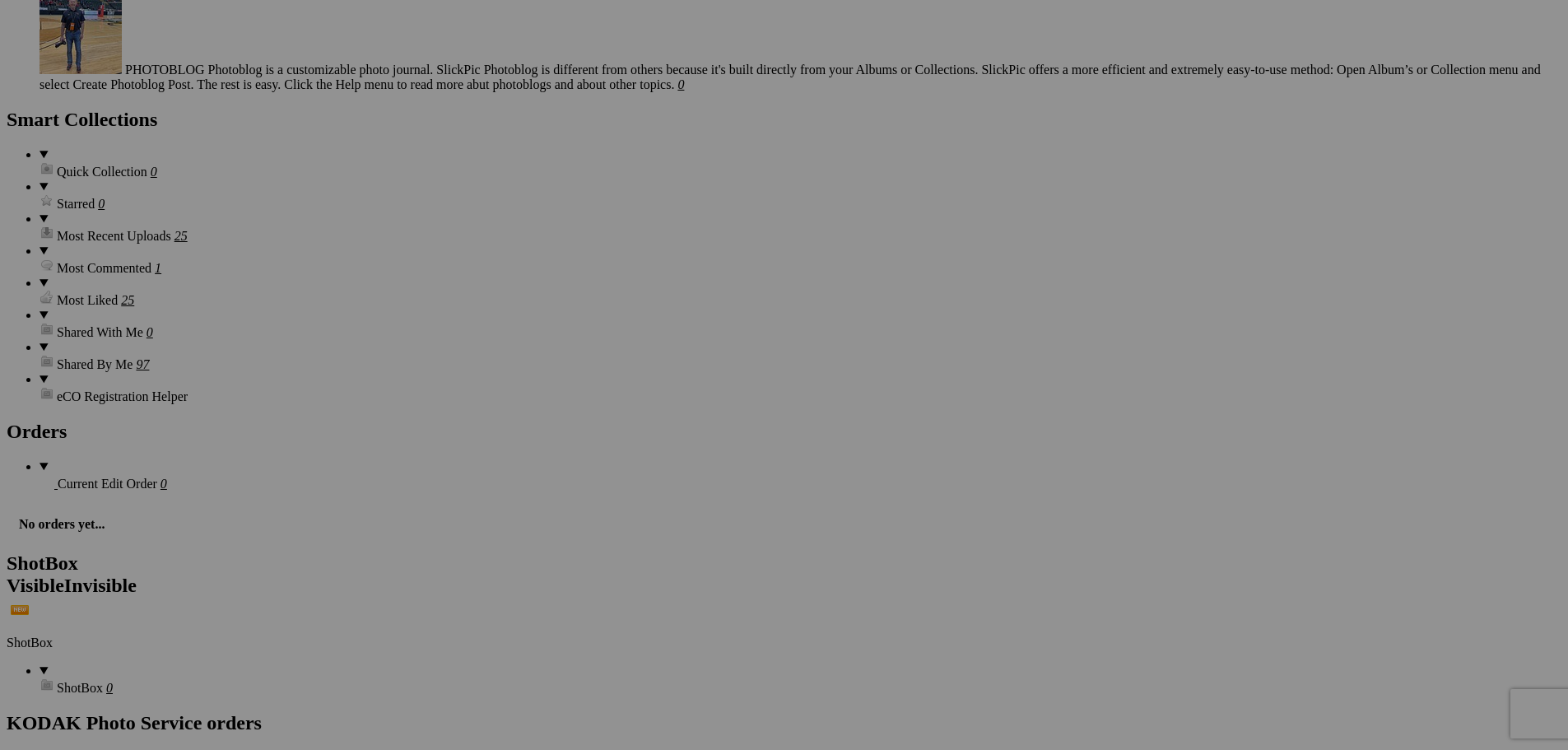
scroll to position [7411, 0]
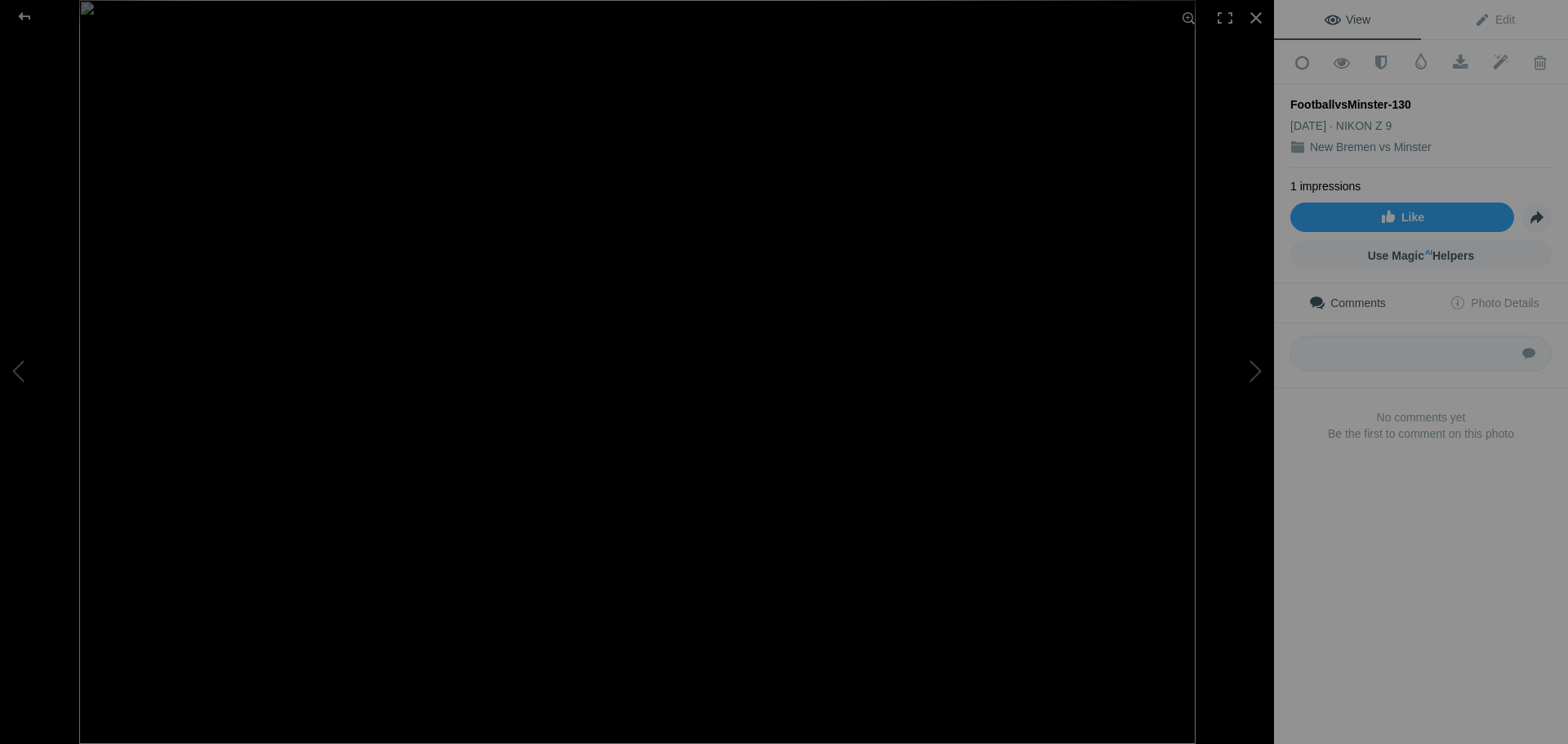
click at [374, 287] on img at bounding box center [637, 372] width 1117 height 744
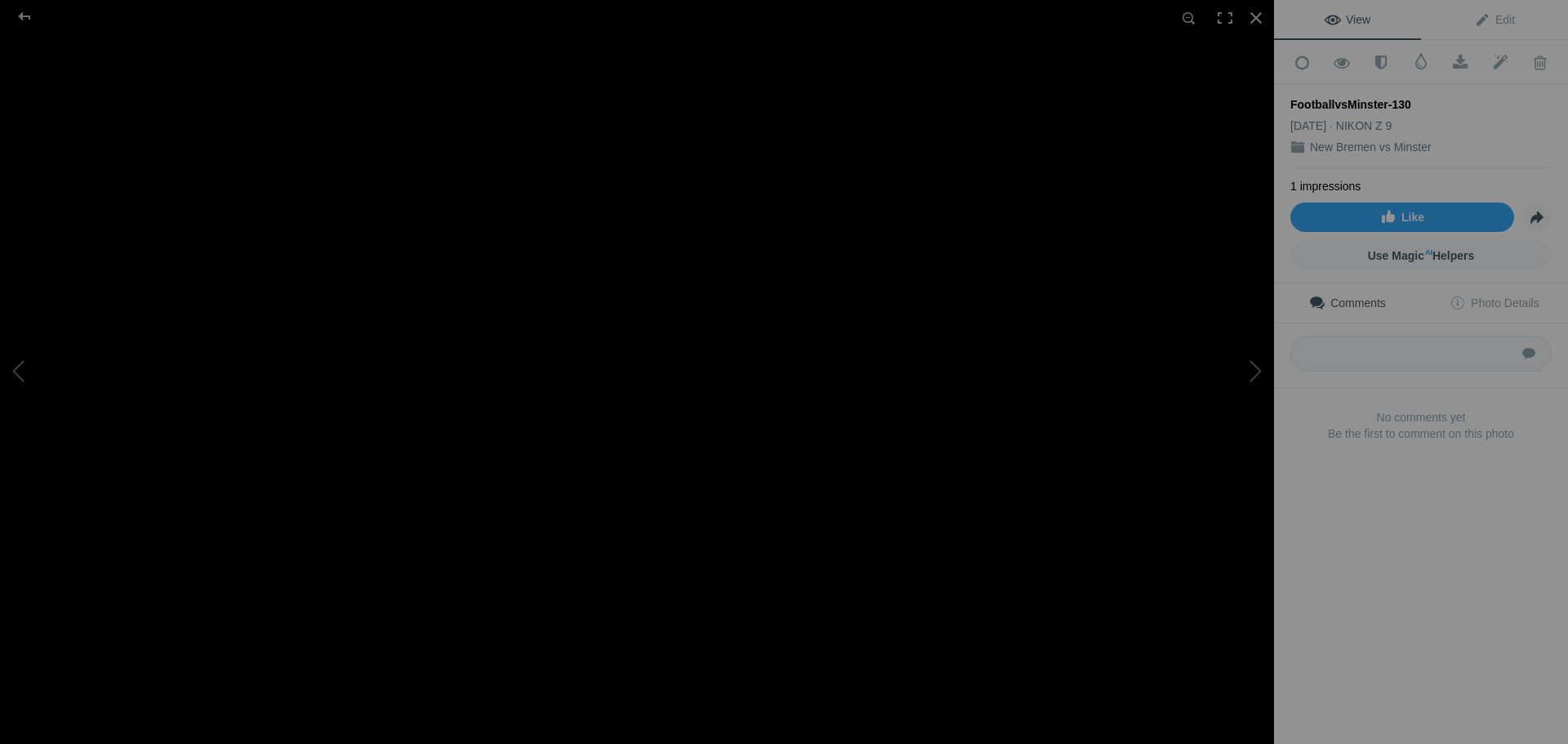
click at [377, 302] on img at bounding box center [1288, 583] width 3877 height 2585
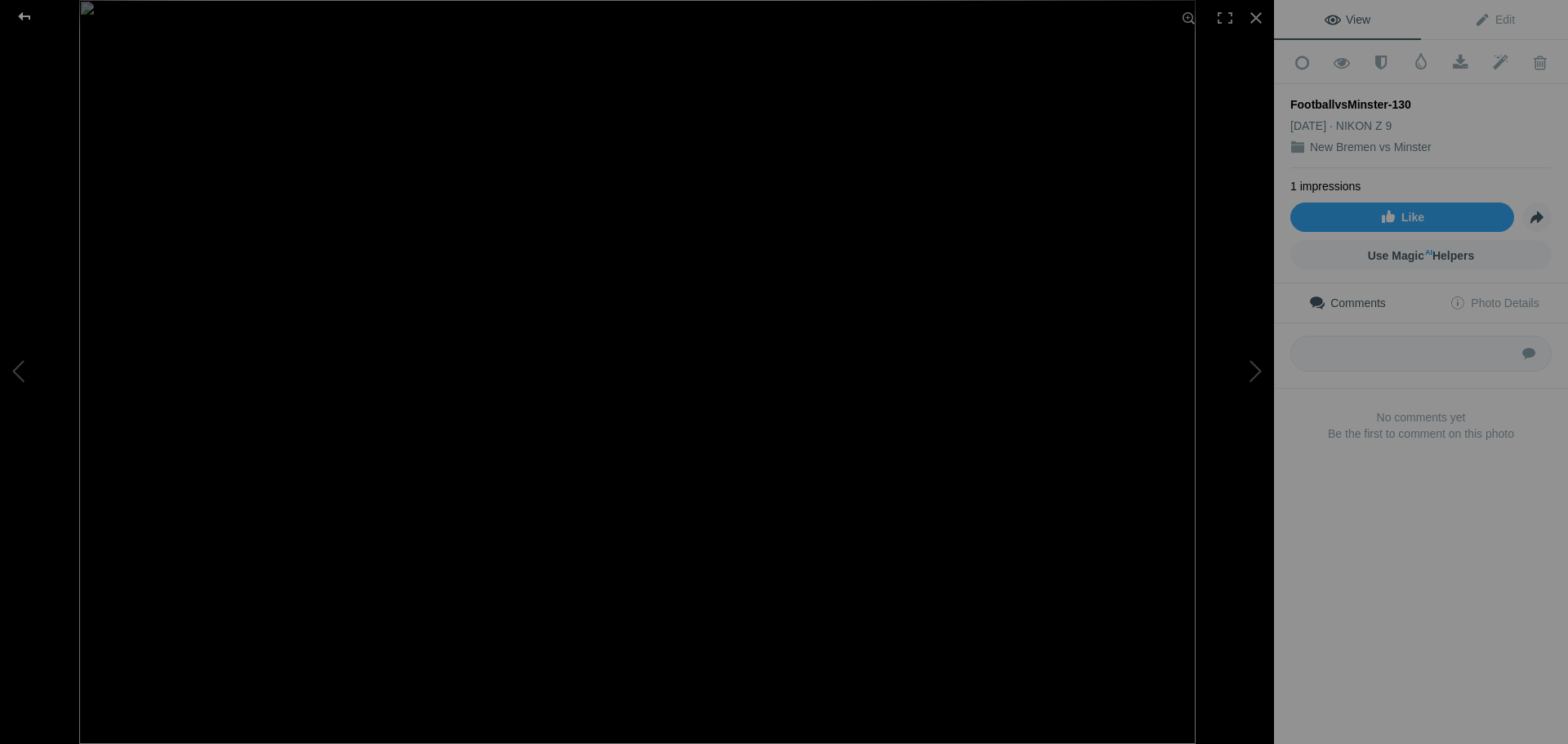
click at [25, 17] on div at bounding box center [24, 16] width 59 height 33
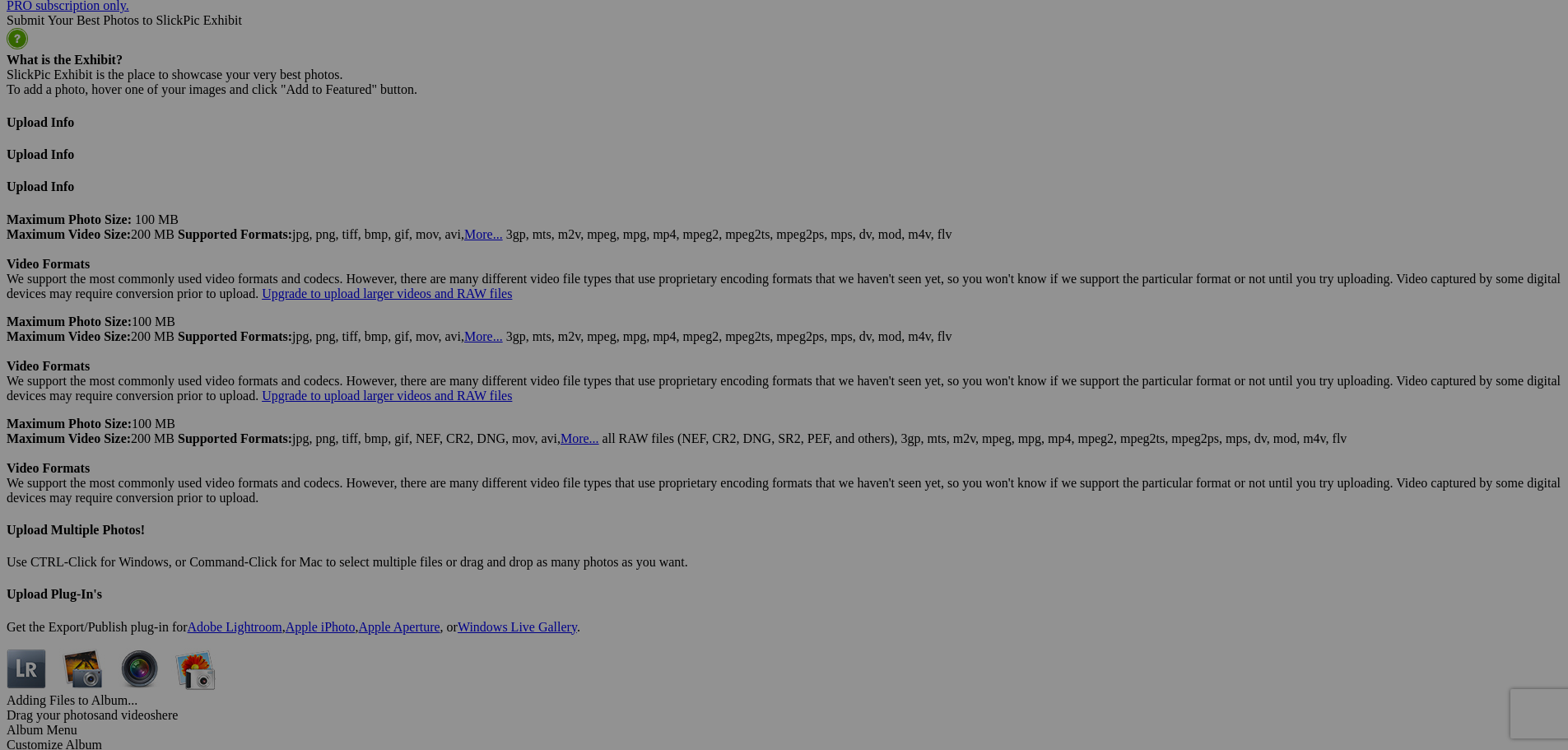
scroll to position [9717, 0]
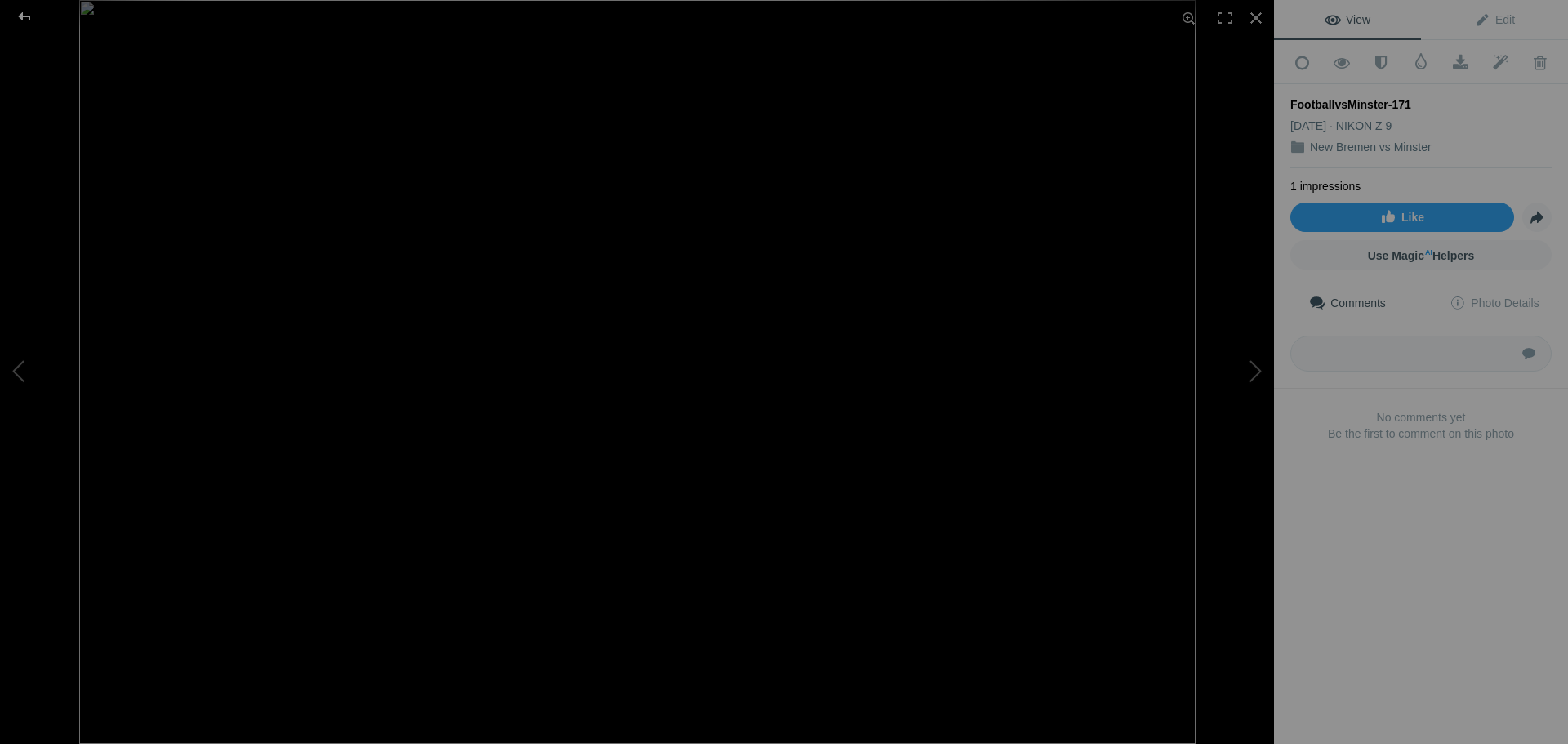
click at [25, 18] on div at bounding box center [24, 16] width 59 height 33
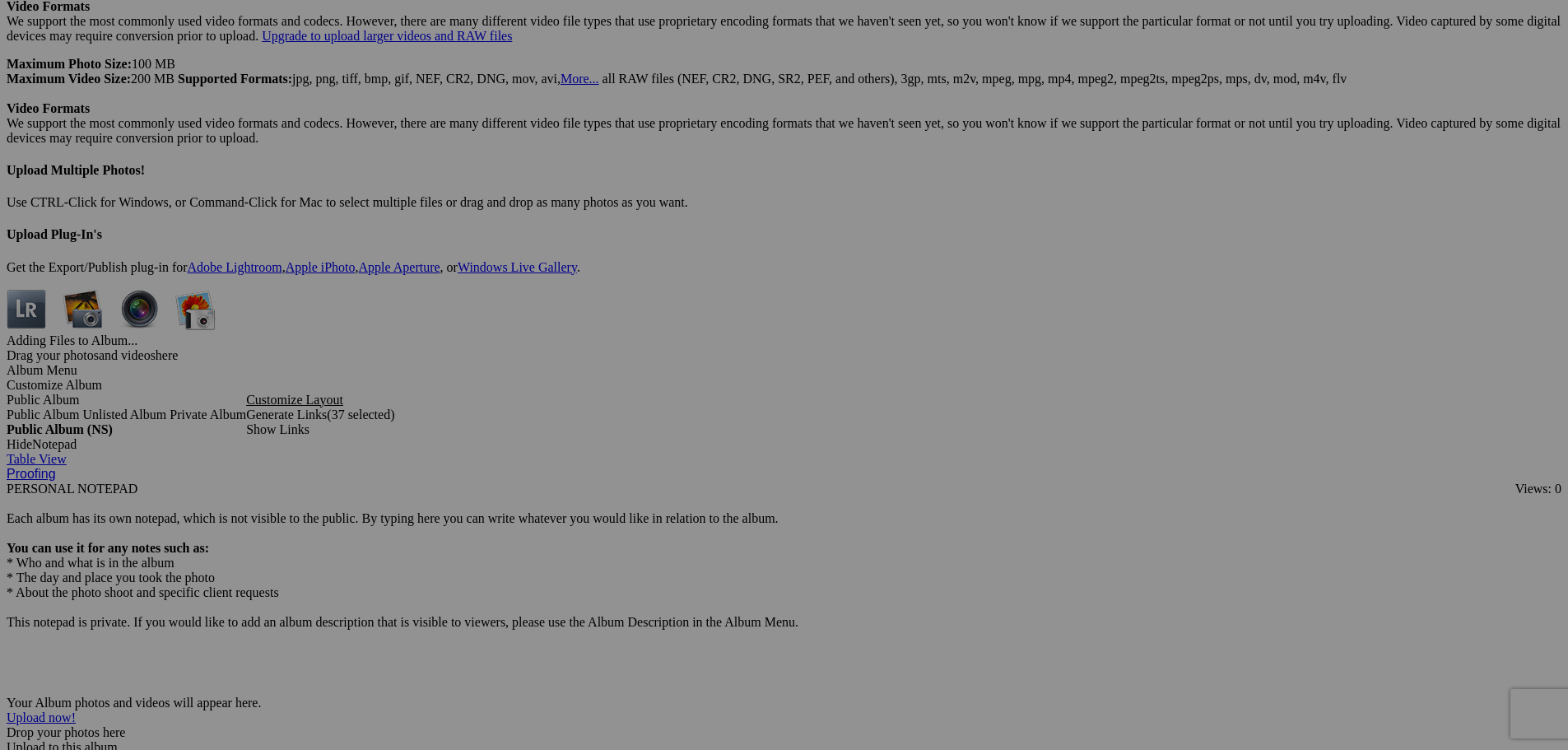
scroll to position [10047, 0]
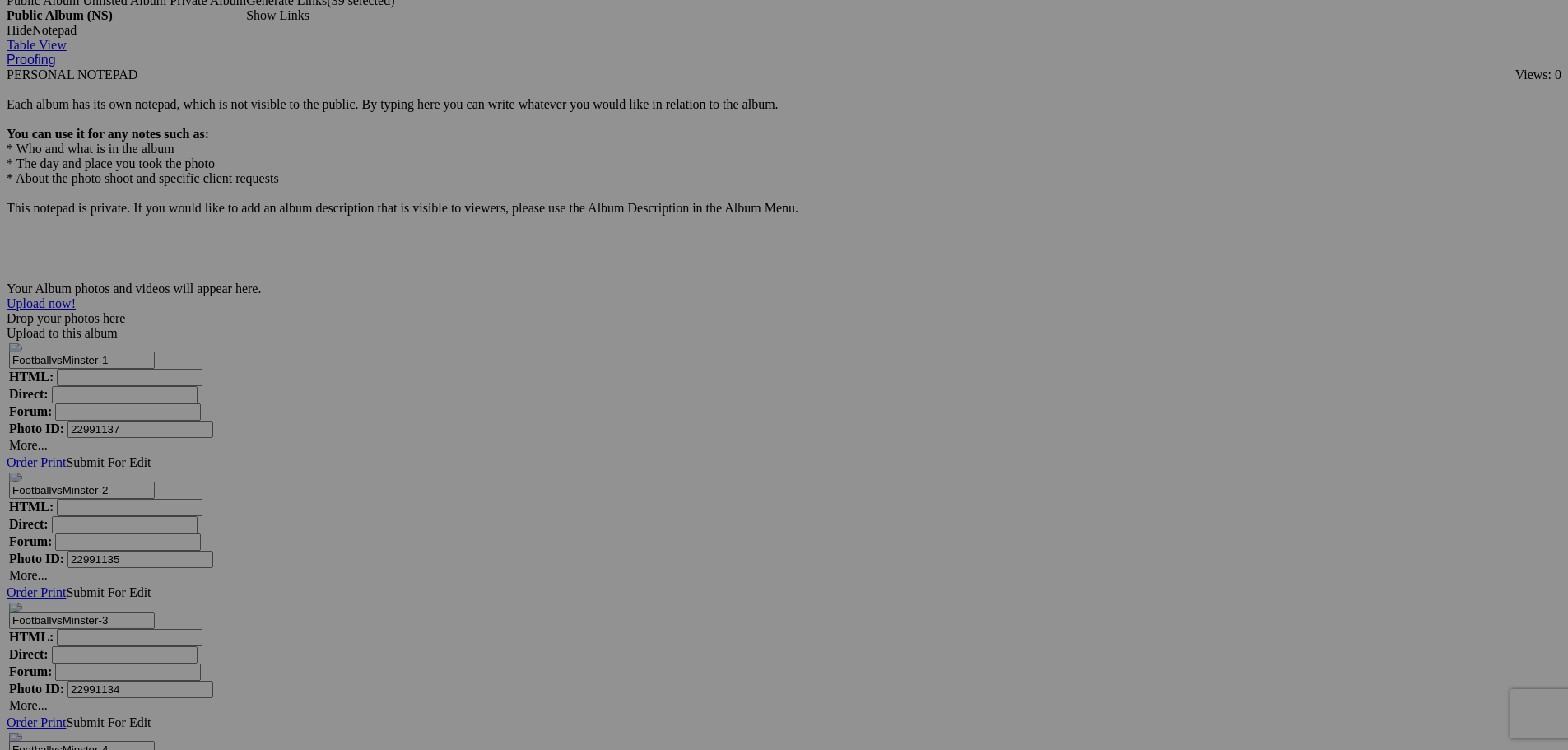
scroll to position [10458, 0]
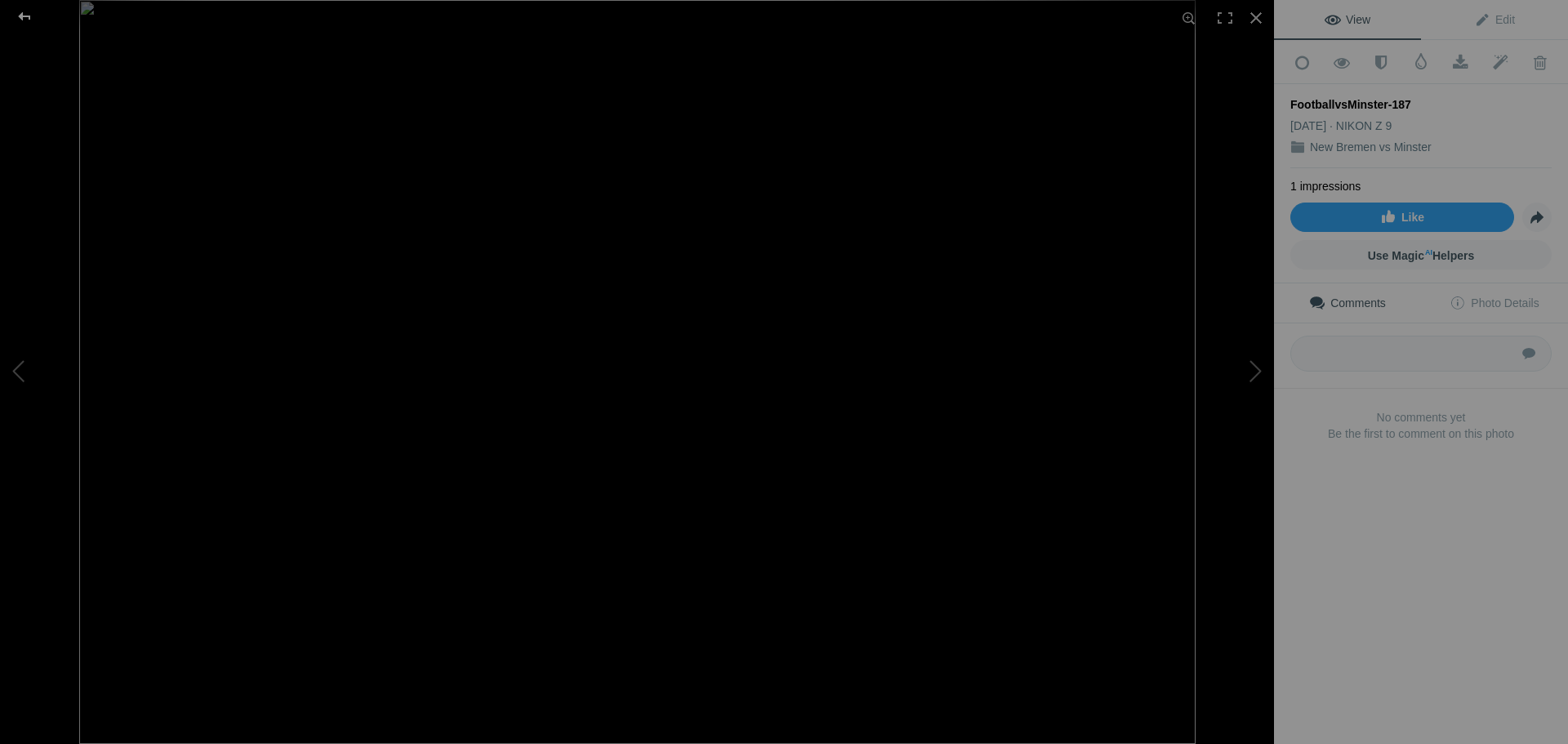
click at [20, 21] on div at bounding box center [24, 16] width 59 height 33
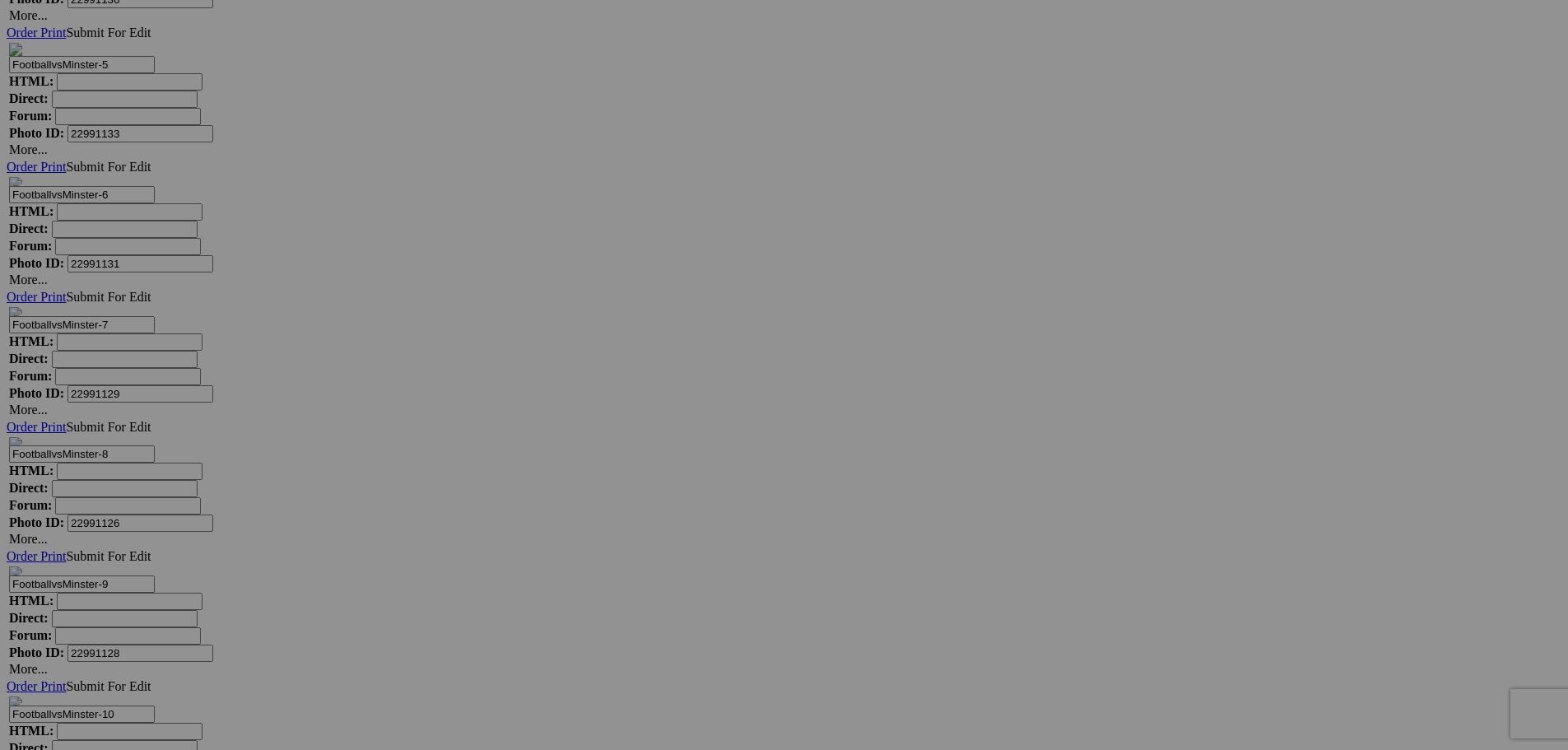
scroll to position [11281, 0]
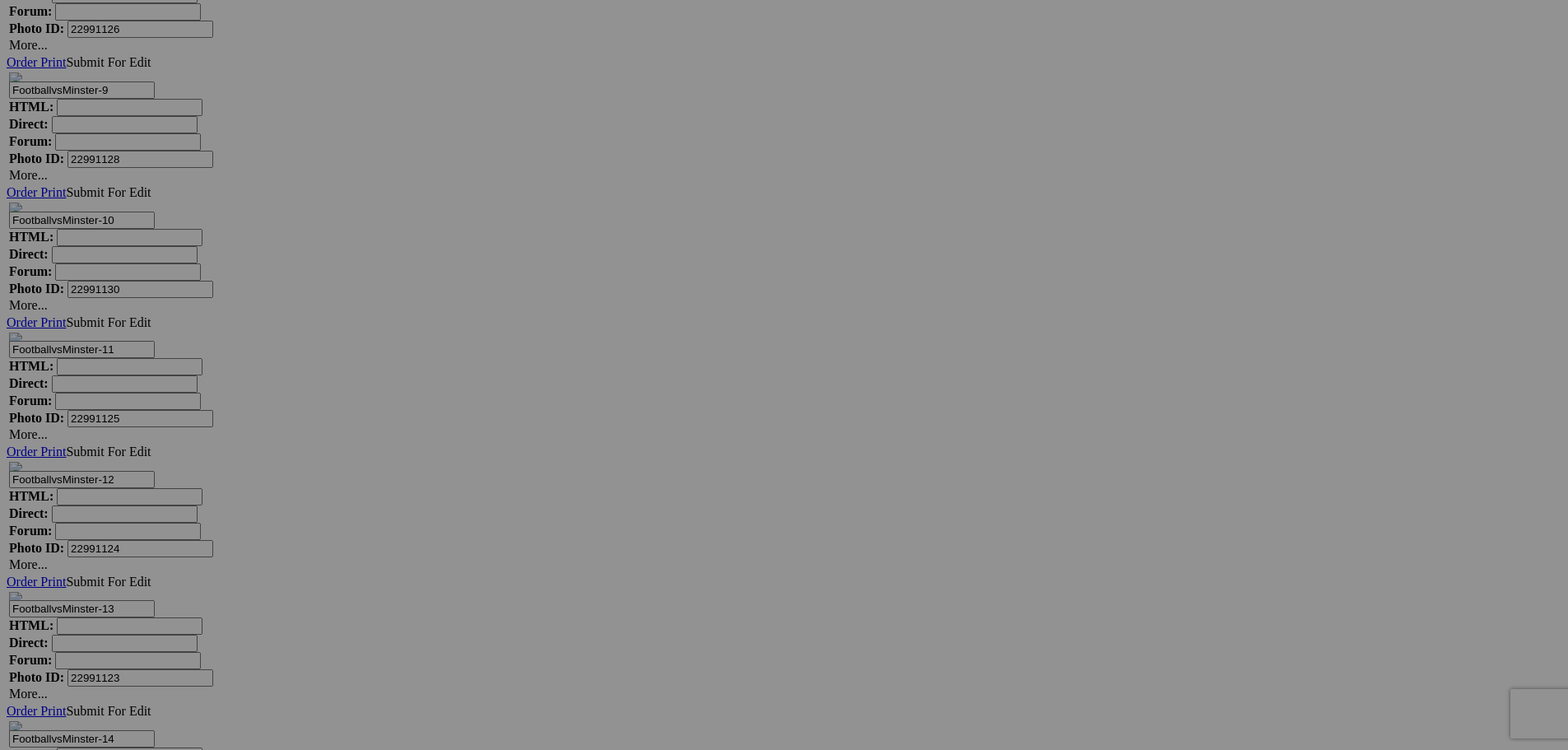
scroll to position [11776, 0]
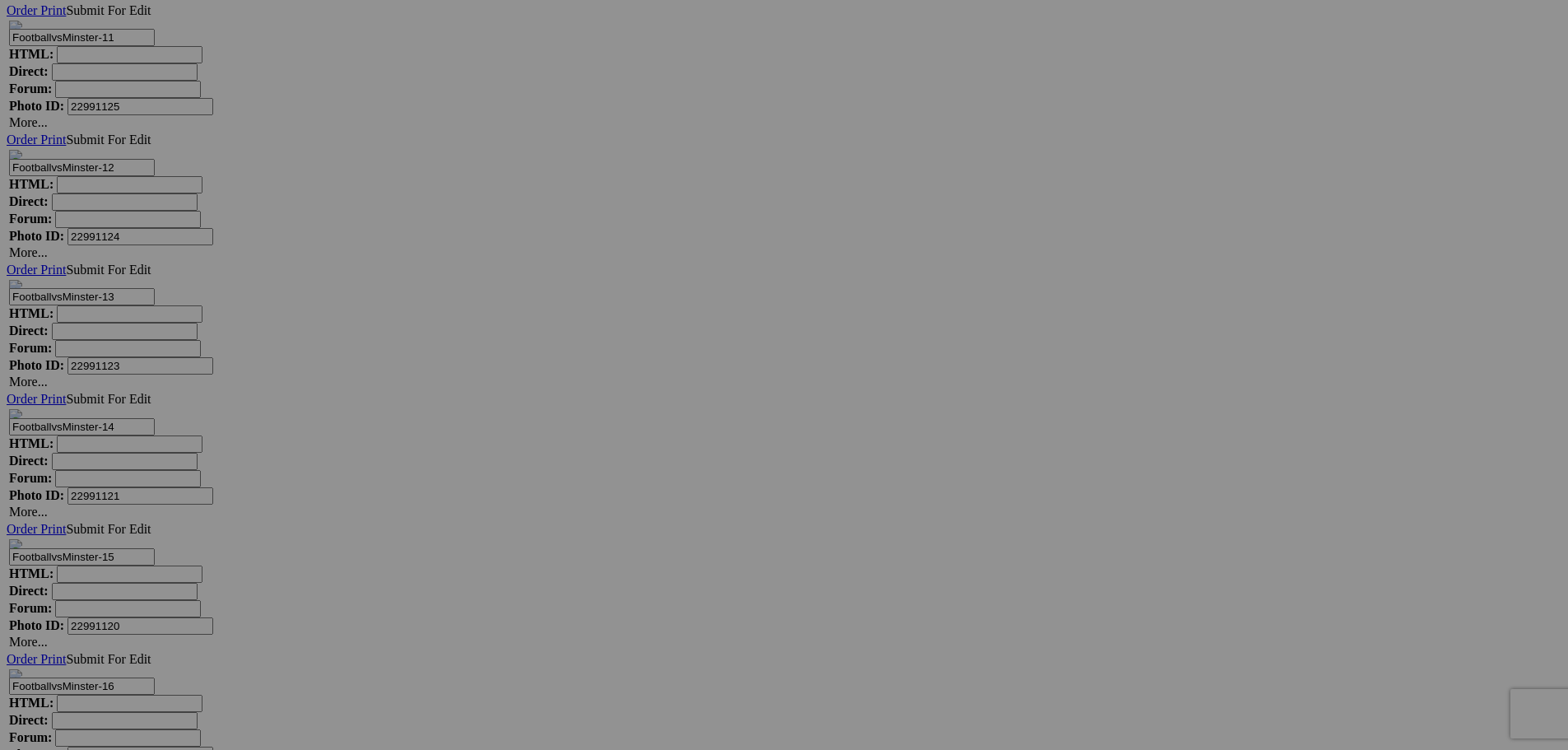
scroll to position [12105, 0]
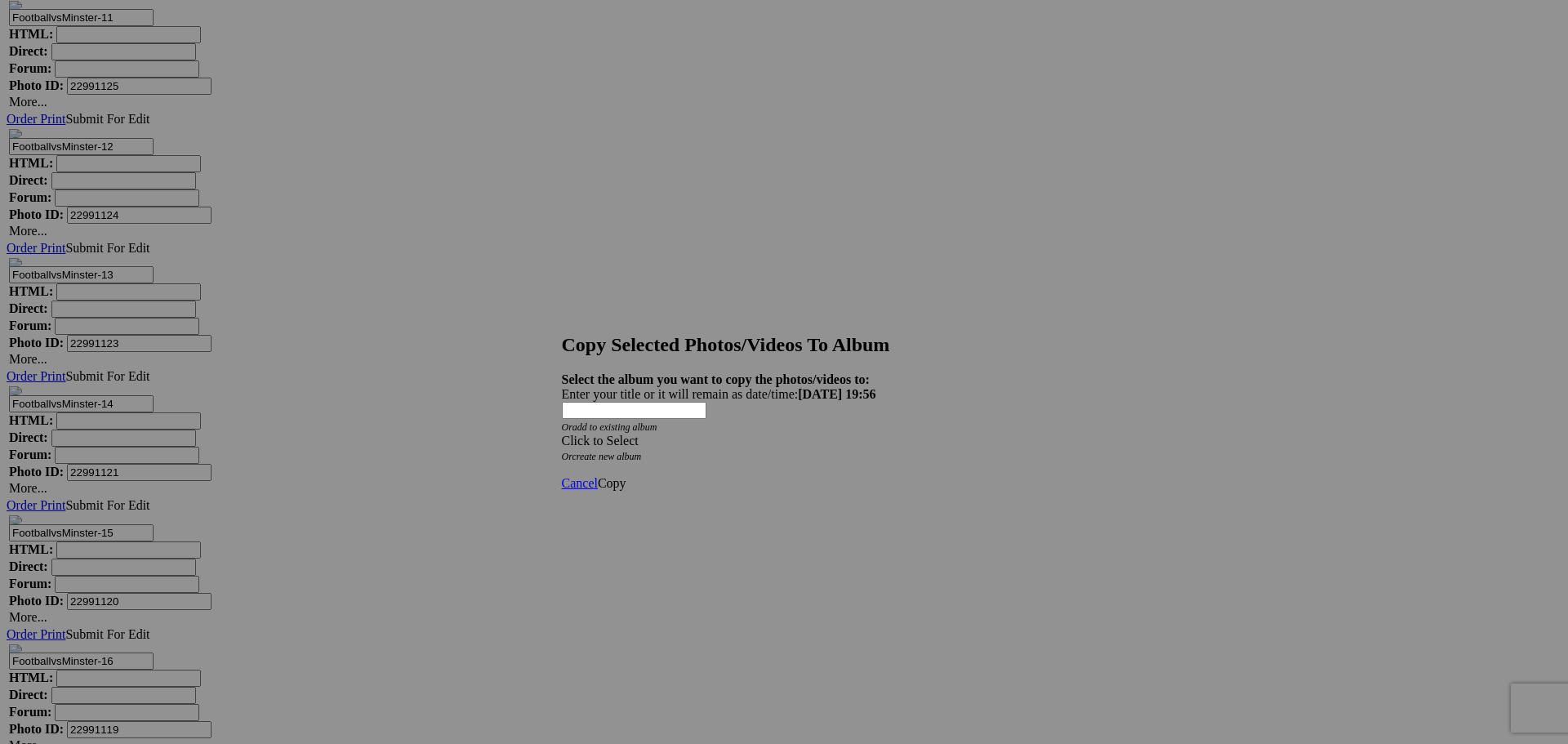
click at [746, 434] on div "Click to Select" at bounding box center [777, 441] width 433 height 15
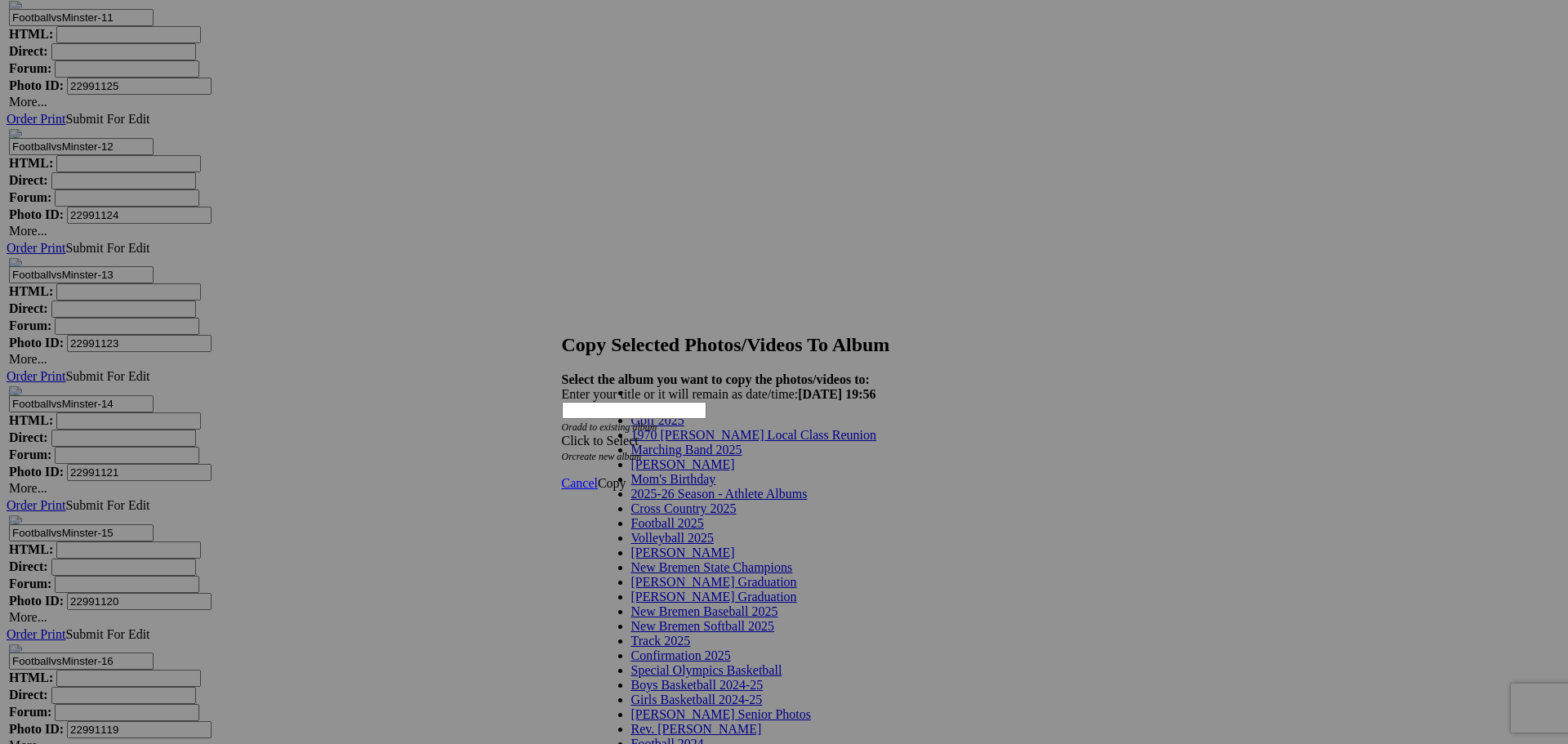
click at [748, 501] on span "2025-26 Season - Athlete Albums" at bounding box center [720, 494] width 177 height 14
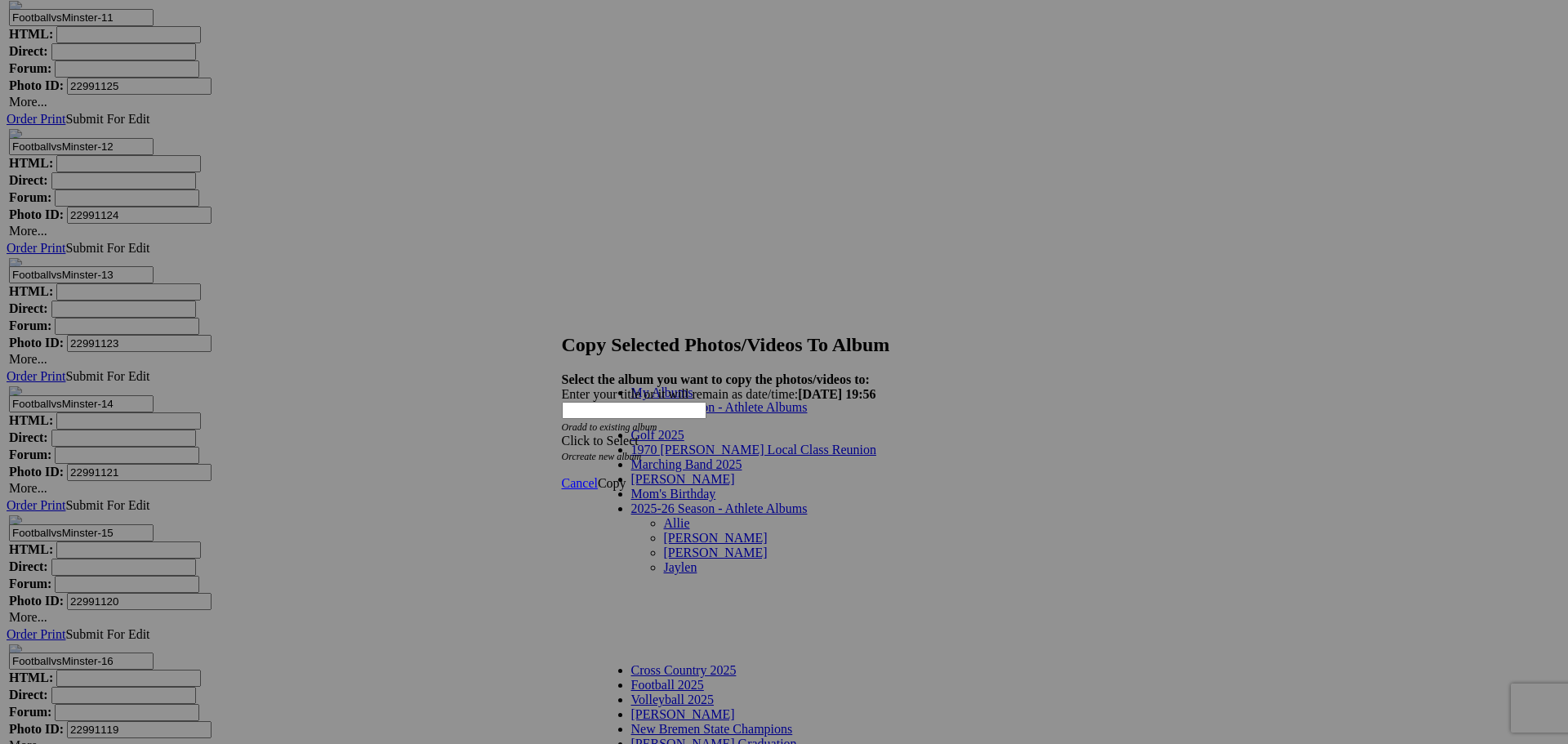
click at [664, 546] on link "[PERSON_NAME]" at bounding box center [716, 552] width 104 height 14
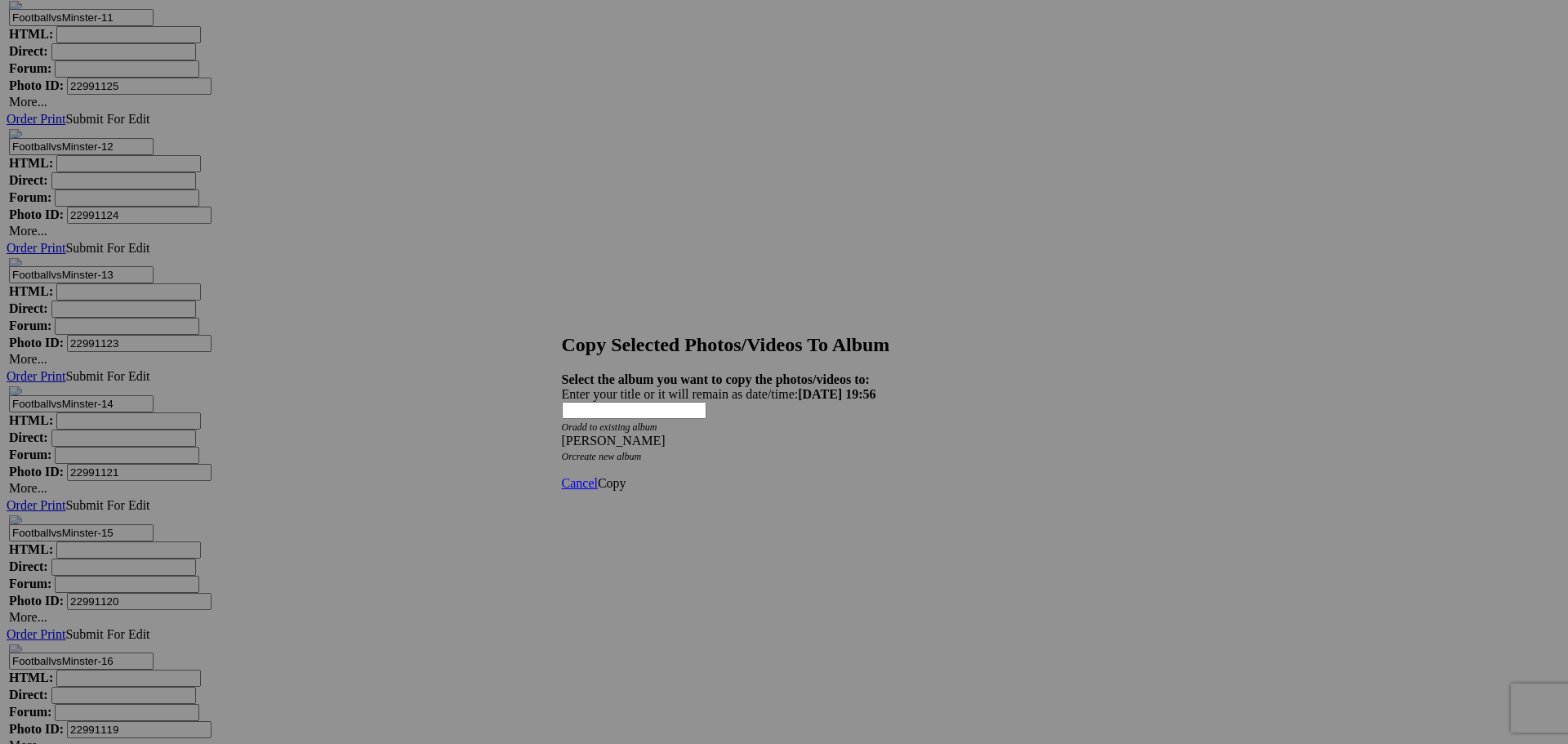
click at [626, 477] on span "Copy" at bounding box center [612, 483] width 29 height 14
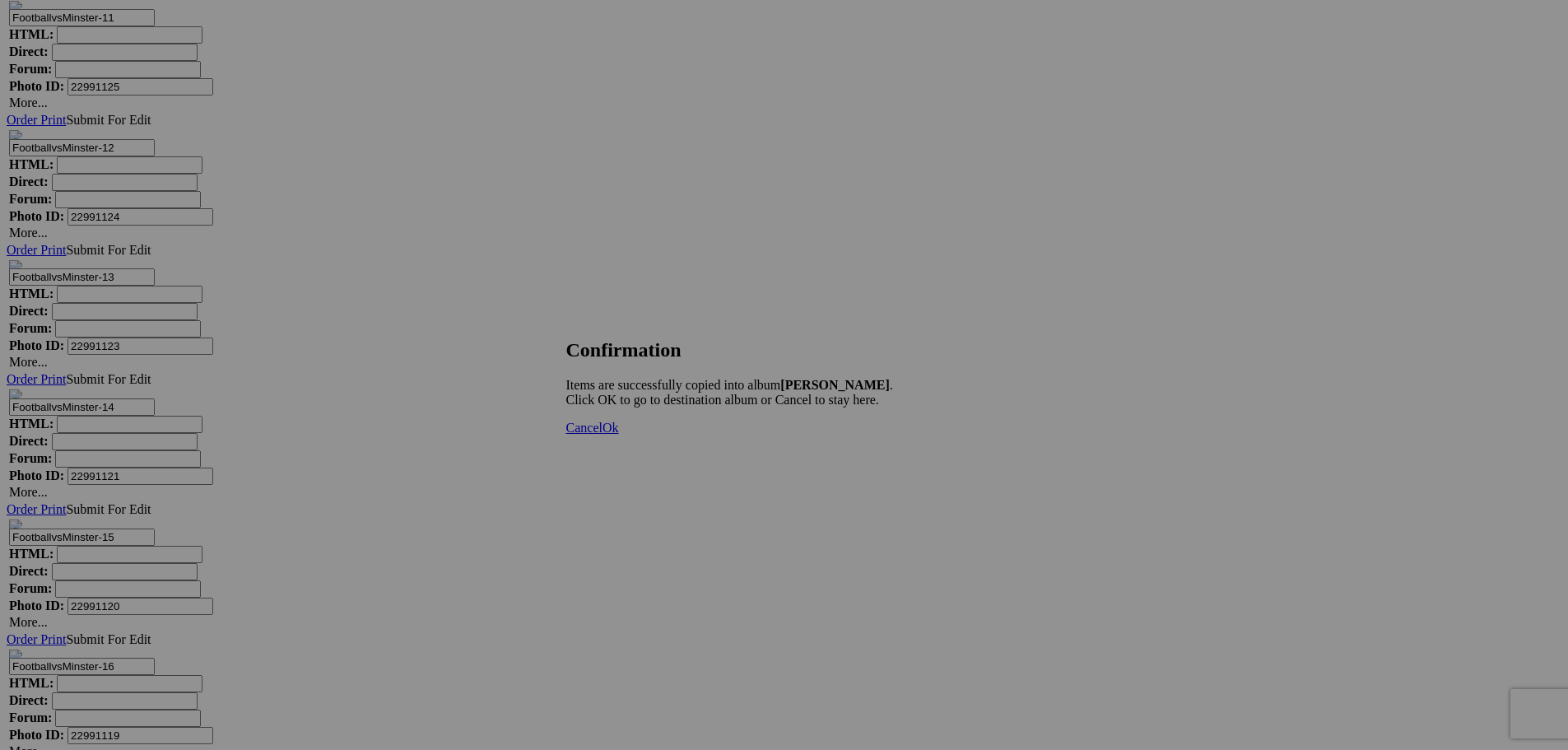
click at [619, 434] on span "Ok" at bounding box center [610, 428] width 16 height 14
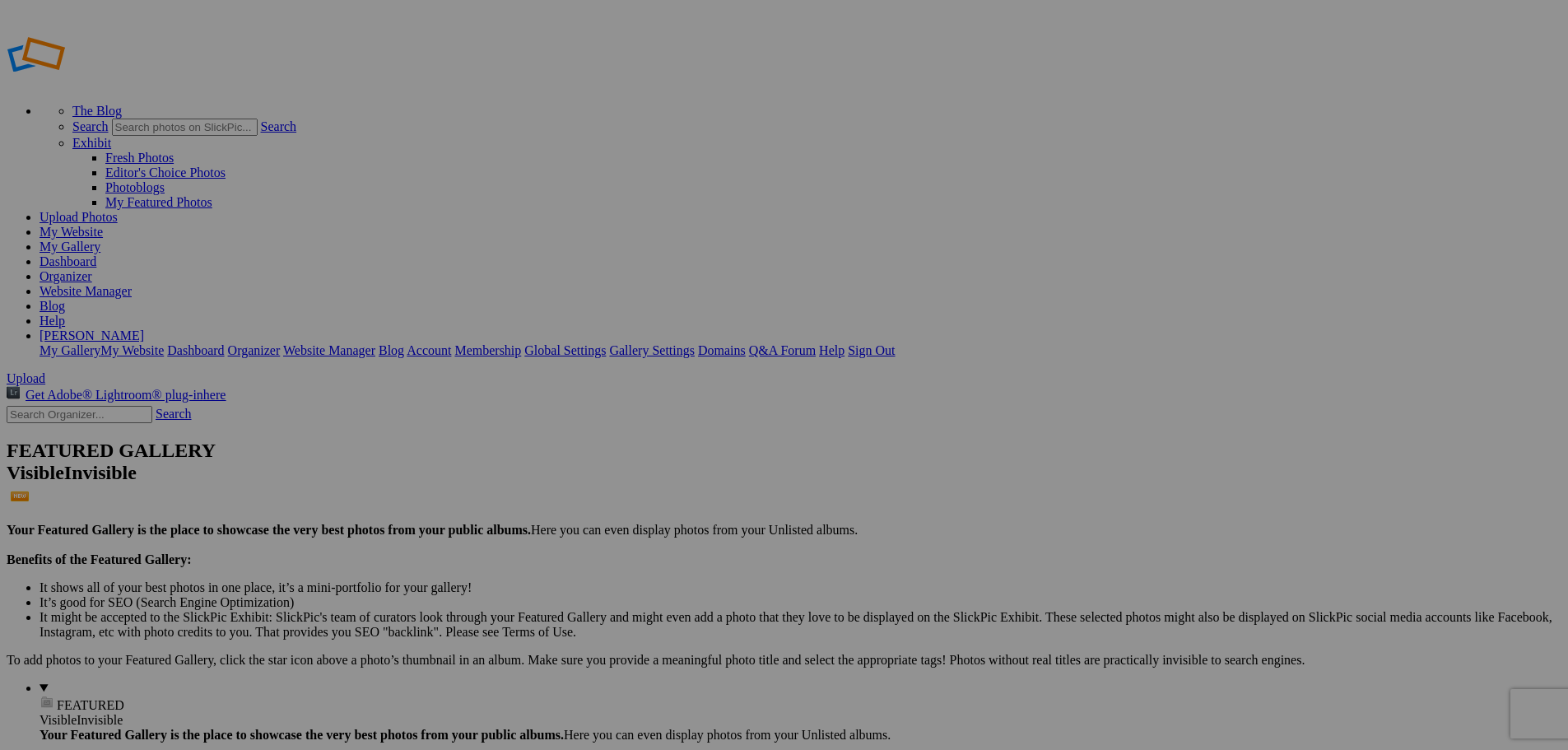
type input "[PERSON_NAME]"
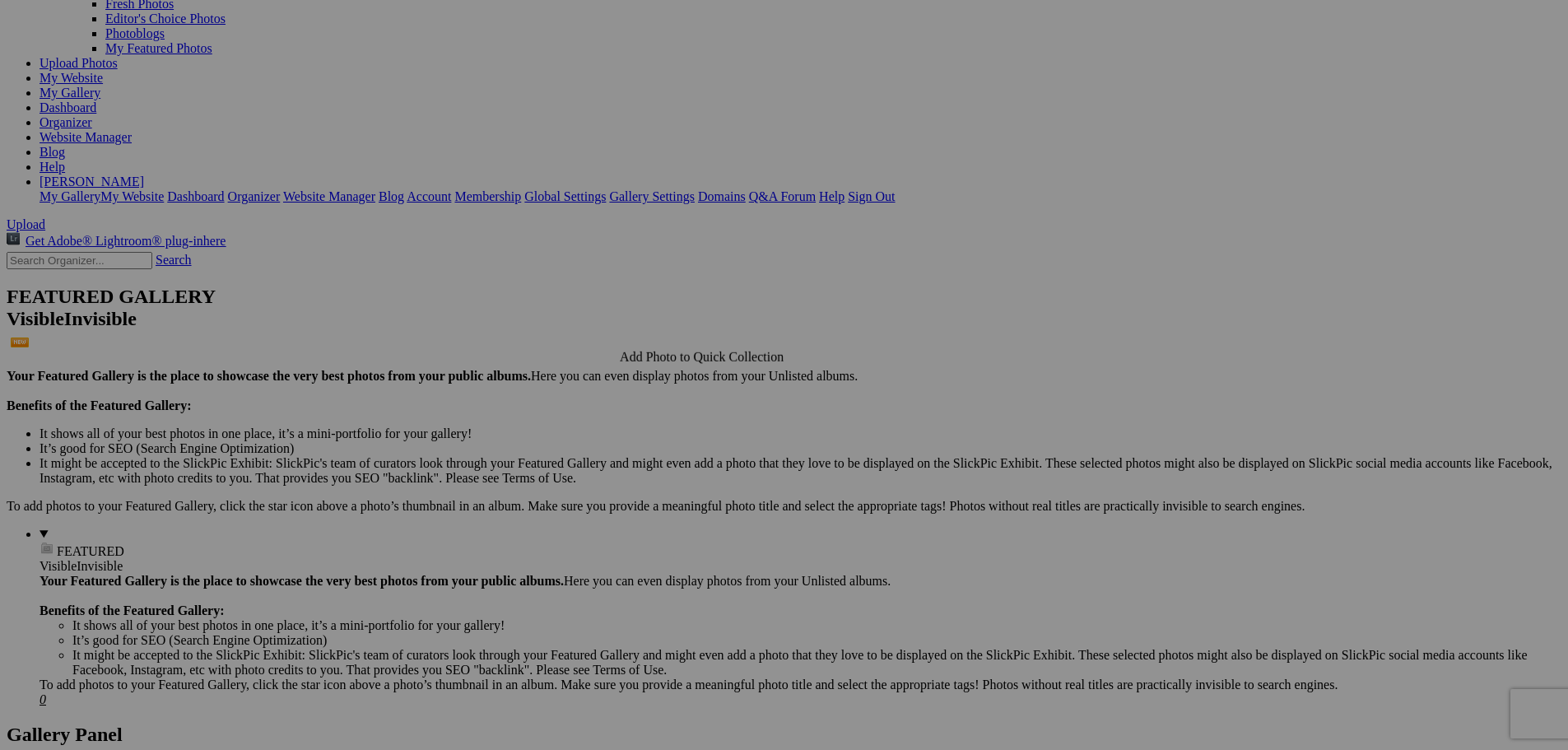
scroll to position [165, 0]
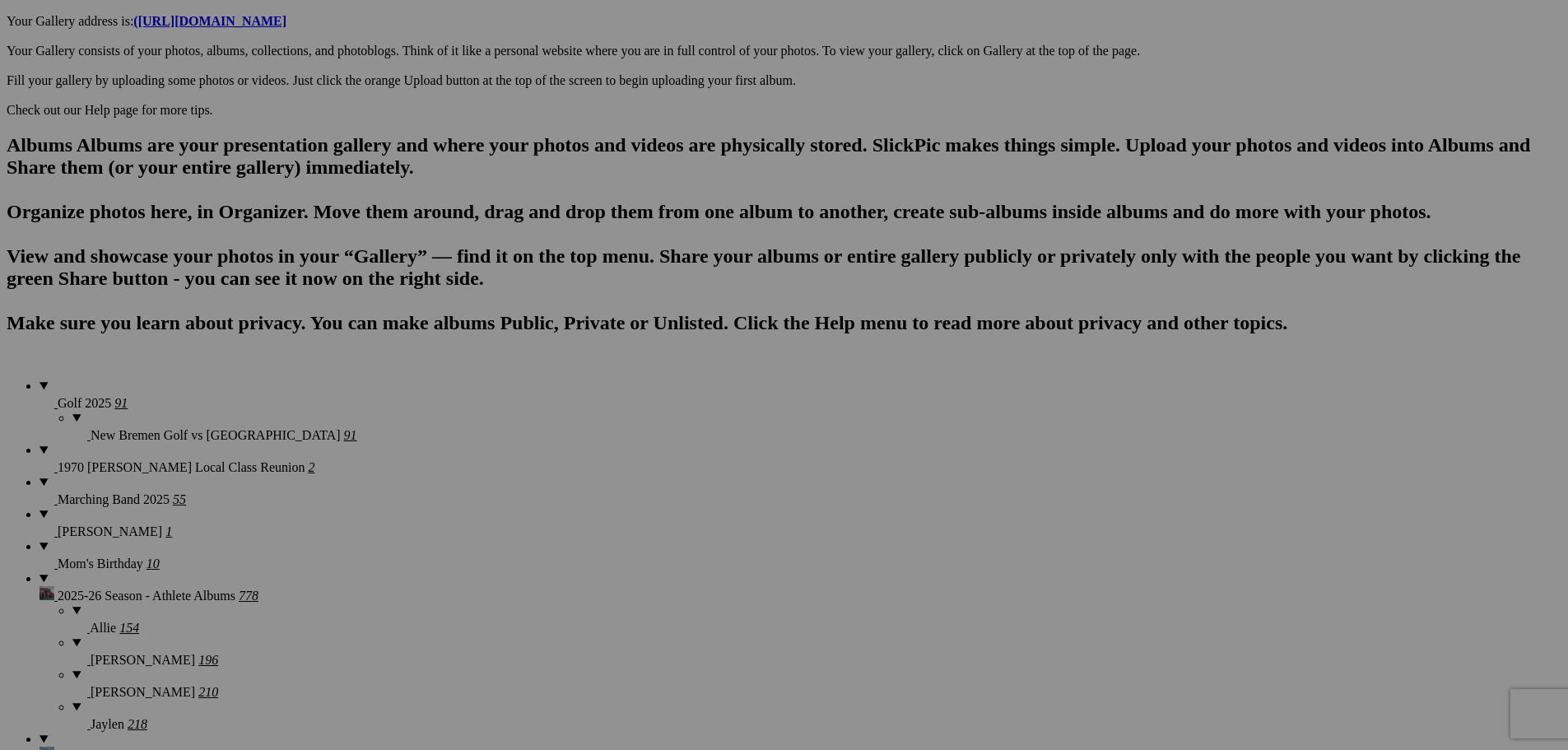
scroll to position [905, 0]
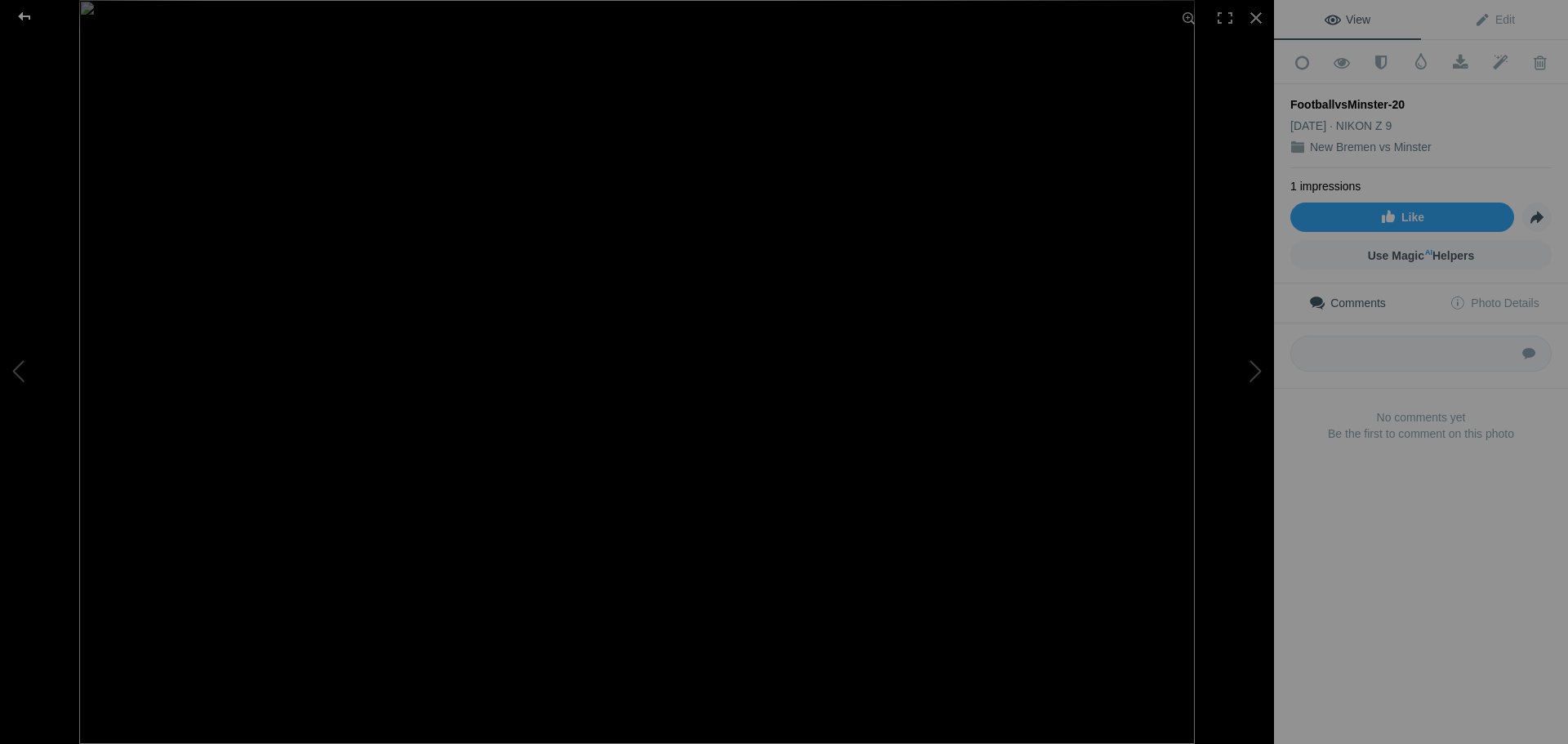
click at [29, 15] on div at bounding box center [24, 16] width 59 height 33
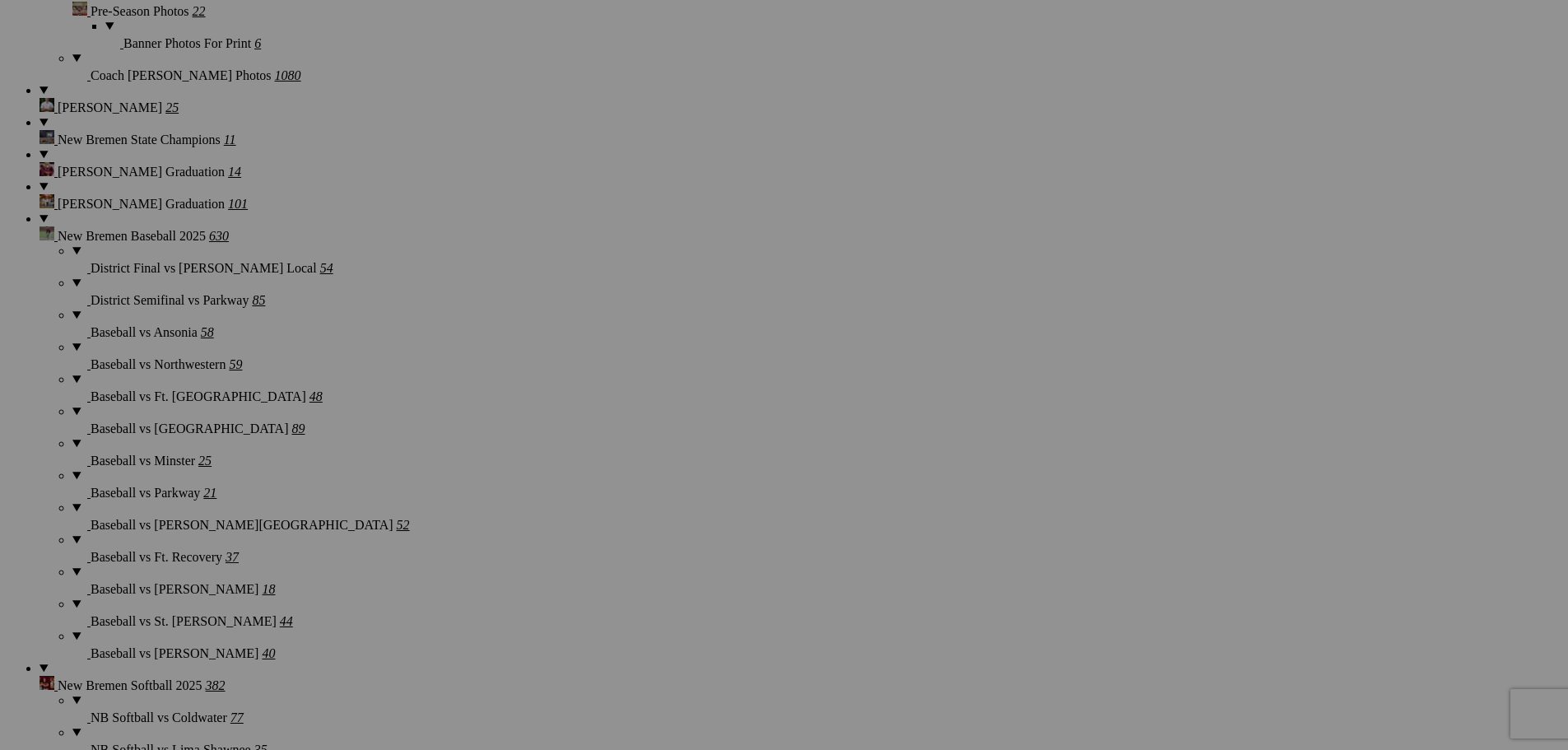
scroll to position [2552, 0]
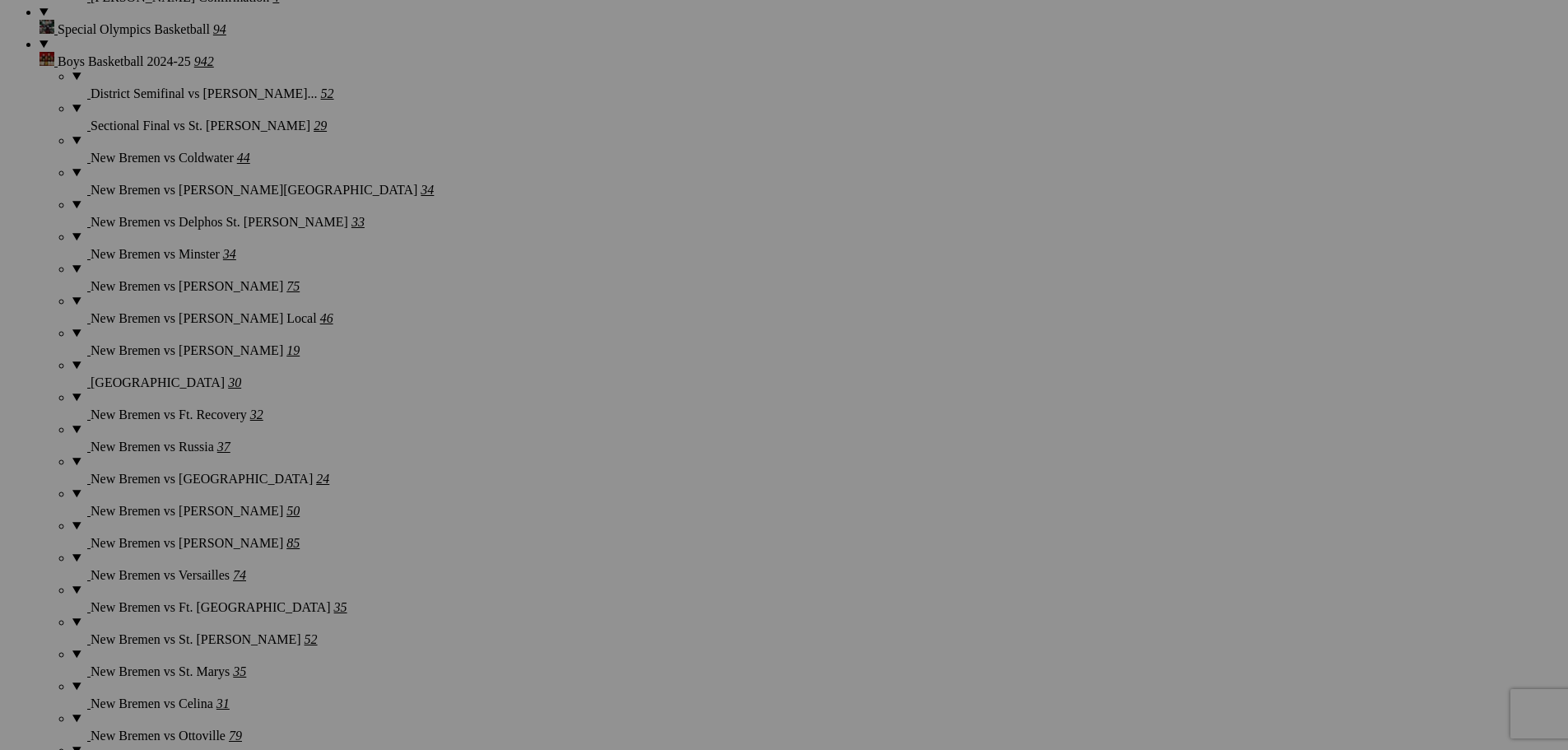
scroll to position [3788, 0]
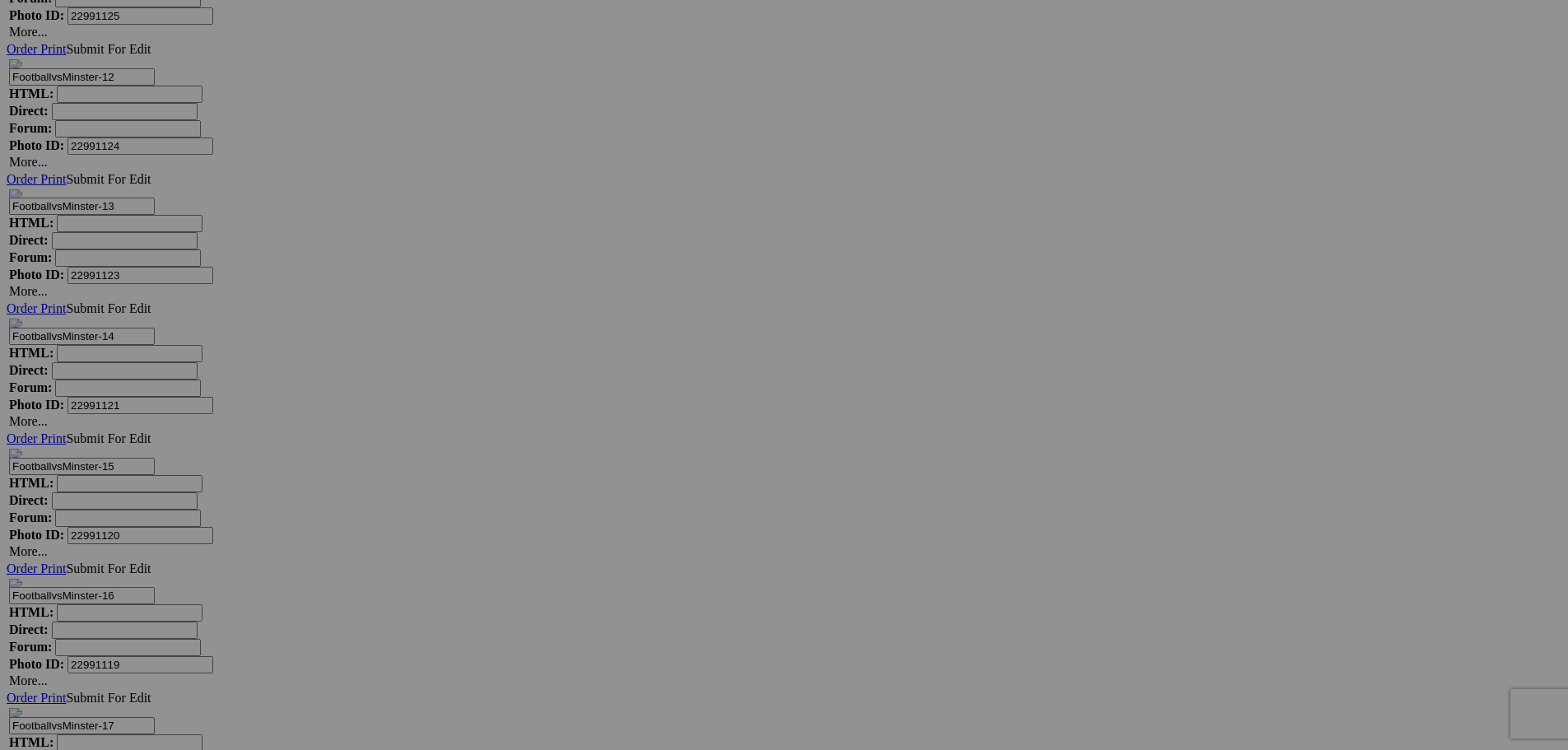
scroll to position [12182, 0]
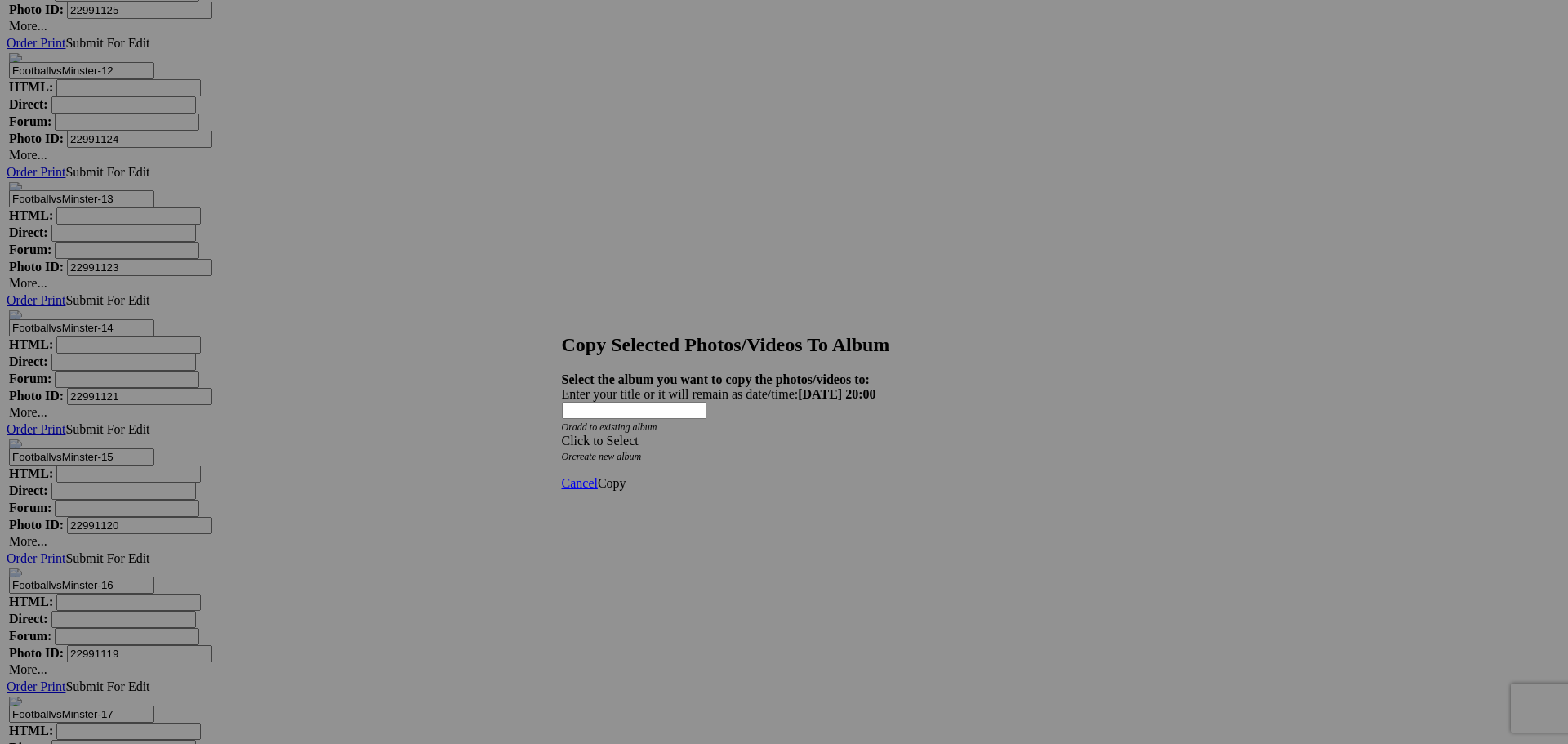
click at [562, 434] on span at bounding box center [562, 440] width 0 height 14
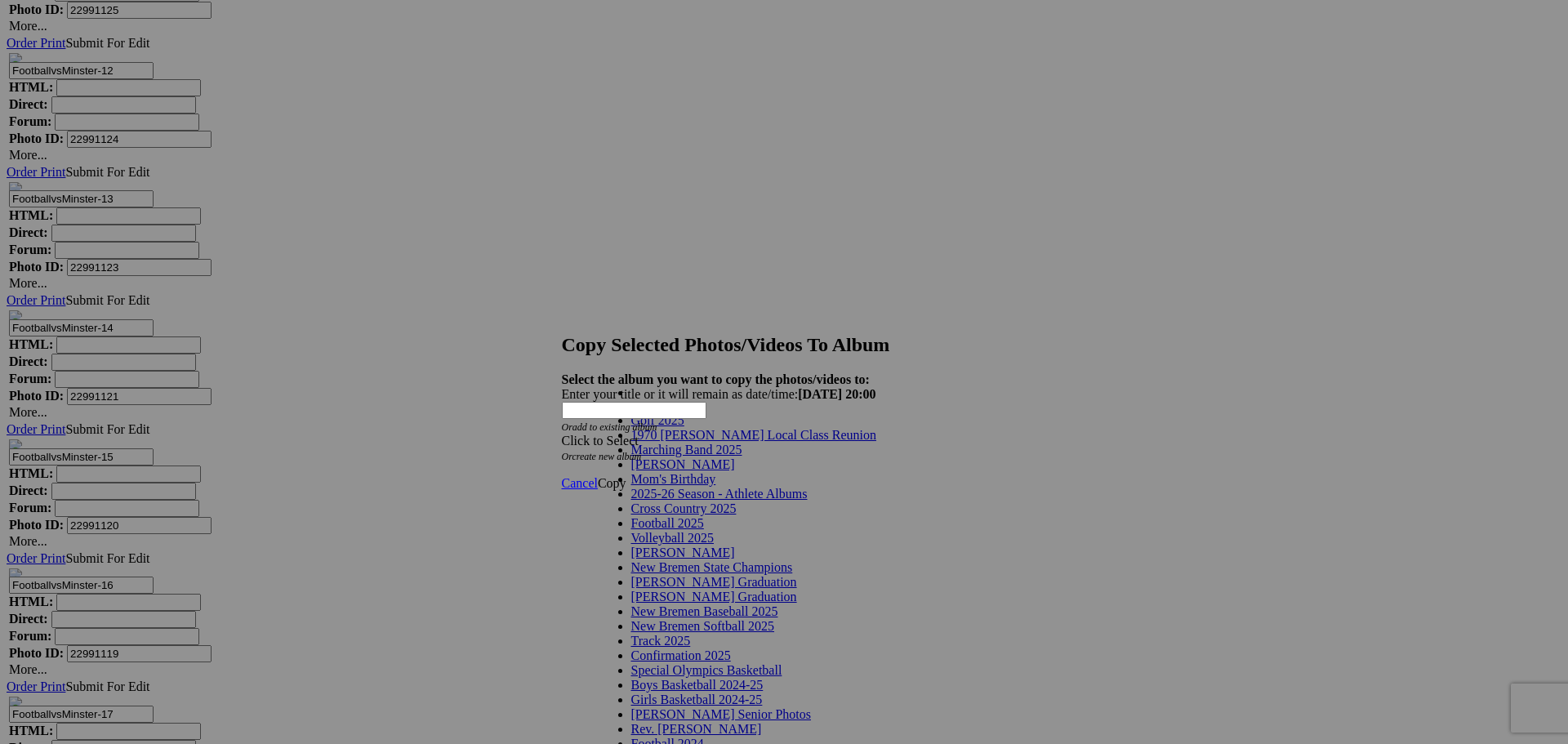
click at [806, 501] on span at bounding box center [806, 494] width 0 height 14
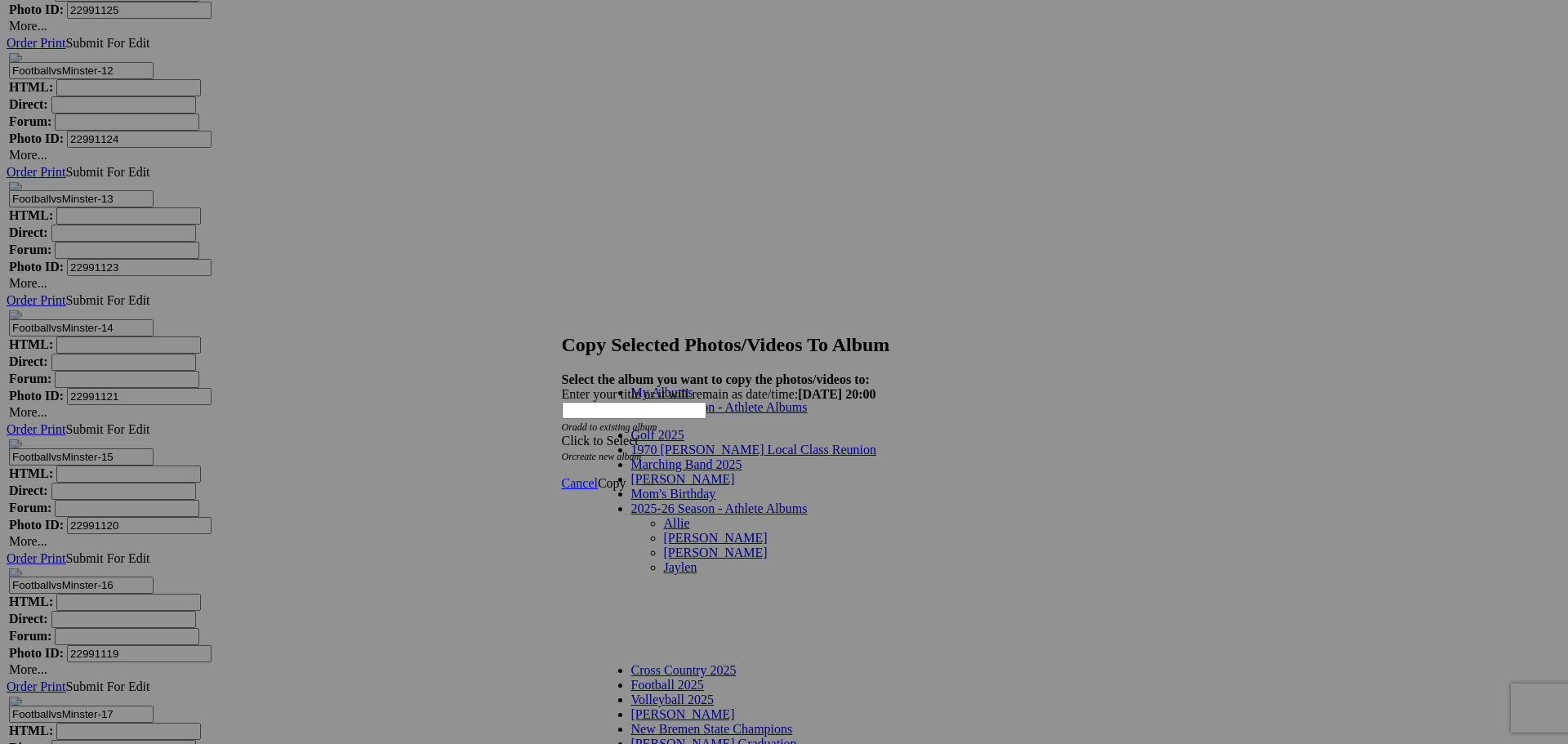
click at [664, 531] on link "[PERSON_NAME]" at bounding box center [716, 537] width 104 height 14
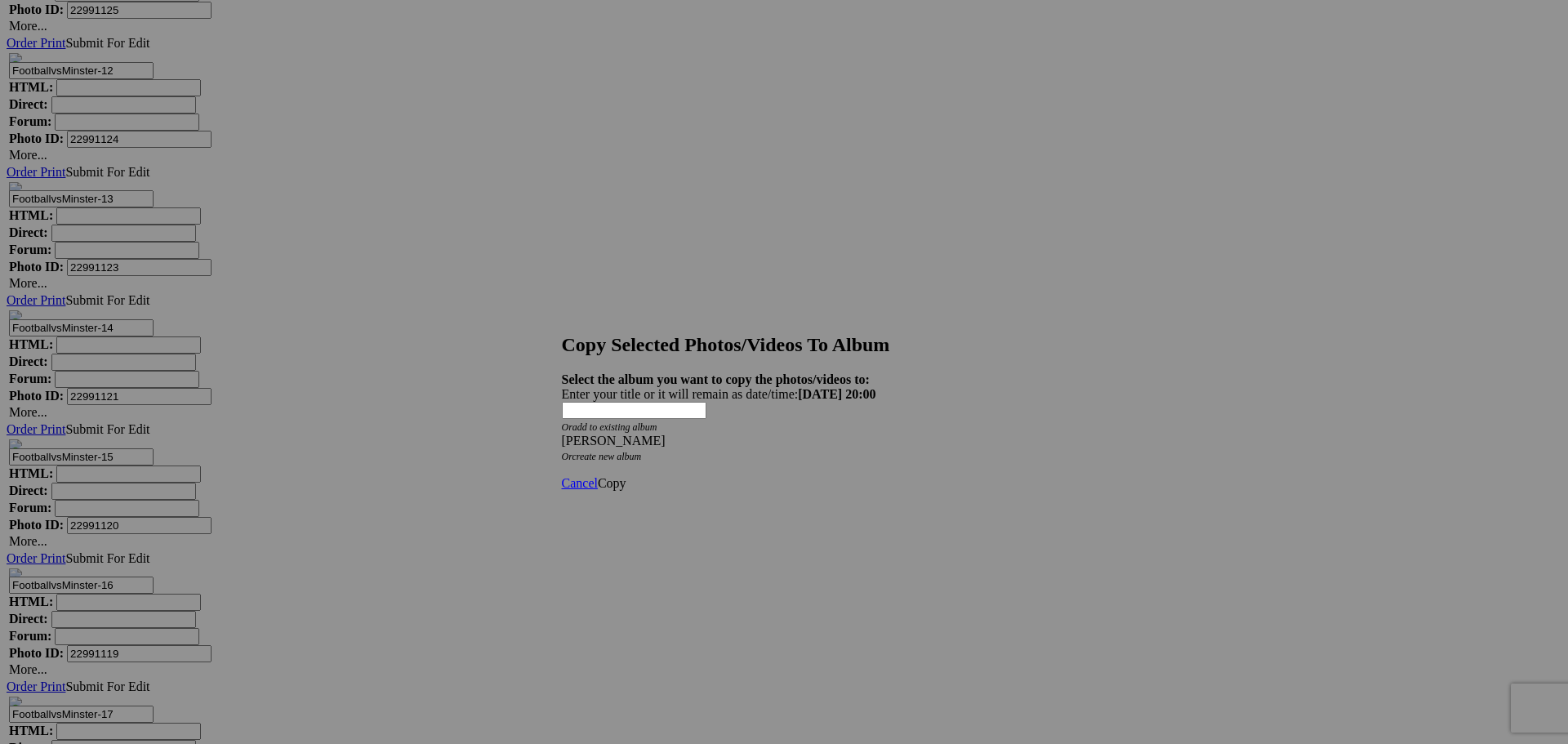
click at [626, 477] on span "Copy" at bounding box center [612, 483] width 29 height 14
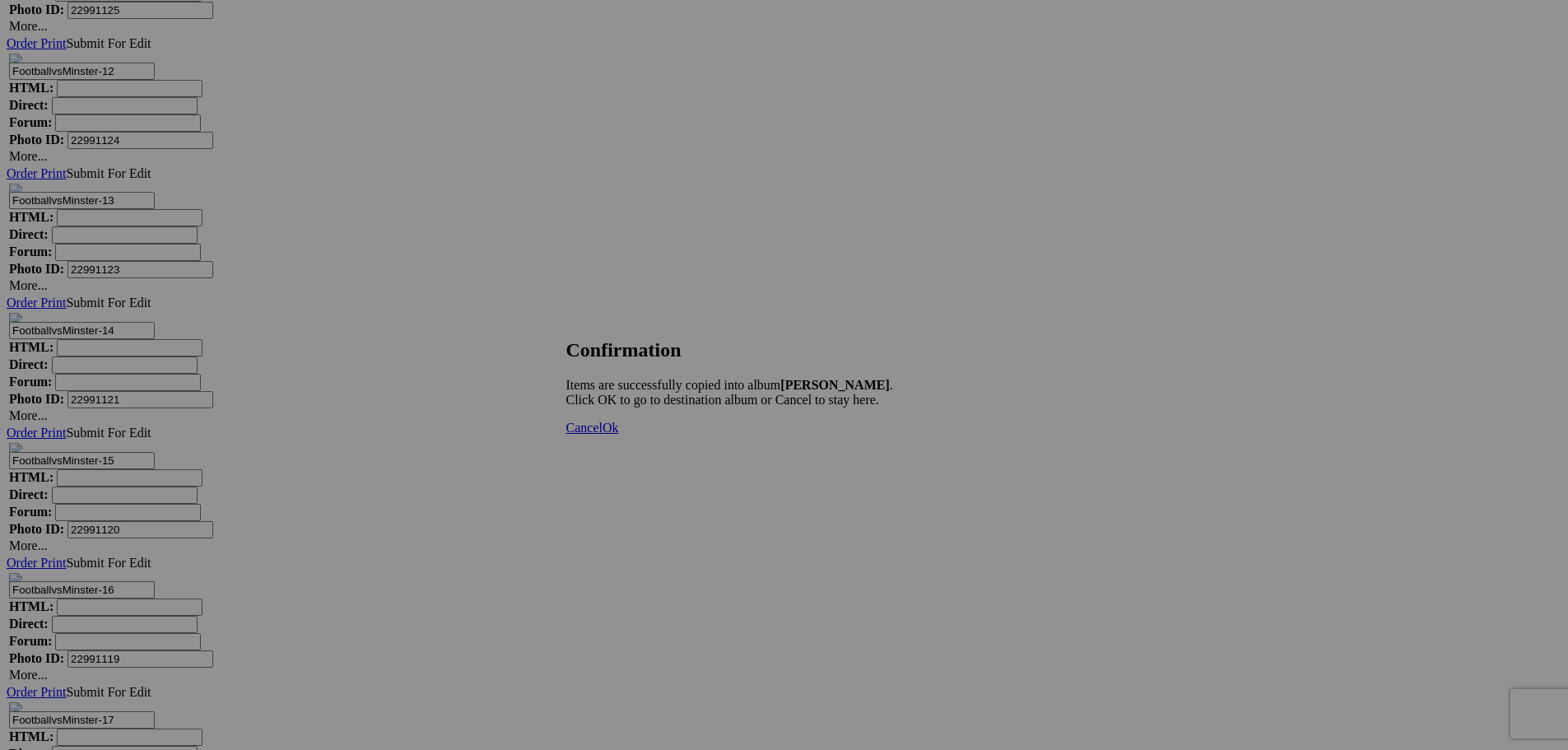
click at [619, 434] on span "Ok" at bounding box center [610, 428] width 16 height 14
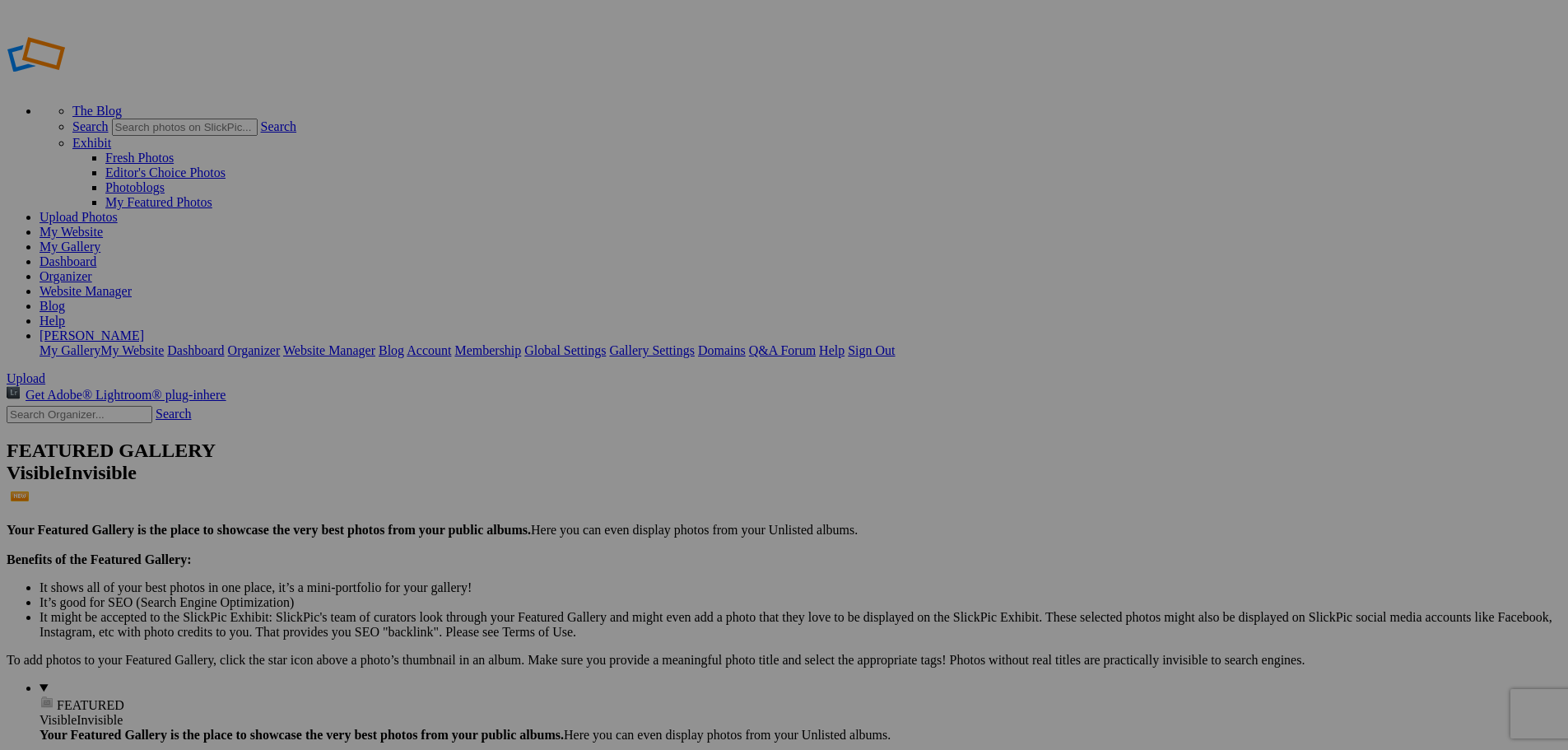
type input "[PERSON_NAME]"
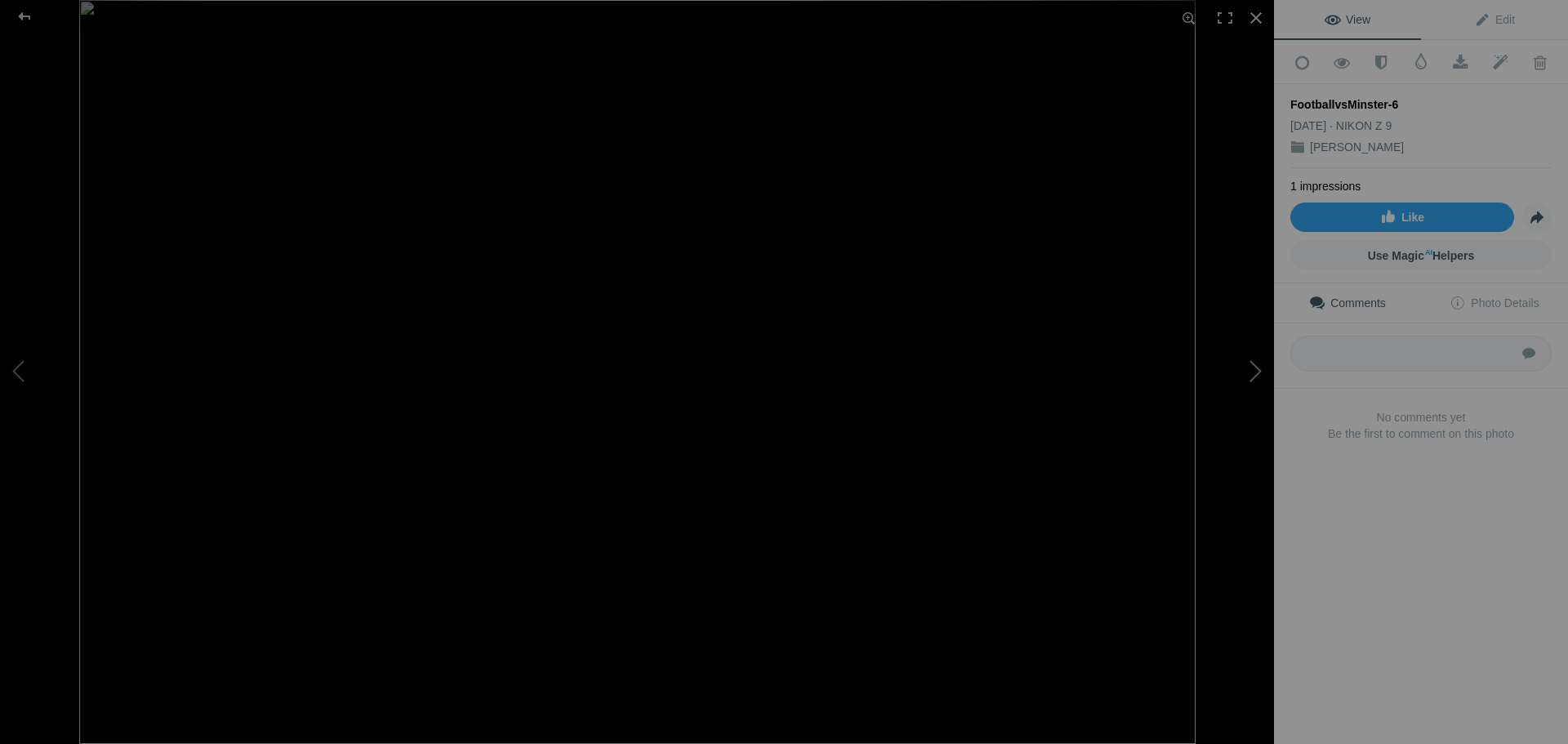
click at [1256, 373] on button at bounding box center [1212, 372] width 122 height 268
click at [1255, 375] on button at bounding box center [1212, 372] width 122 height 268
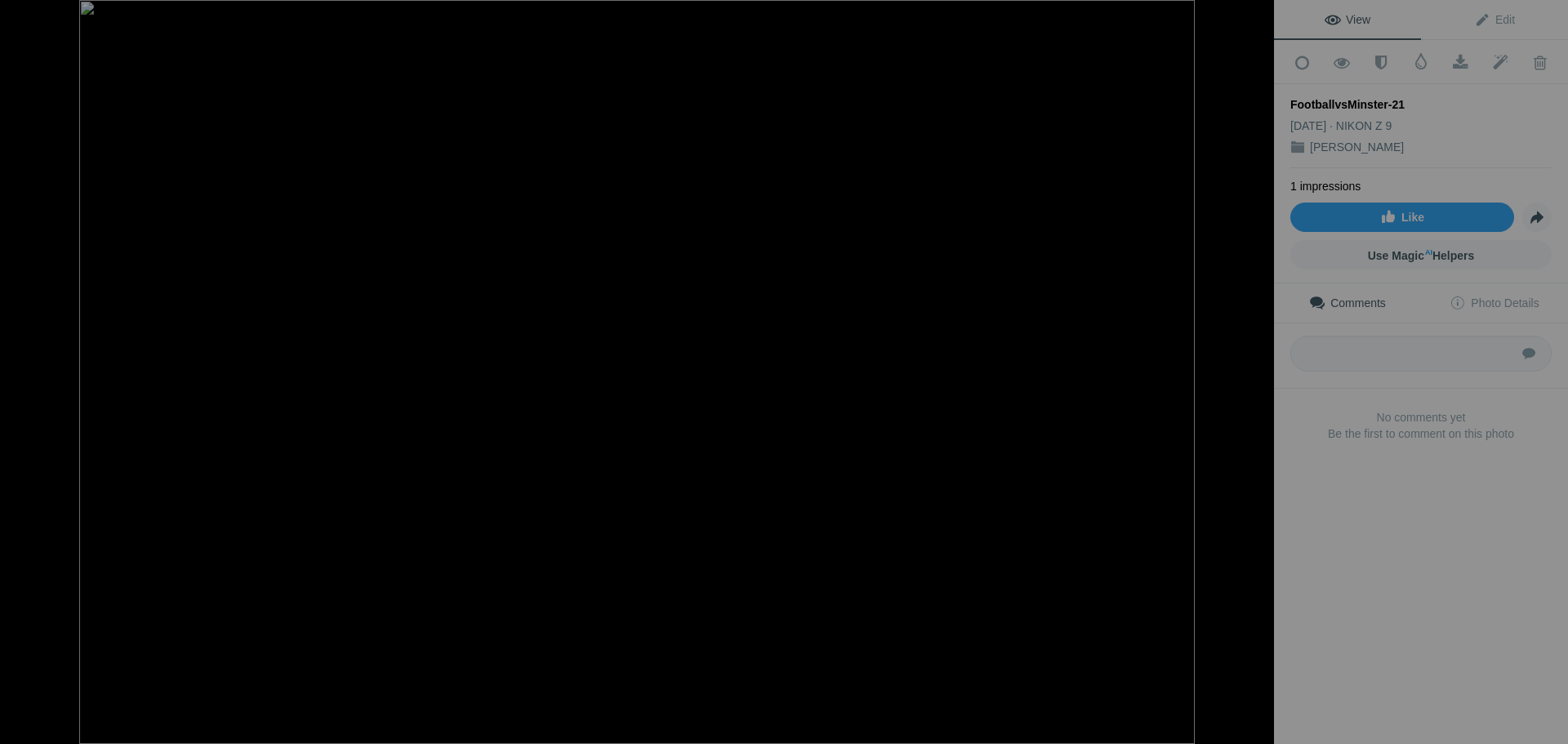
click at [1255, 375] on button at bounding box center [1212, 372] width 122 height 268
click at [1255, 376] on button at bounding box center [1212, 372] width 122 height 268
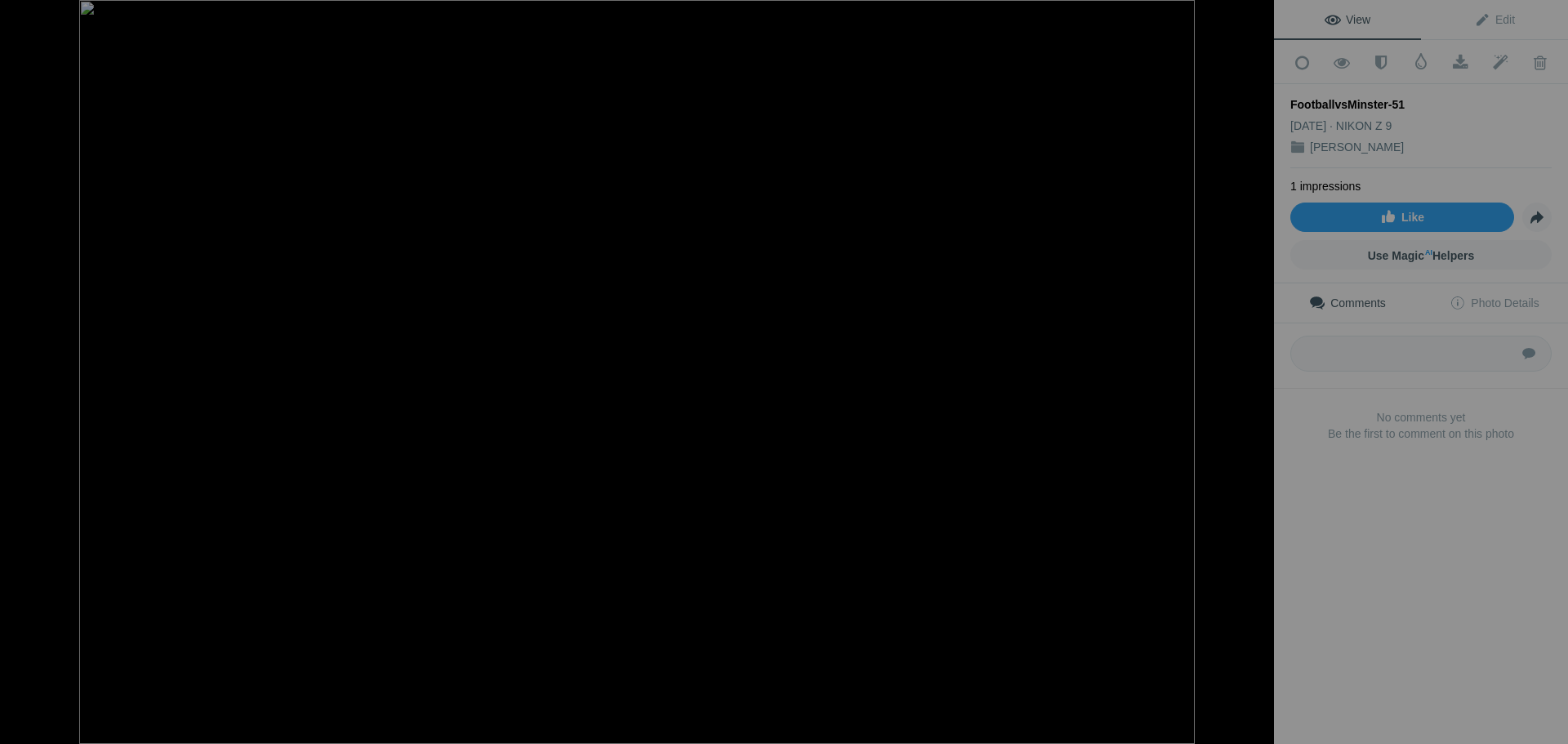
click at [1255, 376] on button at bounding box center [1212, 372] width 122 height 268
click at [1254, 376] on button at bounding box center [1212, 372] width 122 height 268
click at [1255, 373] on button at bounding box center [1212, 372] width 122 height 268
click at [27, 18] on div at bounding box center [24, 16] width 59 height 33
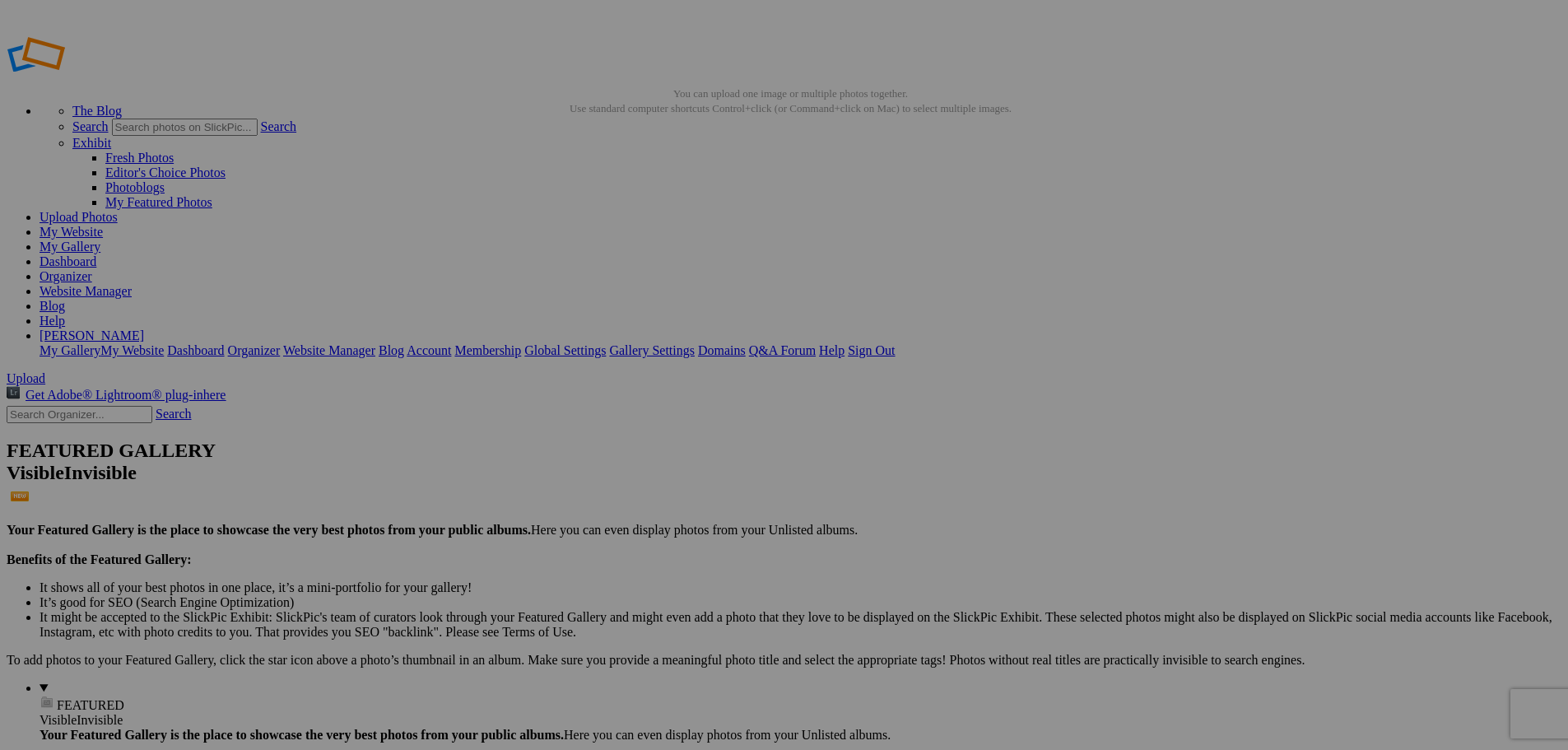
type input "2025-26 Season - Athlete Albums"
click at [132, 285] on link "Website Manager" at bounding box center [86, 291] width 92 height 14
